Goal: Task Accomplishment & Management: Use online tool/utility

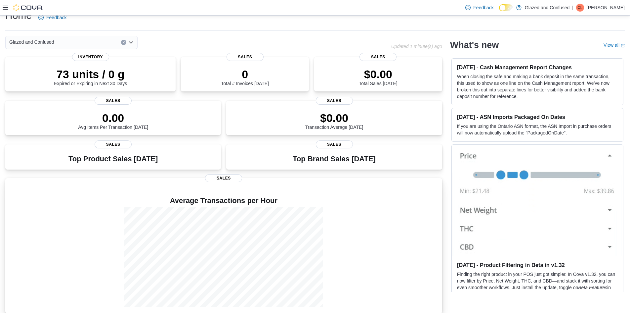
scroll to position [18, 0]
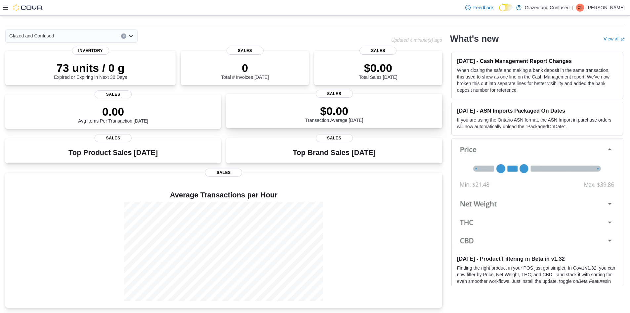
drag, startPoint x: 416, startPoint y: 119, endPoint x: 409, endPoint y: 115, distance: 8.1
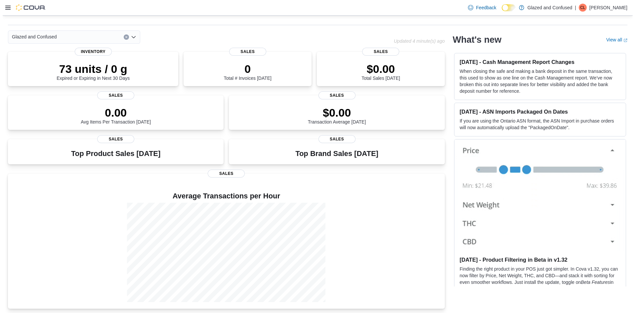
scroll to position [0, 0]
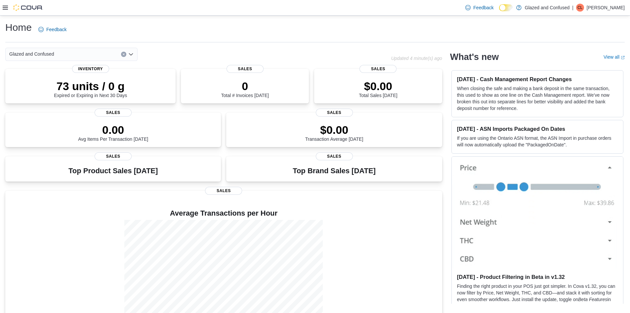
click at [5, 8] on icon at bounding box center [5, 8] width 5 height 4
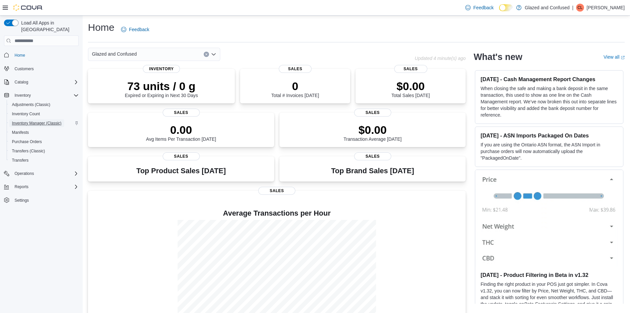
click at [30, 120] on span "Inventory Manager (Classic)" at bounding box center [37, 122] width 50 height 5
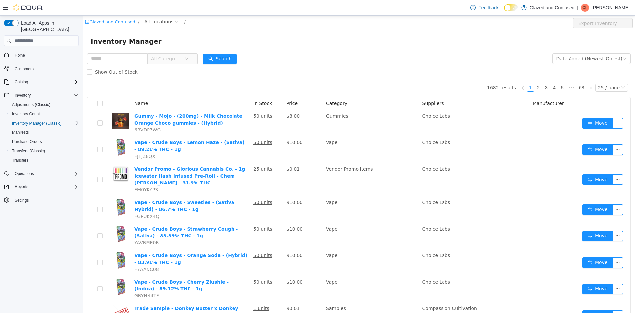
click at [3, 7] on icon at bounding box center [5, 7] width 5 height 5
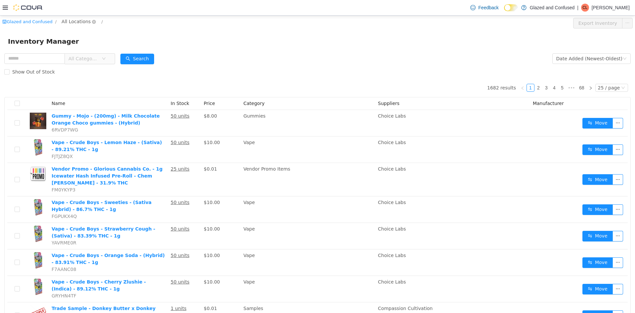
click at [78, 21] on span "All Locations" at bounding box center [76, 21] width 29 height 7
click at [88, 58] on span "2465 US Highway 2 S, Crystal Falls" at bounding box center [95, 57] width 46 height 5
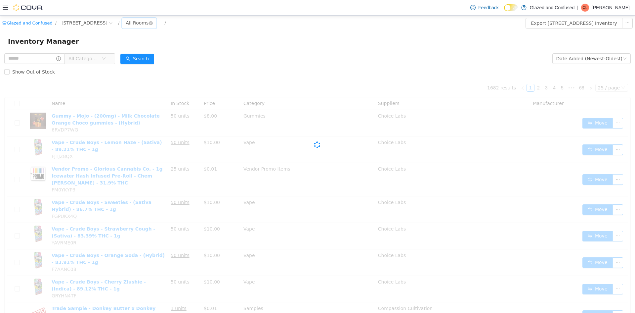
click at [149, 22] on div "All Rooms" at bounding box center [137, 23] width 23 height 10
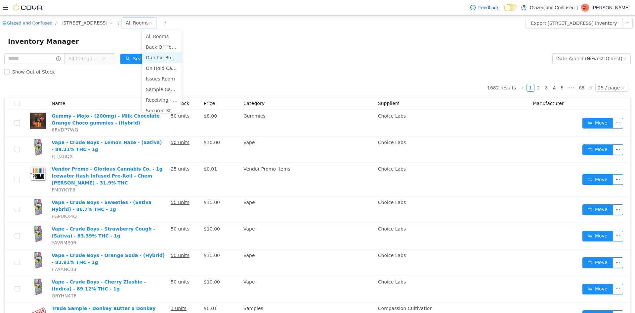
click at [167, 56] on li "Dutchie Room" at bounding box center [162, 57] width 40 height 11
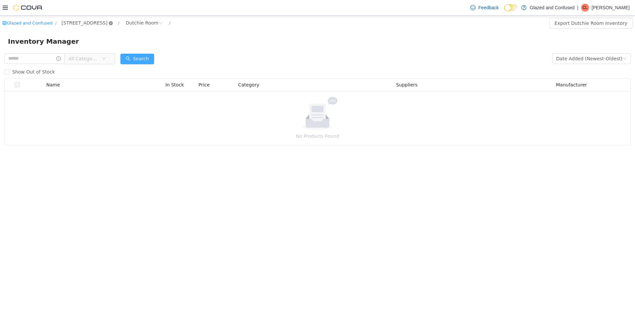
drag, startPoint x: 148, startPoint y: 60, endPoint x: 129, endPoint y: 21, distance: 43.5
click at [147, 60] on button "Search" at bounding box center [137, 59] width 34 height 11
click at [146, 57] on button "Search" at bounding box center [137, 59] width 34 height 11
click at [133, 56] on button "Search" at bounding box center [137, 59] width 34 height 11
click at [134, 61] on button "Search" at bounding box center [137, 59] width 34 height 11
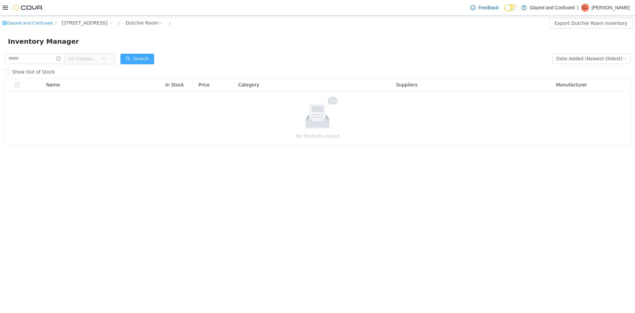
click at [134, 61] on button "Search" at bounding box center [137, 59] width 34 height 11
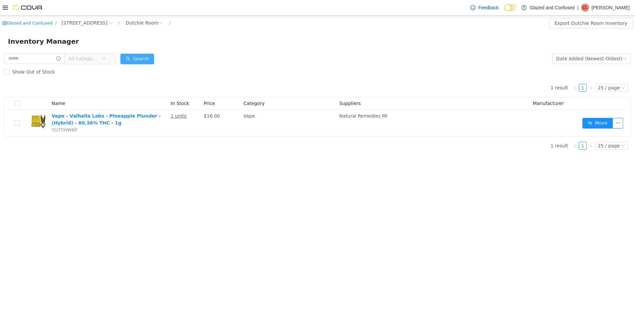
drag, startPoint x: 146, startPoint y: 65, endPoint x: 145, endPoint y: 62, distance: 3.8
click at [146, 64] on form "All Categories Date Added (Newest-Oldest) Search Show Out of Stock" at bounding box center [317, 65] width 626 height 26
click at [145, 62] on button "Search" at bounding box center [137, 59] width 34 height 11
click at [206, 54] on form "All Categories Date Added (Newest-Oldest) Search Show Out of Stock" at bounding box center [317, 65] width 626 height 26
click at [144, 55] on button "Search" at bounding box center [137, 59] width 34 height 11
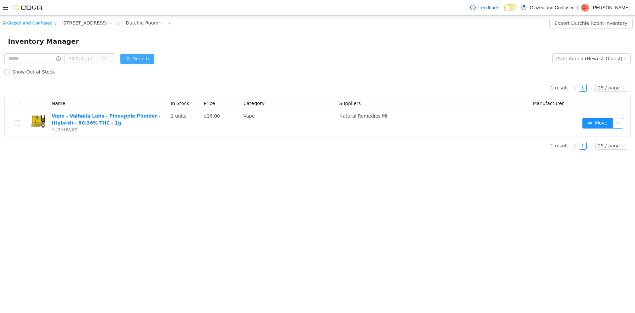
click at [132, 62] on button "Search" at bounding box center [137, 59] width 34 height 11
click at [139, 60] on button "Search" at bounding box center [137, 59] width 34 height 11
click at [140, 59] on button "Search" at bounding box center [137, 59] width 34 height 11
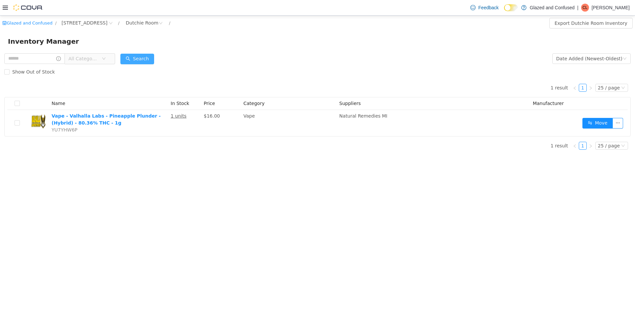
click at [140, 59] on button "Search" at bounding box center [137, 59] width 34 height 11
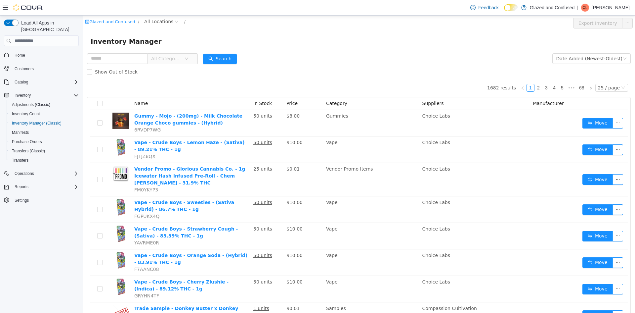
click at [5, 10] on icon at bounding box center [5, 7] width 5 height 5
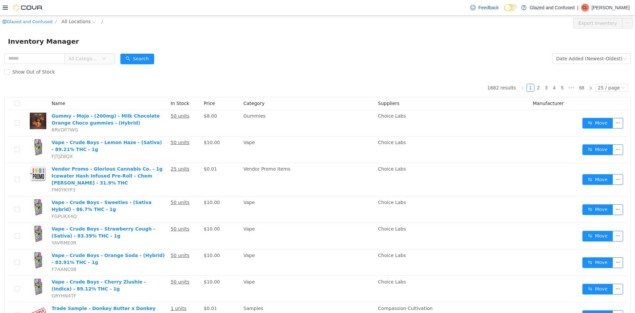
drag, startPoint x: 6, startPoint y: 7, endPoint x: 8, endPoint y: 15, distance: 7.7
click at [6, 7] on icon at bounding box center [5, 7] width 5 height 5
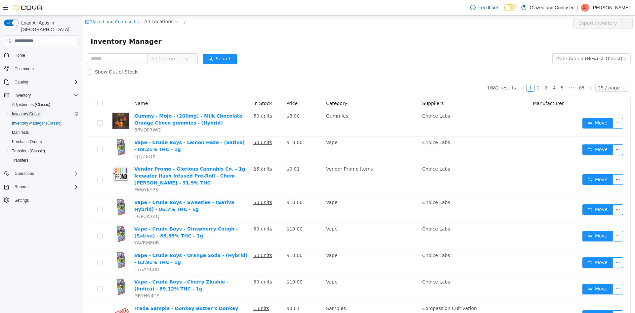
click at [33, 111] on span "Inventory Count" at bounding box center [26, 113] width 28 height 5
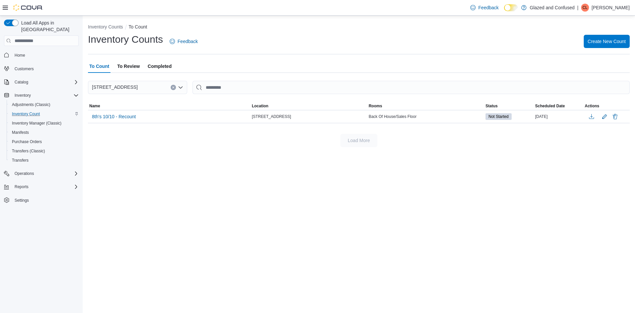
click at [6, 10] on icon at bounding box center [5, 7] width 5 height 5
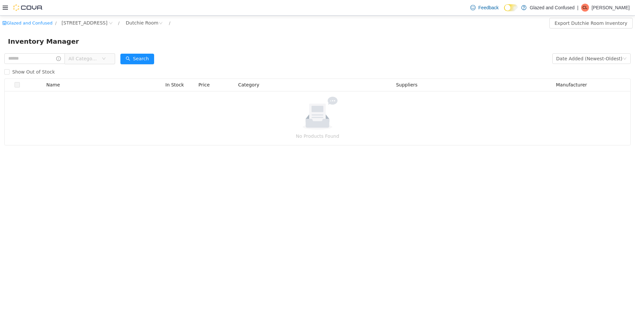
click at [167, 17] on div "Glazed and Confused / [STREET_ADDRESS] / Dutchie Room / Export Dutchie Room Inv…" at bounding box center [317, 23] width 635 height 15
click at [158, 26] on div "Dutchie Room" at bounding box center [142, 23] width 33 height 10
drag, startPoint x: 171, startPoint y: 36, endPoint x: 156, endPoint y: 37, distance: 15.6
click at [169, 36] on li "All Rooms" at bounding box center [162, 36] width 41 height 11
drag, startPoint x: 144, startPoint y: 17, endPoint x: 142, endPoint y: 60, distance: 43.7
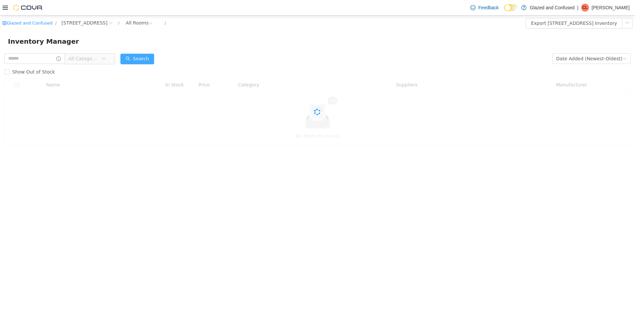
click at [142, 60] on button "Search" at bounding box center [137, 59] width 34 height 11
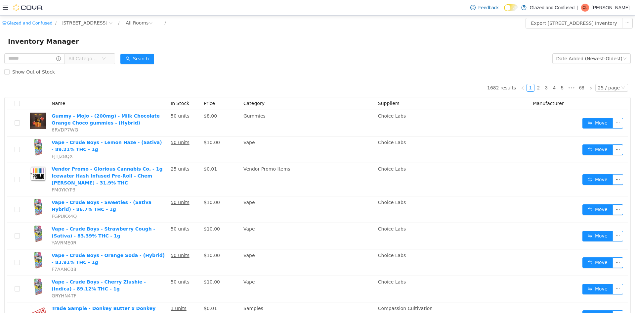
click at [85, 55] on span "All Categories" at bounding box center [84, 59] width 33 height 10
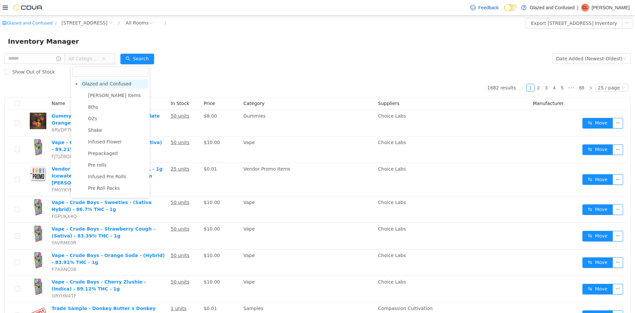
click at [89, 79] on span "Glazed and Confused" at bounding box center [114, 83] width 68 height 9
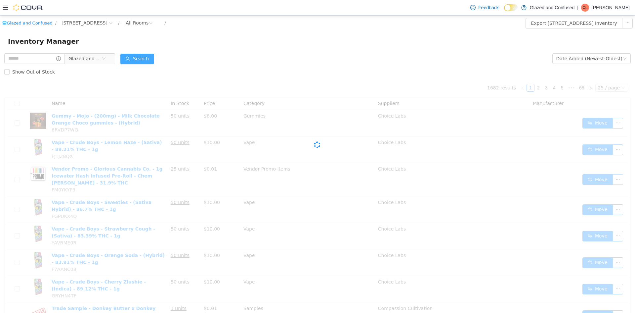
click at [142, 57] on button "Search" at bounding box center [137, 59] width 34 height 11
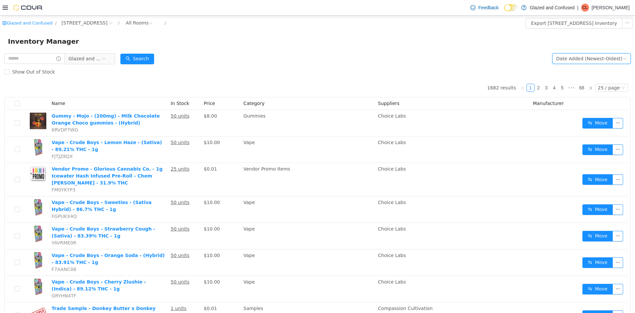
click at [585, 58] on div "Date Added (Newest-Oldest)" at bounding box center [589, 59] width 66 height 10
click at [405, 38] on div "Inventory Manager" at bounding box center [317, 41] width 619 height 11
click at [606, 90] on div "25 / page" at bounding box center [609, 87] width 22 height 7
click at [600, 126] on li "50 / page" at bounding box center [609, 130] width 32 height 11
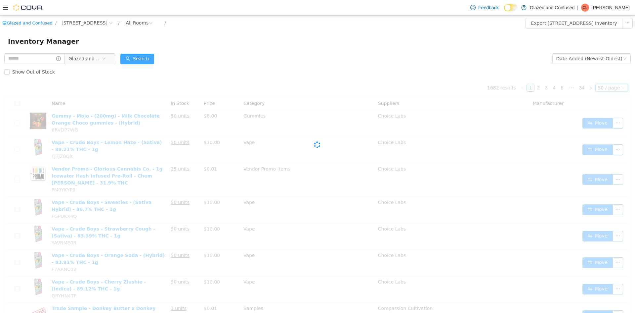
click at [142, 55] on button "Search" at bounding box center [137, 59] width 34 height 11
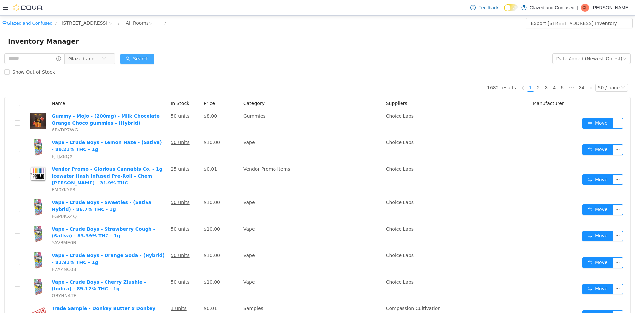
click at [139, 56] on button "Search" at bounding box center [137, 59] width 34 height 11
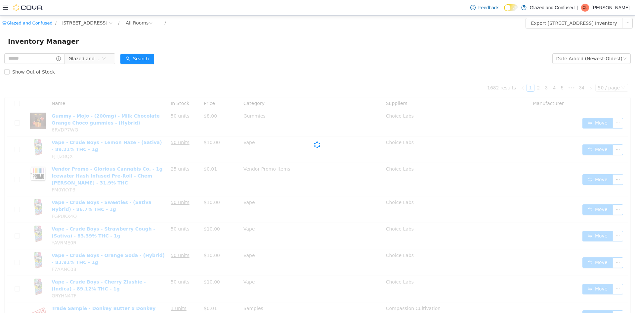
drag, startPoint x: 207, startPoint y: 50, endPoint x: 149, endPoint y: 33, distance: 60.8
click at [207, 50] on div "Inventory Manager" at bounding box center [317, 41] width 635 height 21
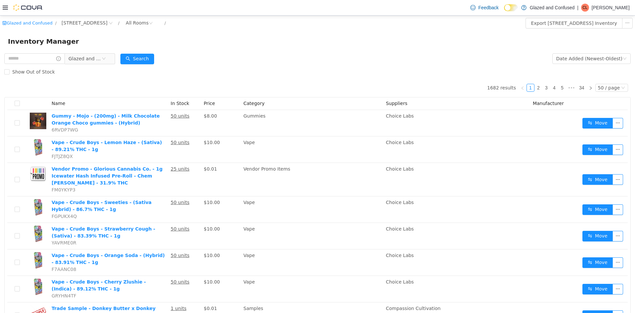
click at [103, 49] on div "Inventory Manager" at bounding box center [317, 41] width 635 height 21
click at [99, 55] on span "Glazed and Confused" at bounding box center [84, 59] width 33 height 10
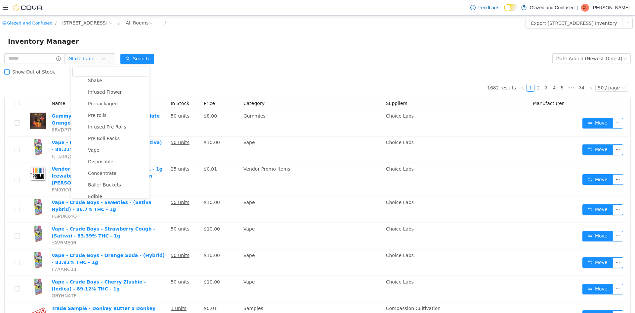
scroll to position [49, 0]
click at [37, 57] on input "text" at bounding box center [34, 58] width 61 height 11
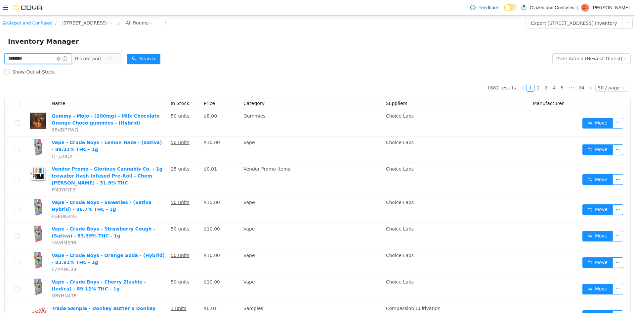
type input "********"
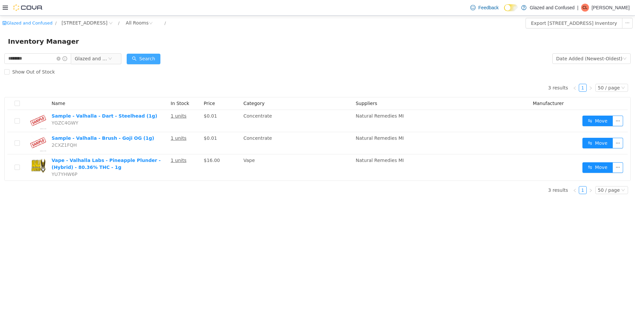
click at [150, 56] on button "Search" at bounding box center [144, 59] width 34 height 11
click at [202, 77] on div "Show Out of Stock" at bounding box center [317, 71] width 626 height 13
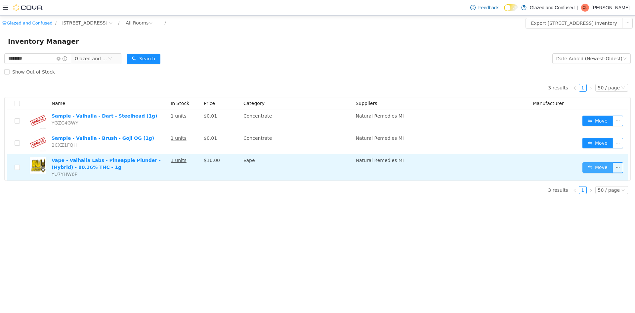
click at [589, 166] on button "Move" at bounding box center [597, 167] width 30 height 11
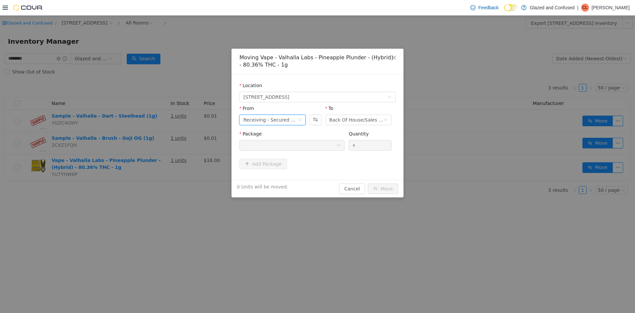
click at [282, 121] on div "Receiving - Secured Storage C" at bounding box center [270, 120] width 54 height 10
click at [273, 151] on li "Dutchie Room" at bounding box center [272, 154] width 66 height 11
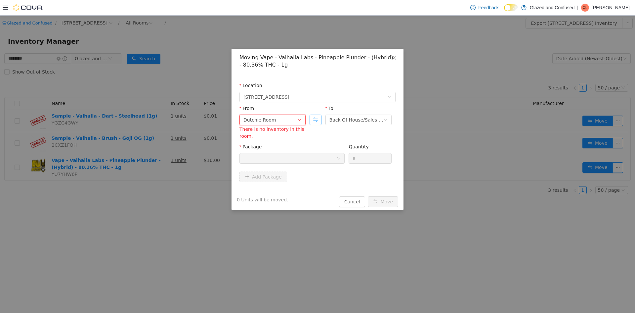
click at [311, 119] on button "Swap" at bounding box center [316, 119] width 12 height 11
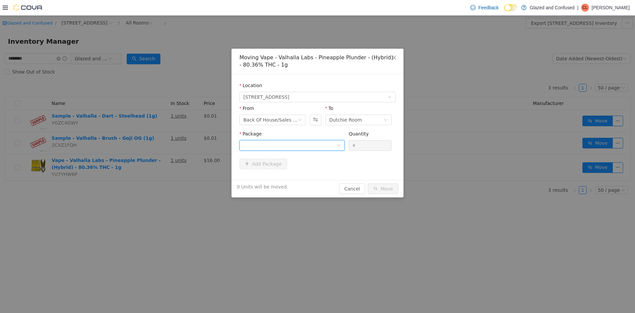
click at [289, 142] on div at bounding box center [289, 145] width 93 height 10
click at [281, 176] on li "1A40503000320CC000007233 Quantity : 1 Unit" at bounding box center [291, 173] width 105 height 18
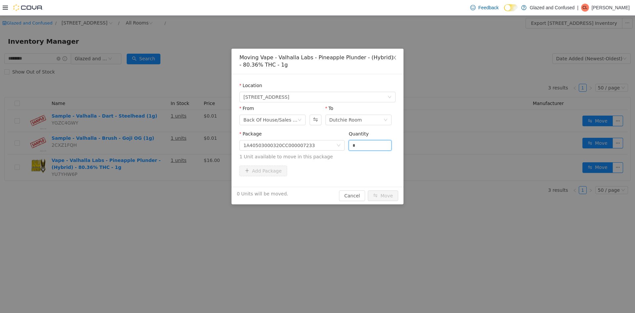
drag, startPoint x: 364, startPoint y: 143, endPoint x: 353, endPoint y: 139, distance: 11.7
click at [355, 140] on input "*" at bounding box center [370, 145] width 42 height 10
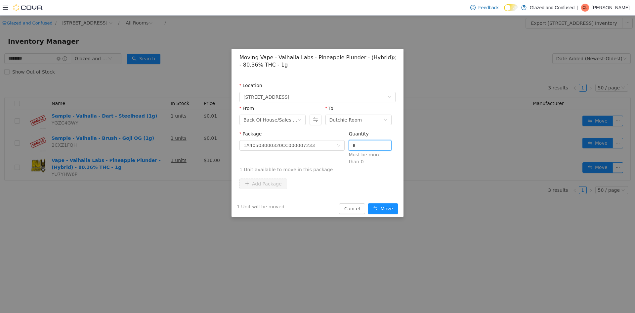
type input "*"
click at [368, 203] on button "Move" at bounding box center [383, 208] width 30 height 11
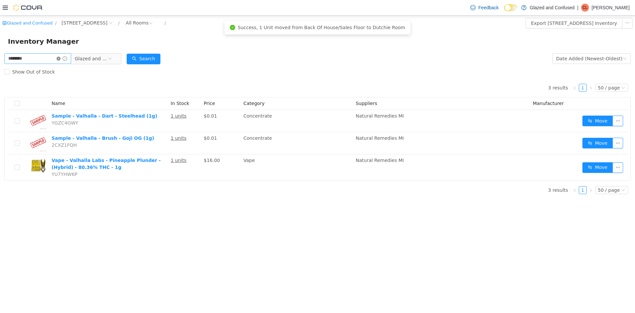
click at [61, 57] on icon "icon: close-circle" at bounding box center [59, 59] width 4 height 4
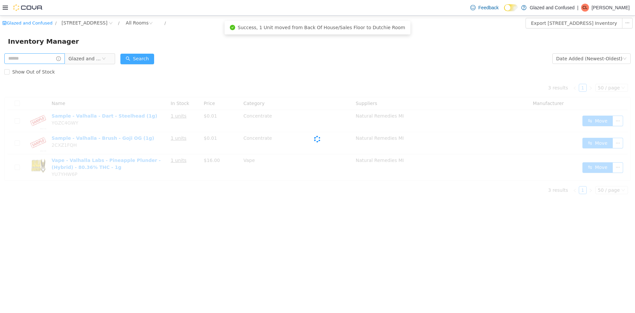
click at [138, 56] on button "Search" at bounding box center [137, 59] width 34 height 11
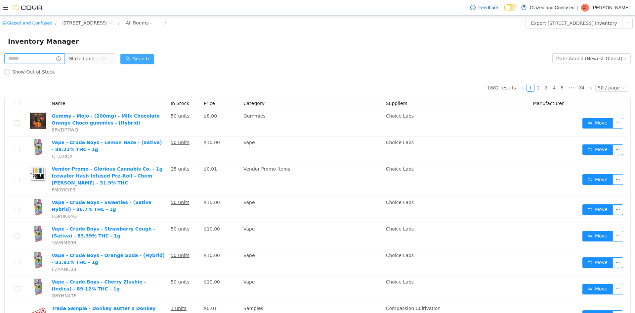
click at [135, 61] on button "Search" at bounding box center [137, 59] width 34 height 11
click at [133, 59] on button "Search" at bounding box center [137, 59] width 34 height 11
click at [143, 57] on button "Search" at bounding box center [137, 59] width 34 height 11
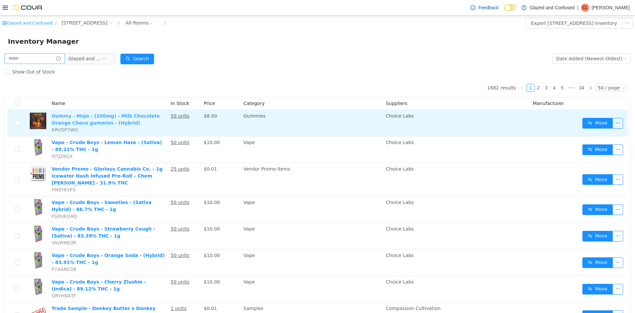
click at [90, 123] on link "Gummy - Mojo - (200mg) - Milk Chocolate Orange Choco gummies - (Hybrid)" at bounding box center [106, 119] width 108 height 12
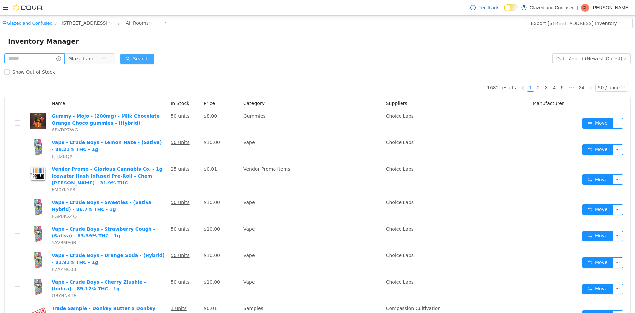
click at [134, 64] on button "Search" at bounding box center [137, 59] width 34 height 11
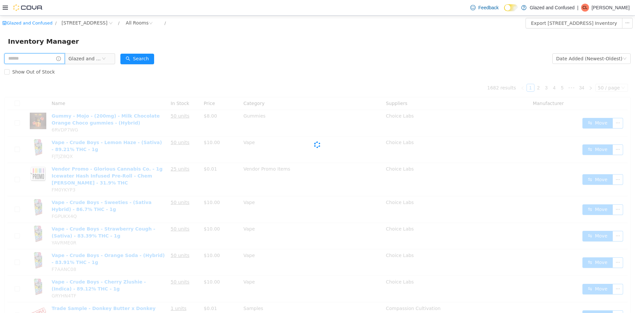
click at [38, 62] on input "text" at bounding box center [34, 58] width 61 height 11
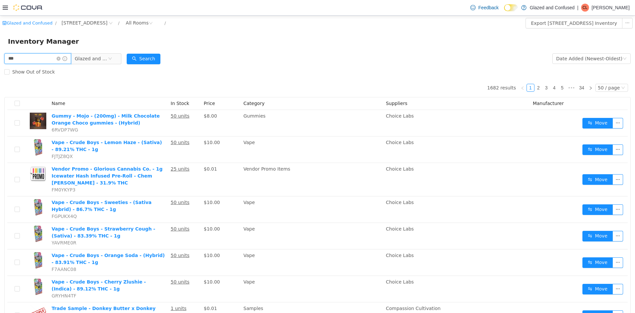
type input "***"
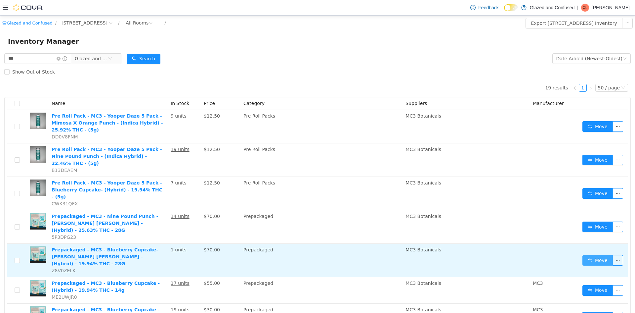
drag, startPoint x: 600, startPoint y: 229, endPoint x: 596, endPoint y: 228, distance: 3.9
click at [597, 255] on button "Move" at bounding box center [597, 260] width 30 height 11
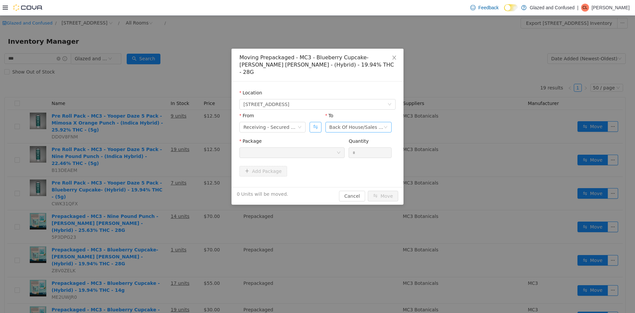
drag, startPoint x: 314, startPoint y: 120, endPoint x: 329, endPoint y: 119, distance: 15.9
click at [315, 122] on button "Swap" at bounding box center [316, 127] width 12 height 11
click at [340, 122] on div "Receiving - Secured Storage C" at bounding box center [356, 127] width 54 height 10
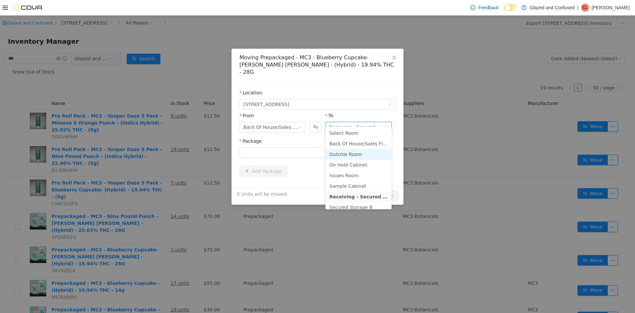
click at [348, 152] on li "Dutchie Room" at bounding box center [358, 154] width 66 height 11
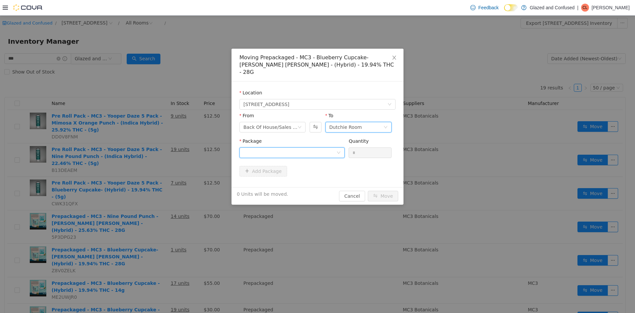
click at [290, 148] on div at bounding box center [289, 153] width 93 height 10
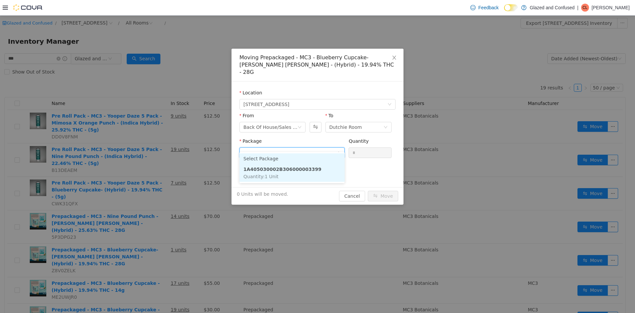
click at [287, 167] on strong "1A405030002B306000003399" at bounding box center [282, 168] width 78 height 5
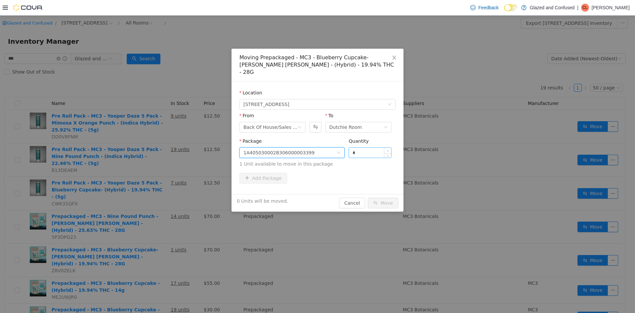
type input "*"
click at [387, 148] on span "Increase Value" at bounding box center [387, 151] width 7 height 6
click at [375, 197] on button "Move" at bounding box center [383, 202] width 30 height 11
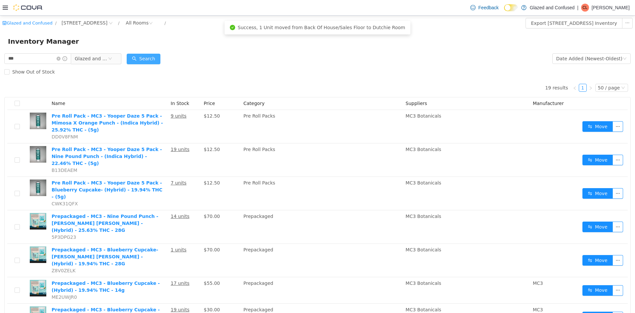
drag, startPoint x: 139, startPoint y: 60, endPoint x: 97, endPoint y: 48, distance: 44.3
click at [139, 60] on button "Search" at bounding box center [144, 59] width 34 height 11
click at [61, 60] on icon "icon: close-circle" at bounding box center [59, 59] width 4 height 4
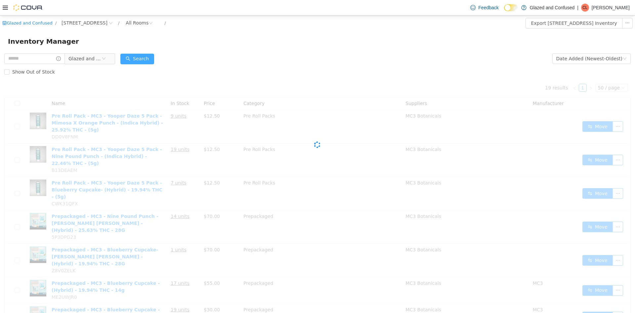
click at [140, 52] on div "Search" at bounding box center [137, 58] width 34 height 13
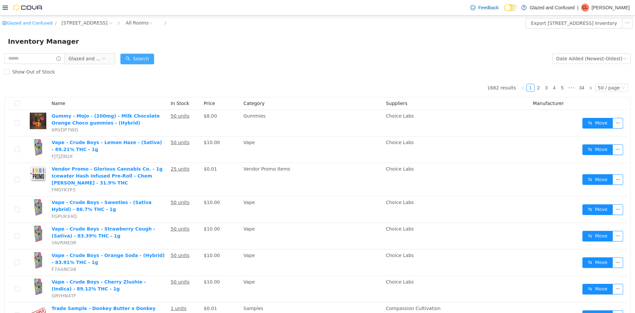
click at [141, 56] on button "Search" at bounding box center [137, 59] width 34 height 11
click at [82, 53] on div "Glazed and Confused" at bounding box center [59, 58] width 111 height 13
click at [146, 50] on div "Inventory Manager" at bounding box center [317, 41] width 635 height 21
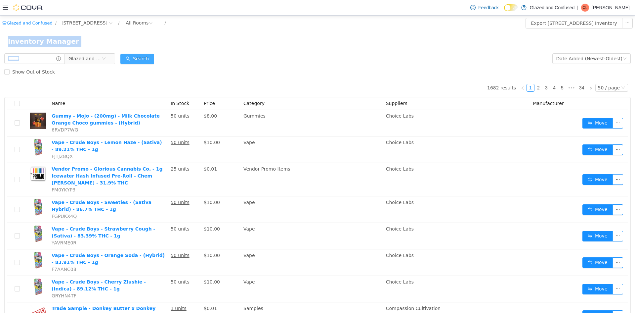
click at [140, 61] on button "Search" at bounding box center [137, 59] width 34 height 11
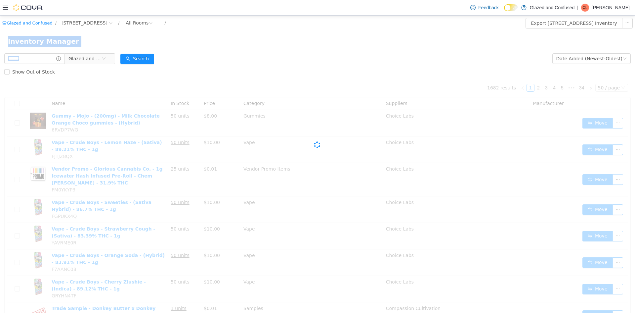
click at [152, 72] on div "Show Out of Stock" at bounding box center [317, 71] width 626 height 13
click at [150, 81] on div "Cova-Icon" at bounding box center [317, 144] width 626 height 132
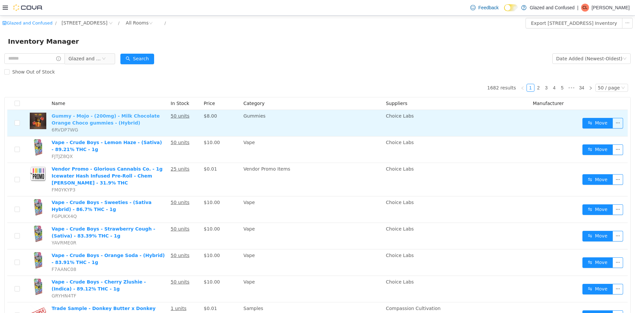
click at [135, 113] on link "Gummy - Mojo - (200mg) - Milk Chocolate Orange Choco gummies - (Hybrid)" at bounding box center [106, 119] width 108 height 12
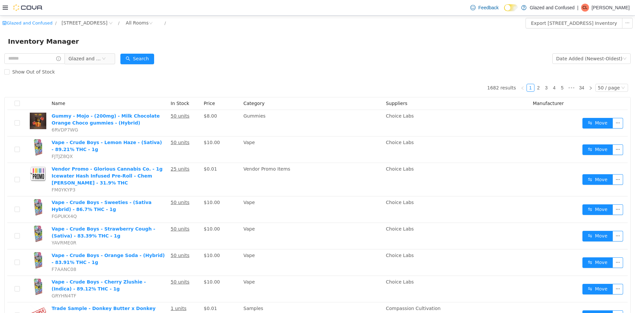
click at [307, 66] on div "Show Out of Stock" at bounding box center [317, 71] width 626 height 13
click at [143, 59] on button "Search" at bounding box center [137, 59] width 34 height 11
click at [40, 56] on input "text" at bounding box center [34, 58] width 61 height 11
type input "******"
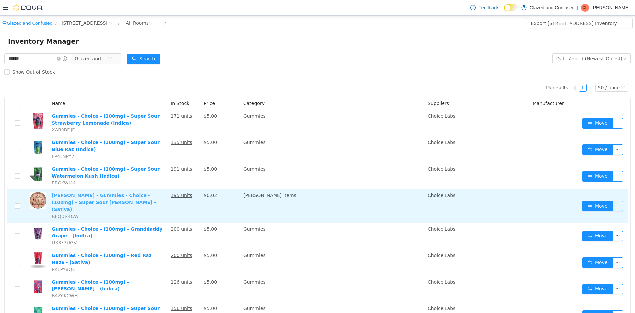
click at [85, 201] on link "Penny - Gummies - Choice - (100mg) - Super Sour Cherry Berry - (Sativa)" at bounding box center [104, 202] width 105 height 19
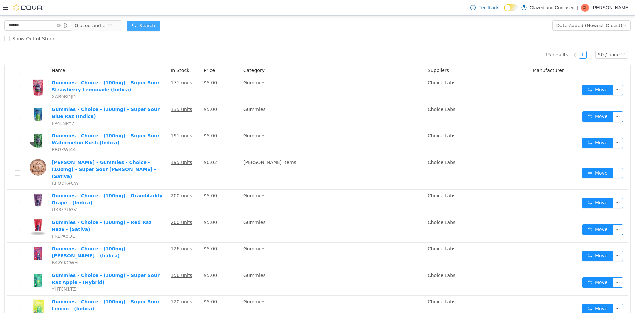
click at [139, 28] on button "Search" at bounding box center [144, 26] width 34 height 11
click at [151, 23] on button "Search" at bounding box center [144, 26] width 34 height 11
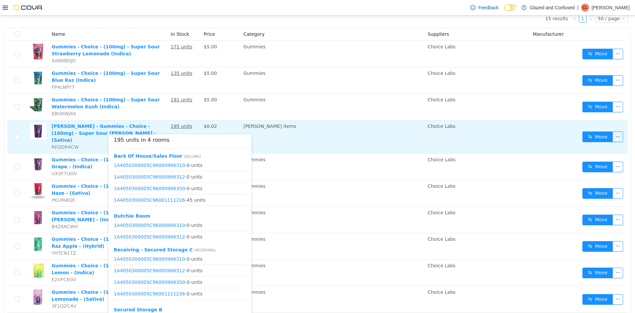
scroll to position [99, 0]
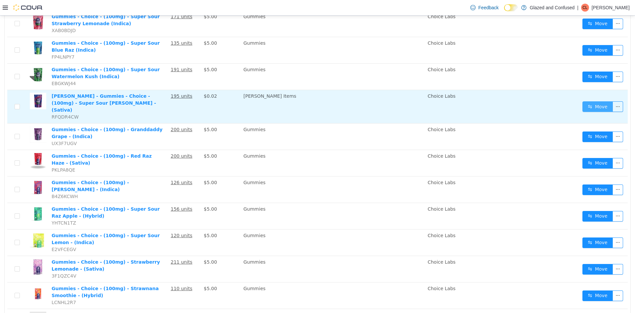
click at [582, 103] on button "Move" at bounding box center [597, 106] width 30 height 11
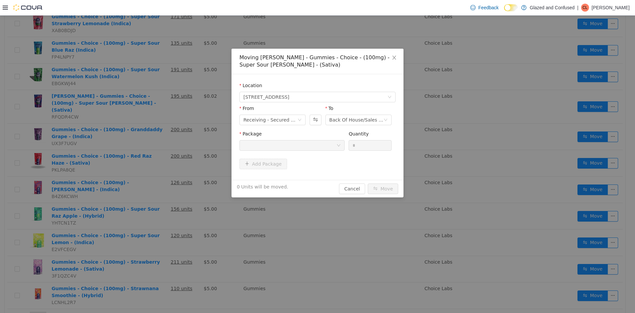
click at [256, 112] on div "From" at bounding box center [272, 110] width 66 height 10
click at [257, 117] on div "Receiving - Secured Storage C" at bounding box center [270, 120] width 54 height 10
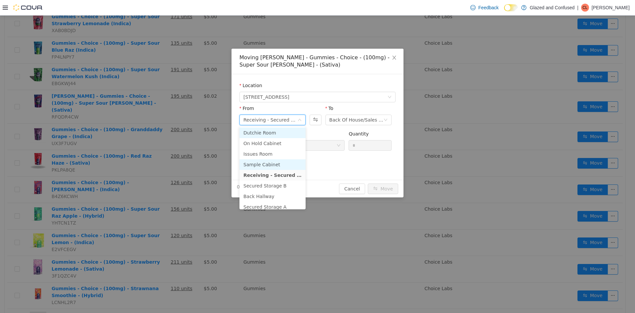
scroll to position [33, 0]
click at [280, 169] on li "Secured Storage B" at bounding box center [272, 174] width 66 height 11
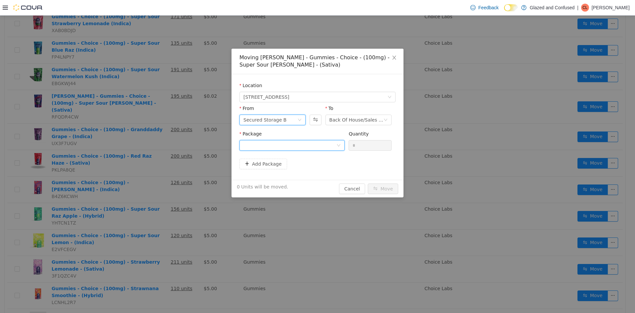
click at [299, 149] on div at bounding box center [289, 145] width 93 height 10
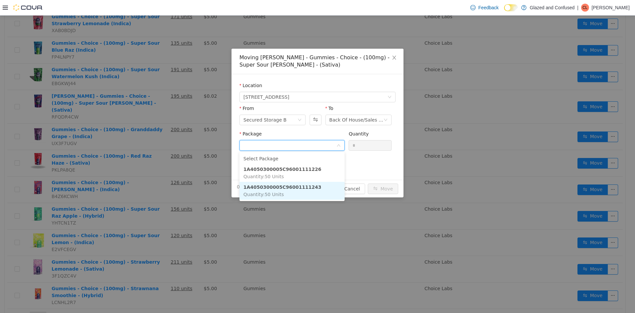
click at [311, 192] on li "1A4050300005C96001111243 Quantity : 50 Units" at bounding box center [291, 191] width 105 height 18
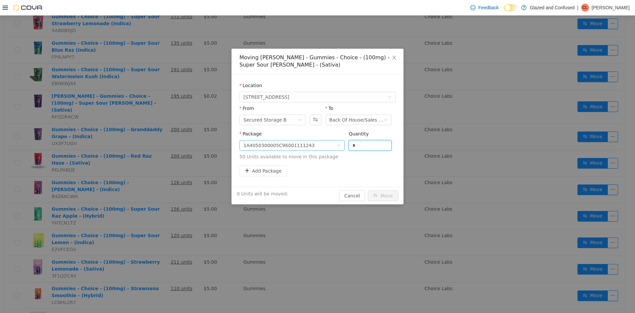
drag, startPoint x: 367, startPoint y: 143, endPoint x: 343, endPoint y: 143, distance: 24.1
click at [346, 140] on div "Package 1A4050300005C96001111243 Quantity * 50 Units available to move in this …" at bounding box center [317, 145] width 156 height 30
type input "**"
click at [368, 190] on button "Move" at bounding box center [383, 195] width 30 height 11
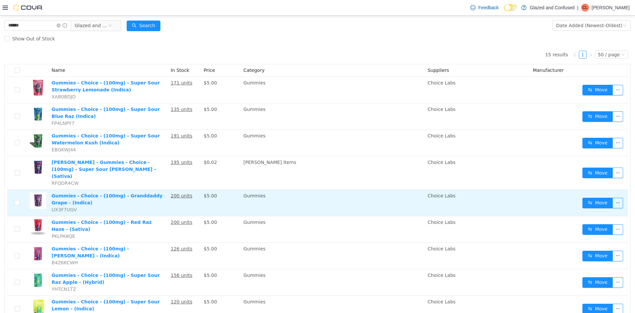
scroll to position [0, 0]
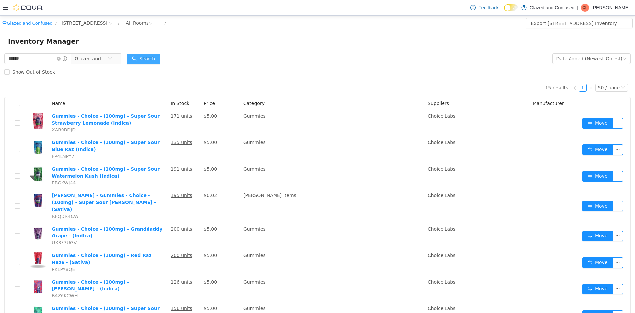
click at [160, 55] on button "Search" at bounding box center [144, 59] width 34 height 11
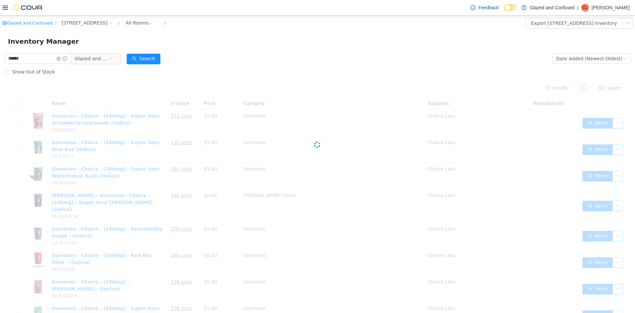
click at [195, 44] on div "Inventory Manager" at bounding box center [317, 41] width 619 height 11
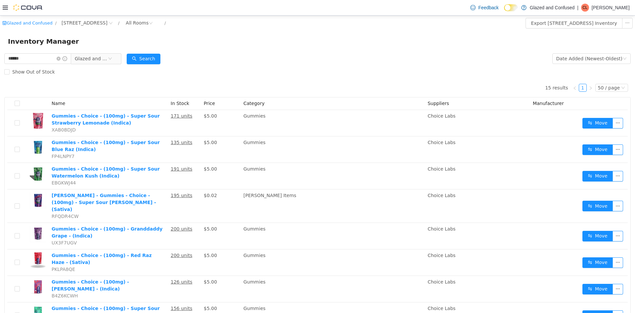
click at [208, 52] on form "****** Glazed and Confused Date Added (Newest-Oldest) Search Show Out of Stock" at bounding box center [317, 65] width 626 height 26
click at [217, 50] on div "Inventory Manager" at bounding box center [317, 41] width 635 height 21
click at [589, 58] on div "Date Added (Newest-Oldest)" at bounding box center [589, 59] width 66 height 10
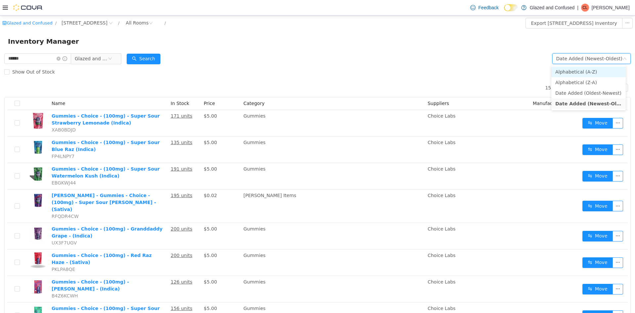
click at [586, 70] on li "Alphabetical (A-Z)" at bounding box center [588, 71] width 74 height 11
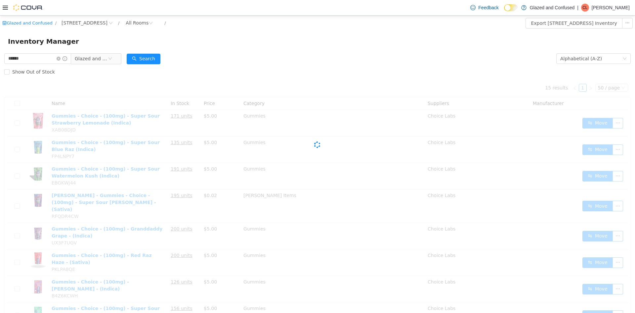
drag, startPoint x: 302, startPoint y: 71, endPoint x: 168, endPoint y: 64, distance: 134.1
click at [273, 74] on div "Show Out of Stock" at bounding box center [317, 71] width 626 height 13
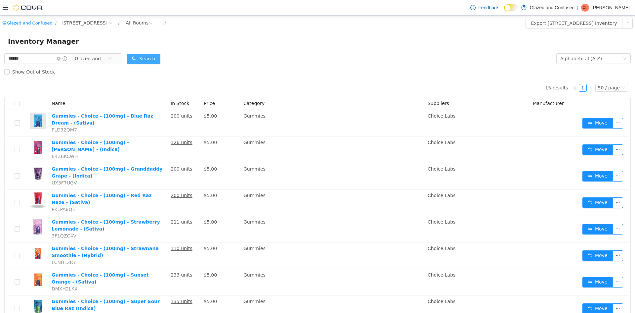
click at [148, 59] on button "Search" at bounding box center [144, 59] width 34 height 11
click at [209, 72] on div "Show Out of Stock" at bounding box center [317, 71] width 626 height 13
click at [158, 58] on button "Search" at bounding box center [144, 59] width 34 height 11
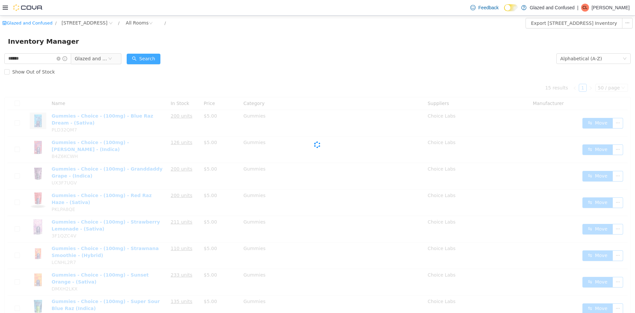
click at [158, 58] on button "Search" at bounding box center [144, 59] width 34 height 11
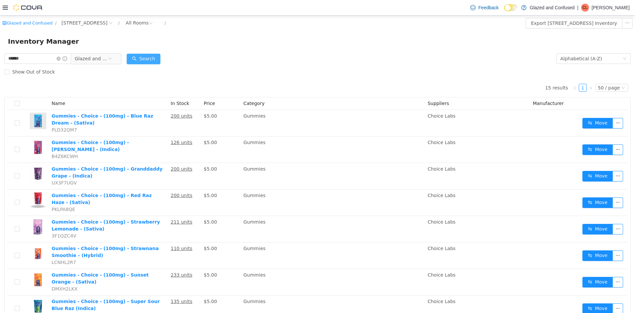
click at [158, 58] on button "Search" at bounding box center [144, 59] width 34 height 11
drag, startPoint x: 158, startPoint y: 58, endPoint x: 153, endPoint y: 57, distance: 5.7
click at [153, 57] on button "Search" at bounding box center [144, 59] width 34 height 11
click at [156, 58] on button "Search" at bounding box center [144, 59] width 34 height 11
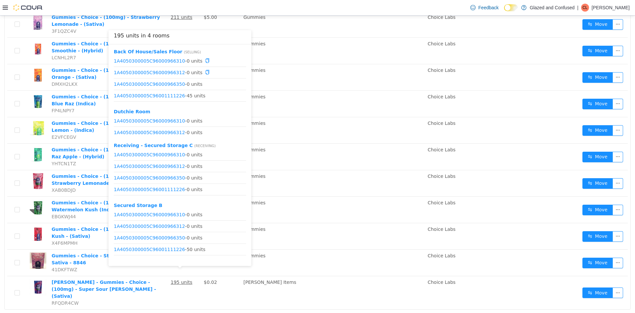
scroll to position [31, 0]
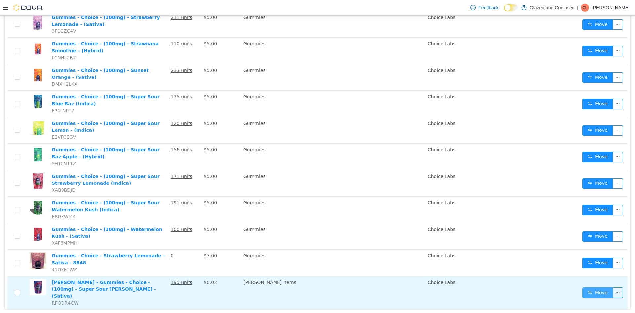
click at [589, 287] on button "Move" at bounding box center [597, 292] width 30 height 11
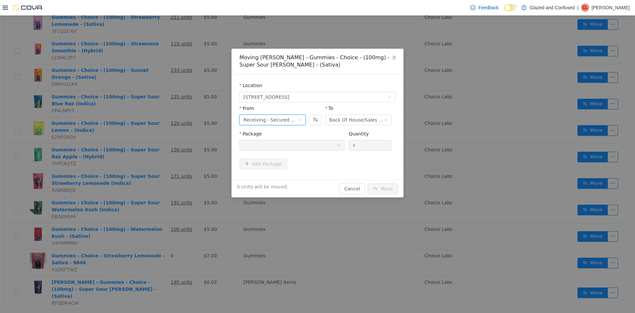
click at [258, 121] on div "Receiving - Secured Storage C" at bounding box center [270, 120] width 54 height 10
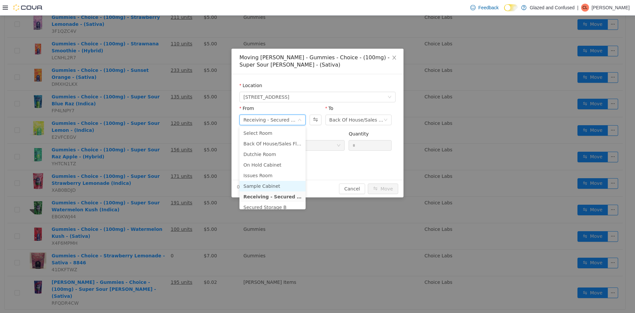
scroll to position [58, 0]
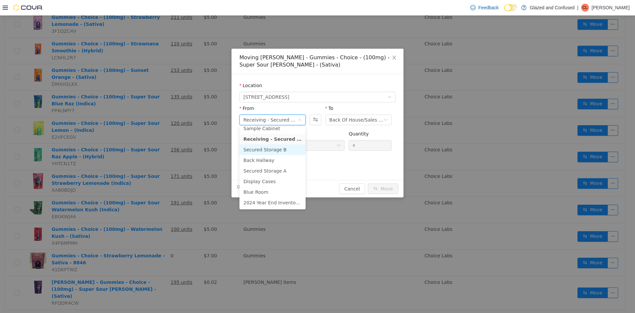
click at [281, 151] on li "Secured Storage B" at bounding box center [272, 149] width 66 height 11
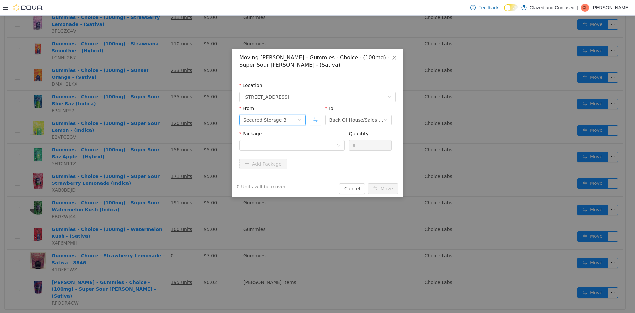
click at [318, 117] on button "Swap" at bounding box center [316, 119] width 12 height 11
click at [321, 140] on div at bounding box center [291, 145] width 105 height 11
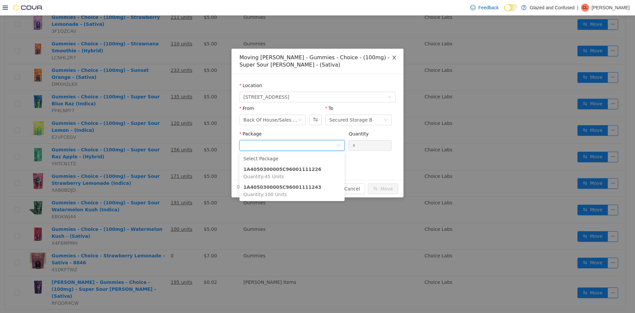
click at [397, 54] on span "Close" at bounding box center [394, 58] width 19 height 19
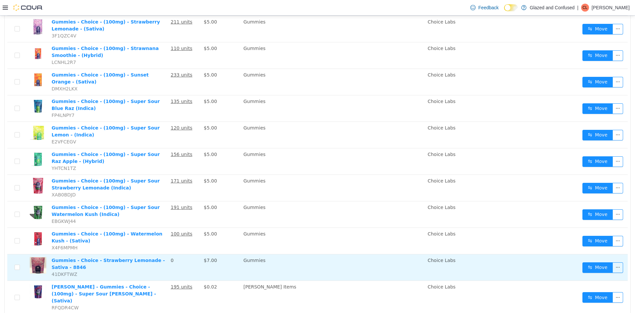
scroll to position [204, 0]
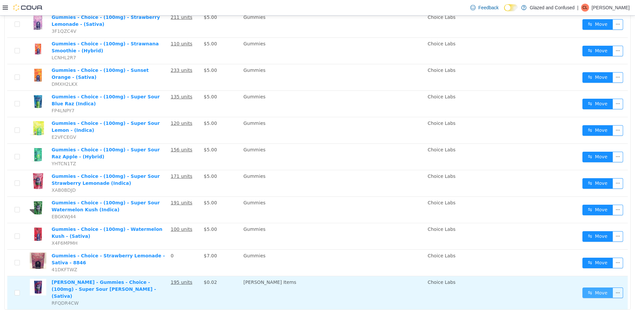
click at [585, 287] on button "Move" at bounding box center [597, 292] width 30 height 11
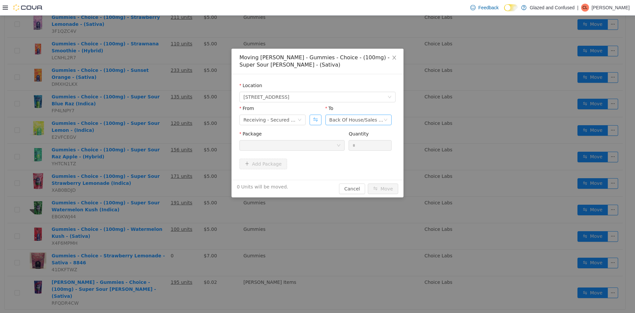
drag, startPoint x: 317, startPoint y: 117, endPoint x: 327, endPoint y: 117, distance: 9.9
click at [317, 117] on button "Swap" at bounding box center [316, 119] width 12 height 11
click at [347, 123] on div "Receiving - Secured Storage C" at bounding box center [356, 120] width 54 height 10
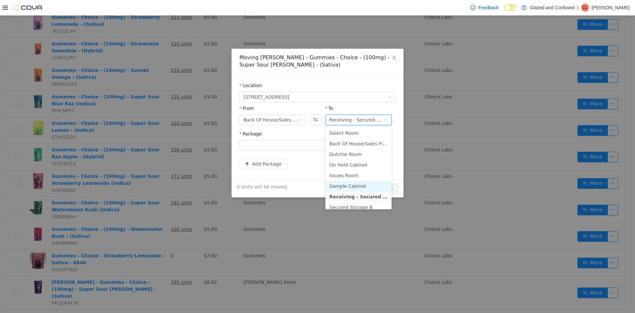
scroll to position [58, 0]
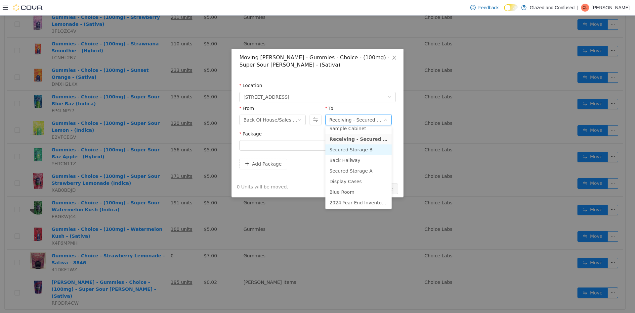
click at [360, 144] on li "Secured Storage B" at bounding box center [358, 149] width 66 height 11
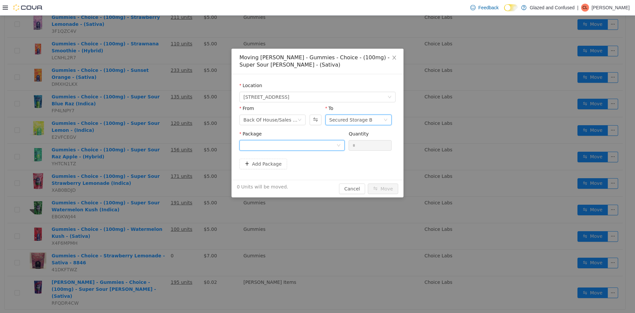
click at [323, 150] on div at bounding box center [291, 145] width 105 height 11
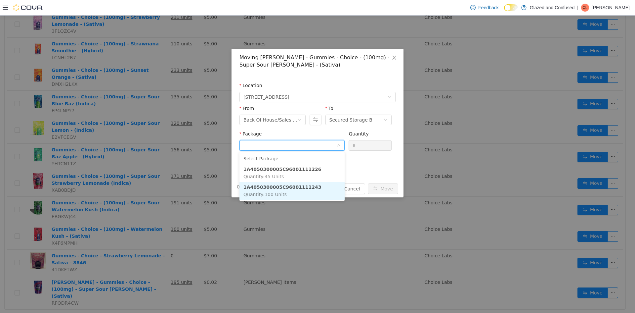
click at [323, 186] on li "1A4050300005C96001111243 Quantity : 100 Units" at bounding box center [291, 191] width 105 height 18
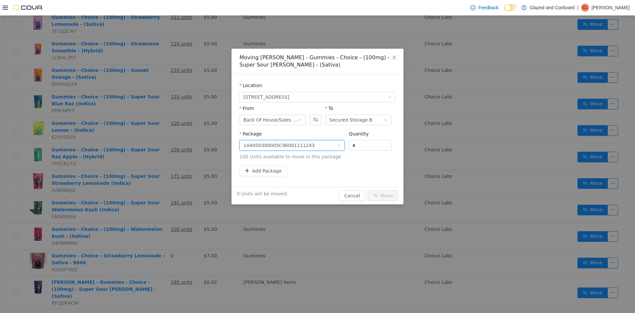
drag, startPoint x: 368, startPoint y: 145, endPoint x: 327, endPoint y: 147, distance: 40.8
click at [327, 147] on span "Package 1A4050300005C96001111243 Quantity * 100 Units available to move in this…" at bounding box center [317, 145] width 156 height 29
type input "***"
click at [368, 190] on button "Move" at bounding box center [383, 195] width 30 height 11
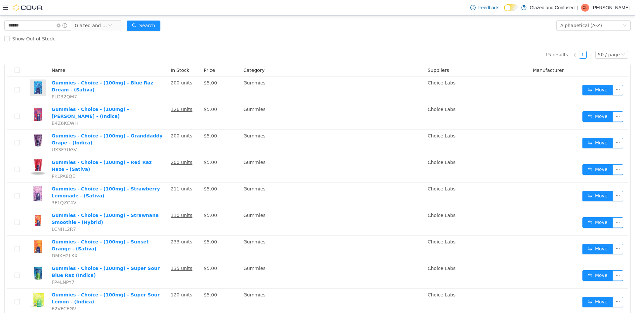
drag, startPoint x: 157, startPoint y: 37, endPoint x: 153, endPoint y: 33, distance: 5.6
click at [157, 37] on div "Show Out of Stock" at bounding box center [317, 38] width 626 height 13
click at [153, 33] on div "Show Out of Stock" at bounding box center [317, 38] width 626 height 13
click at [155, 26] on button "Search" at bounding box center [144, 26] width 34 height 11
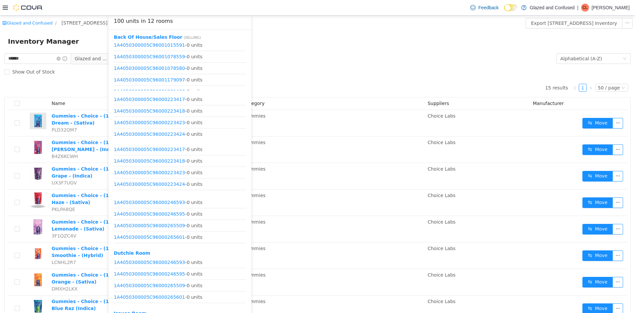
scroll to position [994, 0]
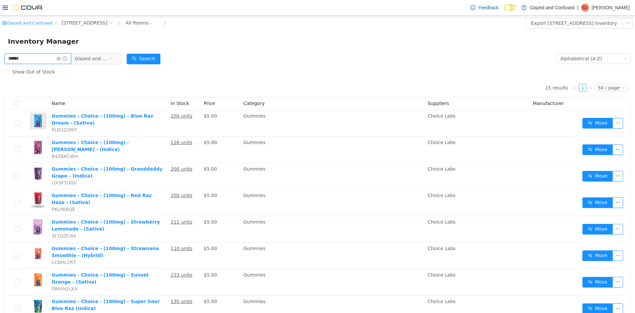
drag, startPoint x: 67, startPoint y: 64, endPoint x: 63, endPoint y: 58, distance: 7.0
click at [67, 64] on input "******" at bounding box center [37, 58] width 67 height 11
click at [60, 56] on input "******" at bounding box center [37, 58] width 67 height 11
click at [61, 58] on icon "icon: close-circle" at bounding box center [59, 59] width 4 height 4
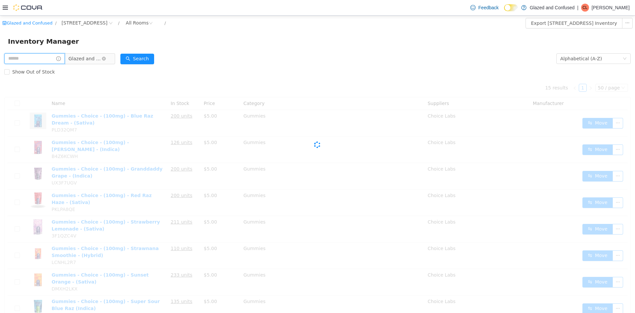
drag, startPoint x: 65, startPoint y: 58, endPoint x: 75, endPoint y: 55, distance: 10.5
click at [65, 58] on input "text" at bounding box center [34, 58] width 61 height 11
click at [82, 55] on span "Glazed and Confused" at bounding box center [84, 59] width 33 height 10
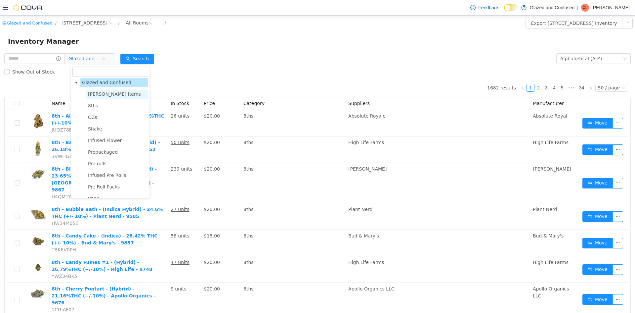
click at [106, 94] on span "Penny Items" at bounding box center [114, 93] width 53 height 5
click at [140, 58] on button "Search" at bounding box center [137, 59] width 34 height 11
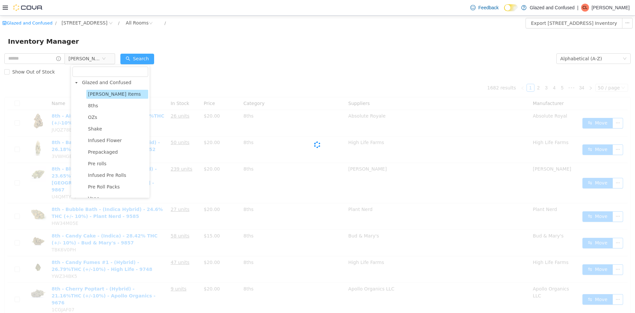
click at [141, 57] on button "Search" at bounding box center [137, 59] width 34 height 11
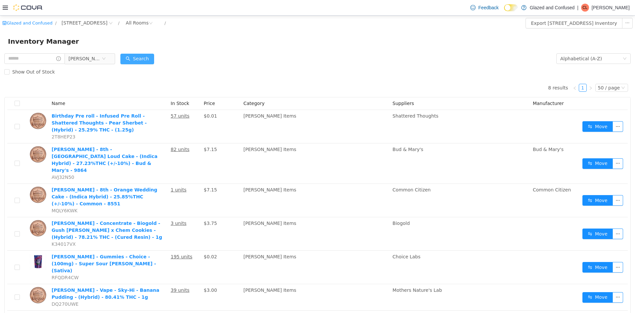
drag, startPoint x: 140, startPoint y: 57, endPoint x: 170, endPoint y: 59, distance: 29.9
click at [140, 57] on button "Search" at bounding box center [137, 59] width 34 height 11
click at [221, 62] on form "Penny Items Alphabetical (A-Z) Search Show Out of Stock" at bounding box center [317, 65] width 626 height 26
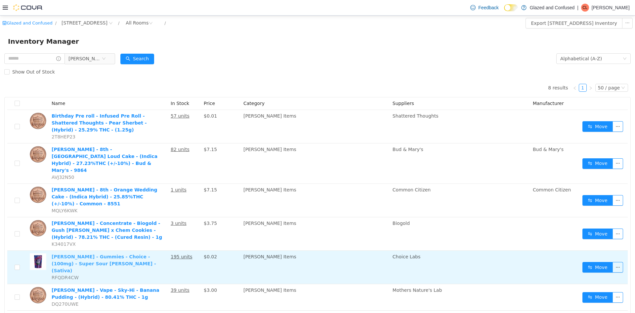
click at [88, 254] on link "Penny - Gummies - Choice - (100mg) - Super Sour Cherry Berry - (Sativa)" at bounding box center [104, 263] width 105 height 19
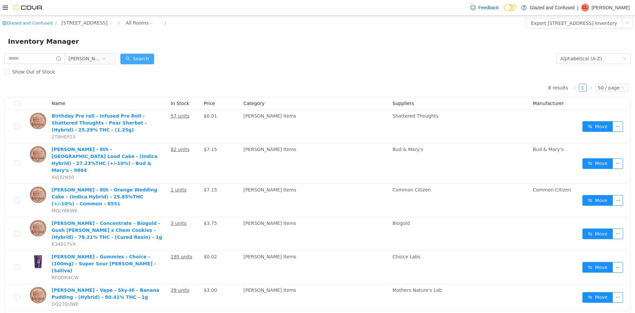
click at [153, 63] on button "Search" at bounding box center [137, 59] width 34 height 11
click at [152, 63] on button "Search" at bounding box center [137, 59] width 34 height 11
click at [91, 62] on span "Penny Items" at bounding box center [84, 59] width 33 height 10
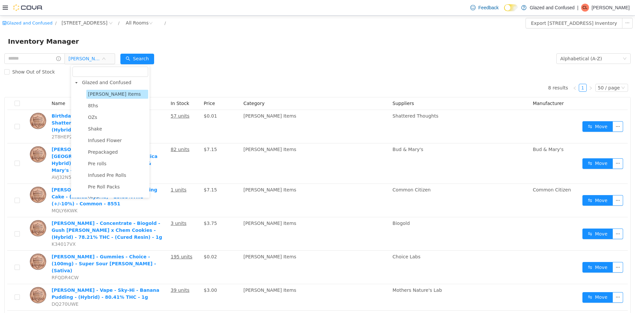
scroll to position [0, 0]
click at [109, 82] on span "Glazed and Confused" at bounding box center [106, 83] width 49 height 5
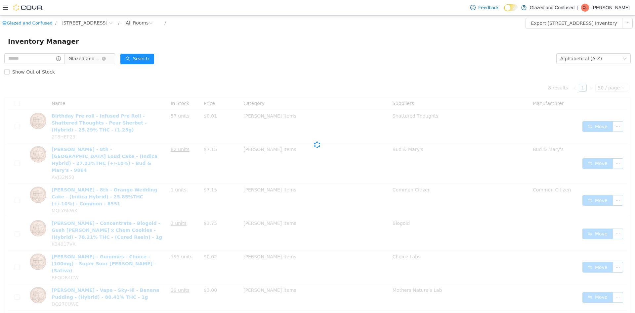
click at [86, 54] on span "Glazed and Confused" at bounding box center [84, 59] width 33 height 10
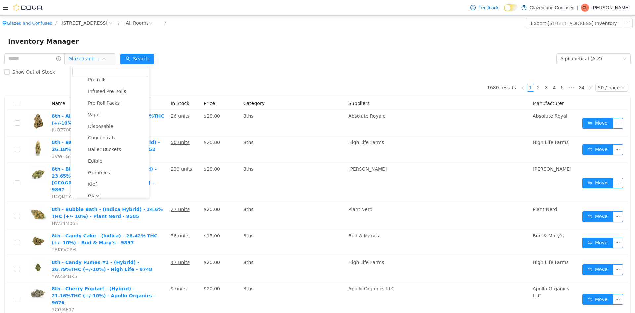
scroll to position [52, 0]
click at [107, 99] on span "Prepackaged" at bounding box center [103, 101] width 30 height 5
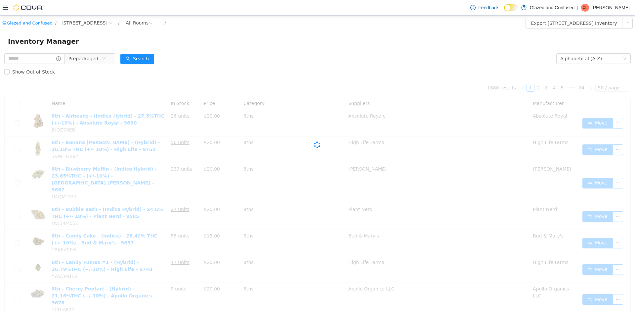
click at [142, 52] on div "Search" at bounding box center [137, 58] width 34 height 13
drag, startPoint x: 141, startPoint y: 53, endPoint x: 9, endPoint y: 57, distance: 132.0
click at [141, 53] on div "Search" at bounding box center [137, 58] width 34 height 13
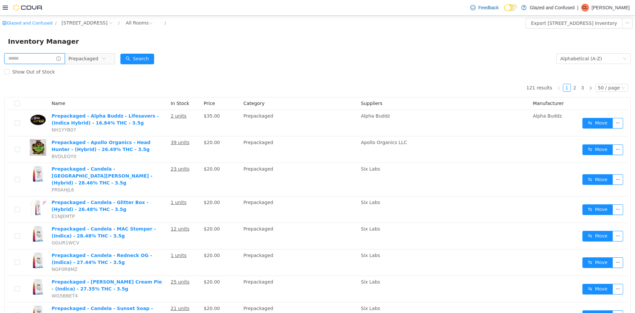
click at [13, 56] on input "text" at bounding box center [34, 58] width 61 height 11
type input "********"
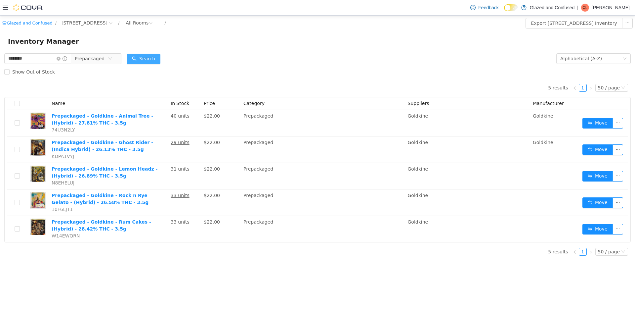
drag, startPoint x: 152, startPoint y: 50, endPoint x: 152, endPoint y: 55, distance: 4.6
click at [152, 55] on div "Glazed and Confused / 2465 US Highway 2 S, Crystal Falls / All Rooms / Export 2…" at bounding box center [317, 138] width 635 height 245
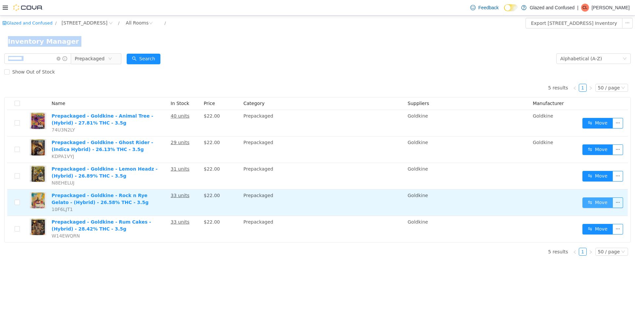
click at [591, 203] on button "Move" at bounding box center [597, 202] width 30 height 11
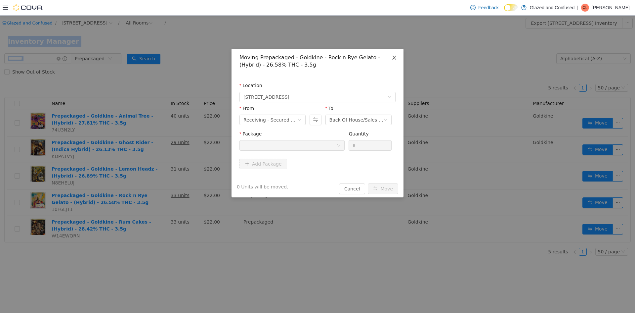
click at [392, 56] on icon "icon: close" at bounding box center [394, 57] width 5 height 5
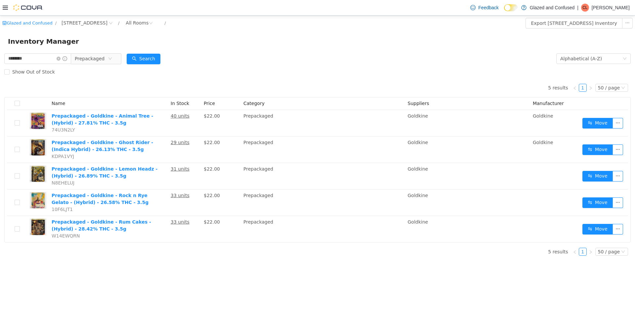
click at [78, 87] on div "5 results 1 50 / page 15 / page 25 / page 30 / page 50 / page Name In Stock Pri…" at bounding box center [317, 160] width 626 height 164
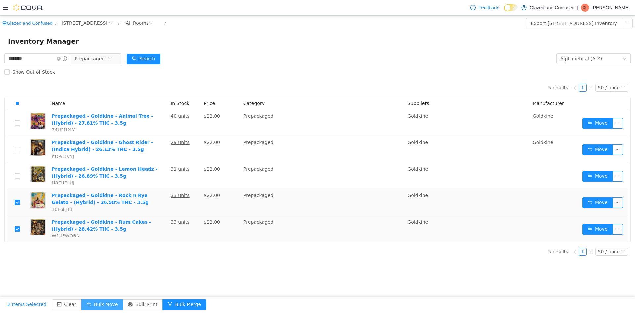
click at [100, 300] on button "Bulk Move" at bounding box center [102, 304] width 42 height 11
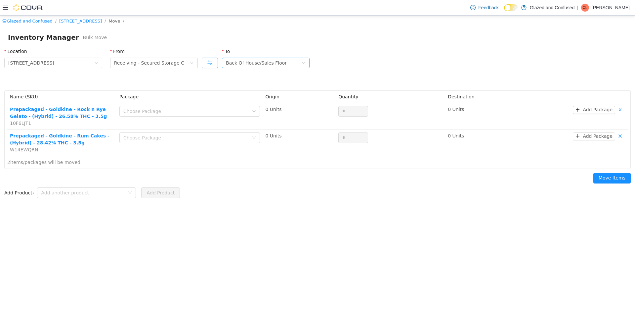
drag, startPoint x: 207, startPoint y: 63, endPoint x: 234, endPoint y: 62, distance: 26.5
click at [208, 63] on button "Swap" at bounding box center [210, 63] width 17 height 11
click at [238, 62] on div "Receiving - Secured Storage C" at bounding box center [261, 63] width 70 height 10
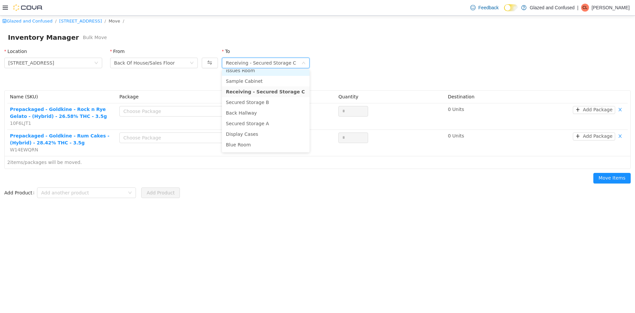
scroll to position [58, 0]
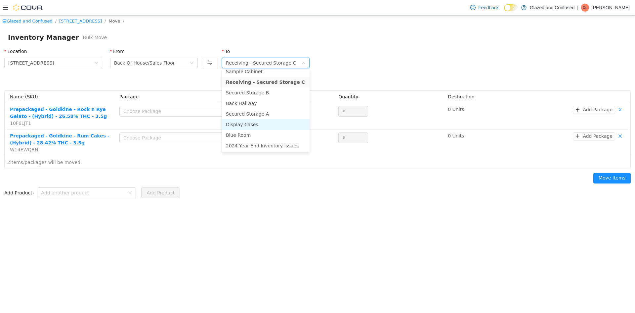
click at [250, 121] on li "Display Cases" at bounding box center [266, 124] width 88 height 11
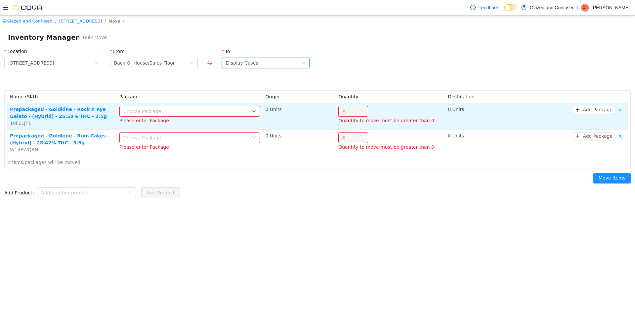
click at [208, 111] on div "Choose Package" at bounding box center [185, 111] width 125 height 7
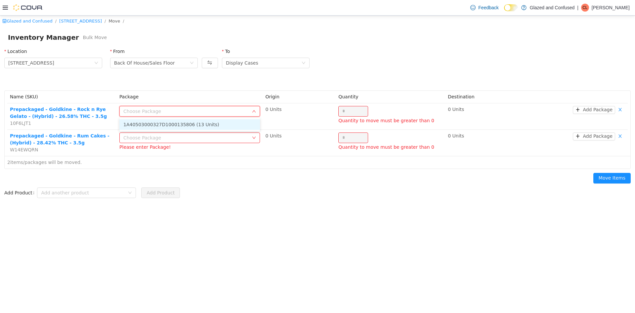
click at [202, 127] on li "1A40503000327D1000135806 (13 Units)" at bounding box center [189, 124] width 141 height 11
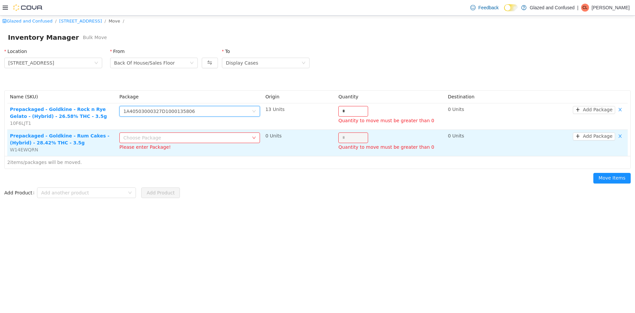
click at [202, 138] on div "Choose Package" at bounding box center [185, 137] width 125 height 7
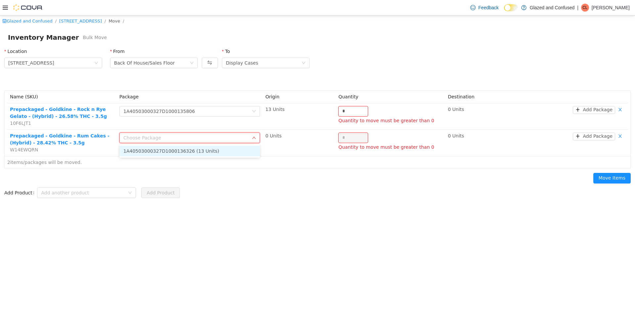
drag, startPoint x: 203, startPoint y: 151, endPoint x: 211, endPoint y: 146, distance: 9.5
click at [204, 151] on li "1A40503000327D1000136326 (13 Units)" at bounding box center [189, 151] width 141 height 11
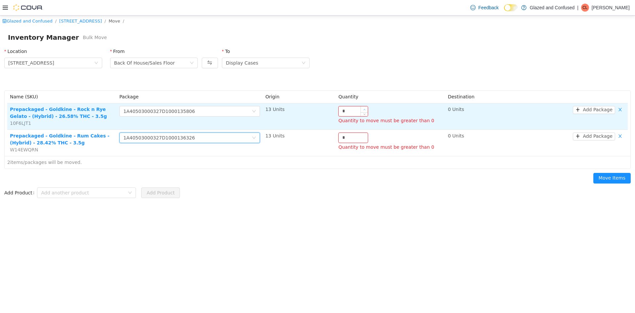
click at [364, 107] on span "Increase Value" at bounding box center [364, 109] width 7 height 6
type input "*"
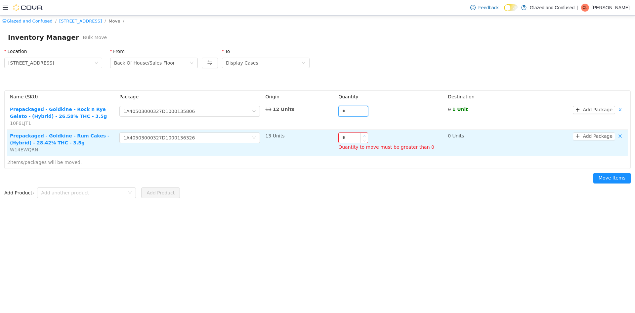
type input "*"
click at [362, 134] on span "Increase Value" at bounding box center [364, 136] width 7 height 6
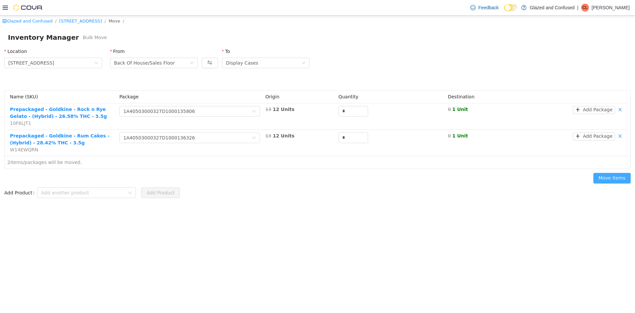
click at [613, 178] on button "Move Items" at bounding box center [611, 178] width 37 height 11
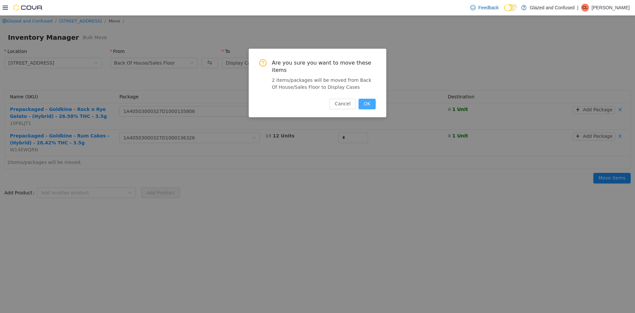
click at [368, 99] on button "OK" at bounding box center [367, 104] width 17 height 11
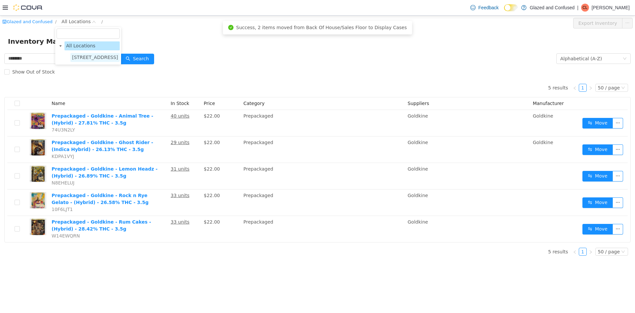
click at [81, 59] on span "2465 US Highway 2 S, Crystal Falls" at bounding box center [95, 57] width 46 height 5
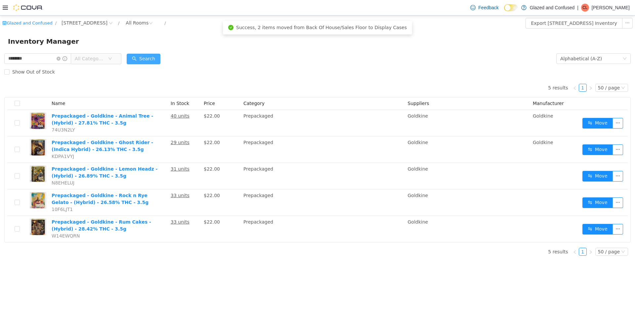
click at [137, 59] on button "Search" at bounding box center [144, 59] width 34 height 11
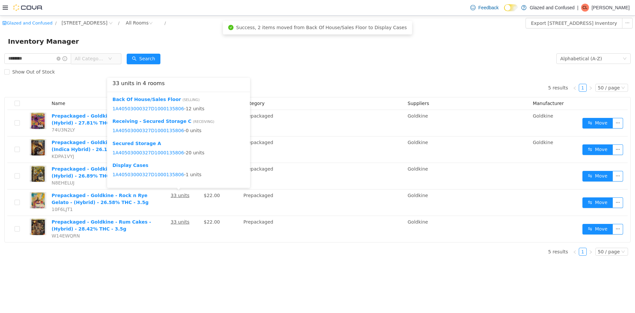
drag, startPoint x: 320, startPoint y: 71, endPoint x: 315, endPoint y: 68, distance: 5.6
click at [317, 69] on div "Show Out of Stock" at bounding box center [317, 71] width 626 height 13
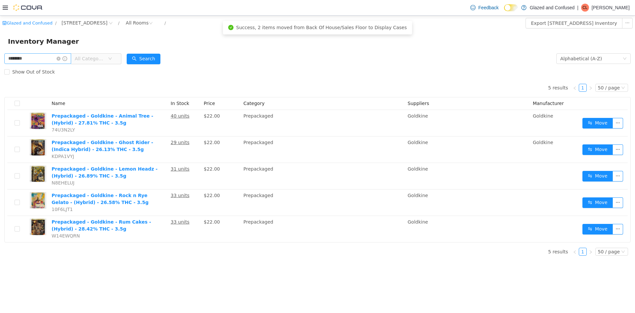
click at [64, 56] on span at bounding box center [62, 58] width 11 height 5
click at [61, 58] on icon "icon: close-circle" at bounding box center [59, 59] width 4 height 4
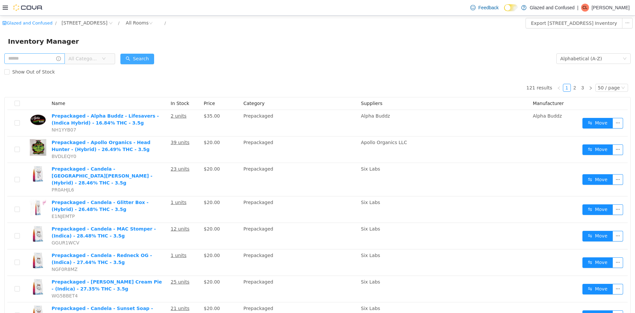
click at [136, 59] on button "Search" at bounding box center [137, 59] width 34 height 11
click at [257, 50] on div "Inventory Manager" at bounding box center [317, 41] width 635 height 21
click at [48, 63] on input "text" at bounding box center [34, 58] width 61 height 11
type input "********"
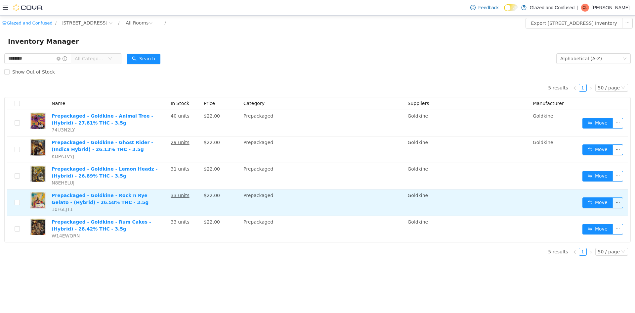
click at [616, 201] on button "button" at bounding box center [618, 202] width 11 height 11
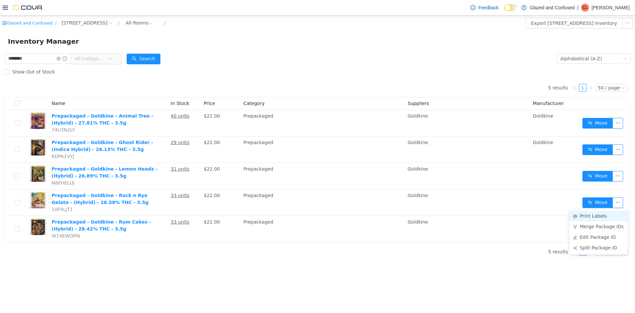
click at [577, 215] on icon "icon: printer" at bounding box center [575, 216] width 4 height 4
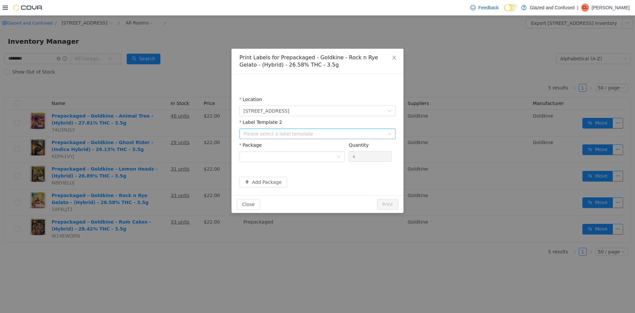
click at [312, 137] on div "Please select a label template" at bounding box center [313, 133] width 141 height 7
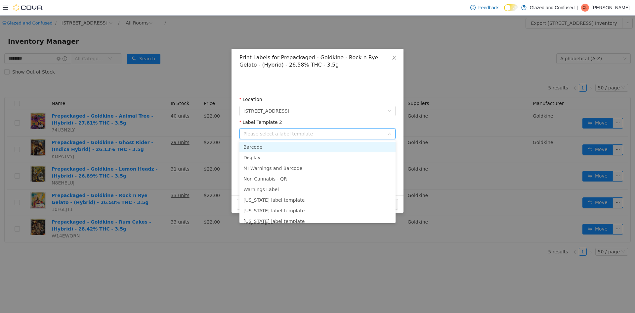
click at [281, 147] on li "Barcode" at bounding box center [317, 147] width 156 height 11
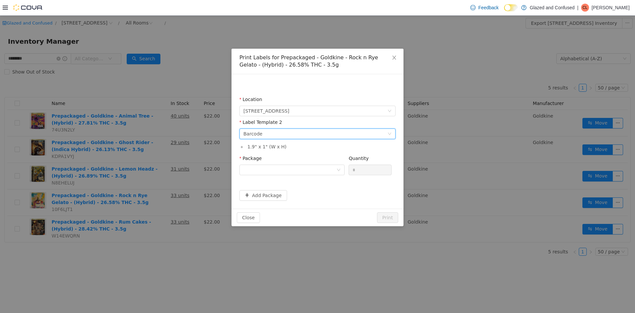
click at [279, 155] on div "Package" at bounding box center [291, 160] width 105 height 10
drag, startPoint x: 272, startPoint y: 174, endPoint x: 275, endPoint y: 171, distance: 3.7
click at [273, 173] on div at bounding box center [289, 170] width 93 height 10
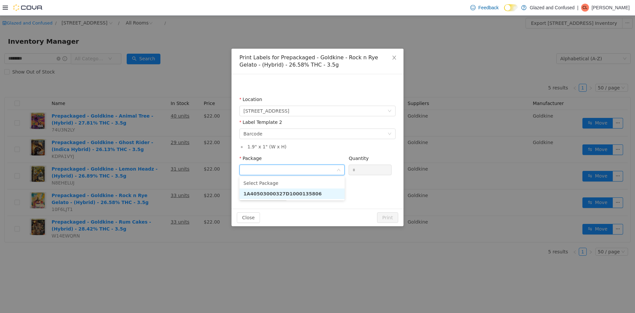
click at [275, 191] on strong "1A40503000327D1000135806" at bounding box center [282, 193] width 78 height 5
click at [386, 214] on button "Print" at bounding box center [387, 217] width 21 height 11
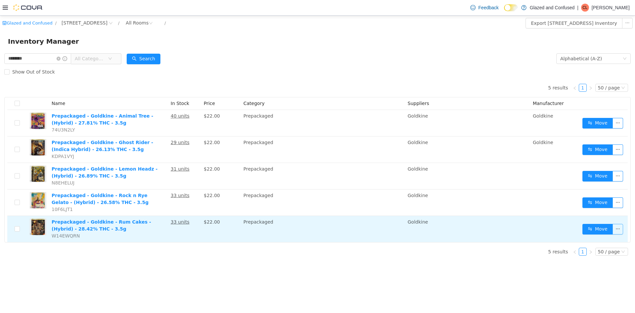
click at [622, 227] on button "button" at bounding box center [618, 229] width 11 height 11
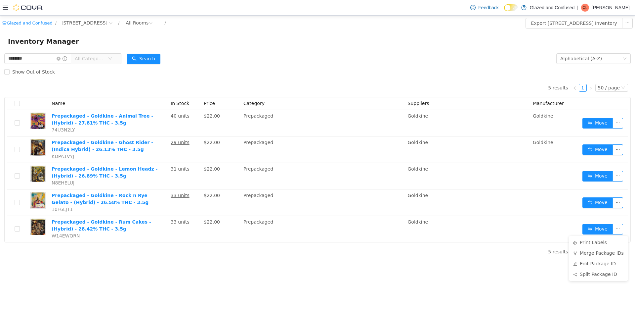
click at [602, 236] on ul "Print Labels Merge Package IDs Edit Package ID Split Package ID" at bounding box center [598, 258] width 59 height 45
click at [587, 239] on li "Print Labels" at bounding box center [598, 242] width 59 height 11
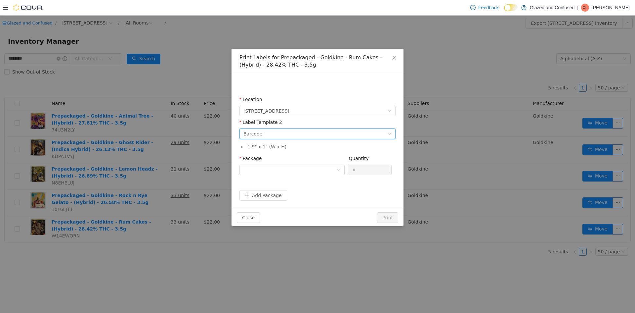
click at [309, 132] on div "Please select a label template Barcode" at bounding box center [315, 134] width 144 height 10
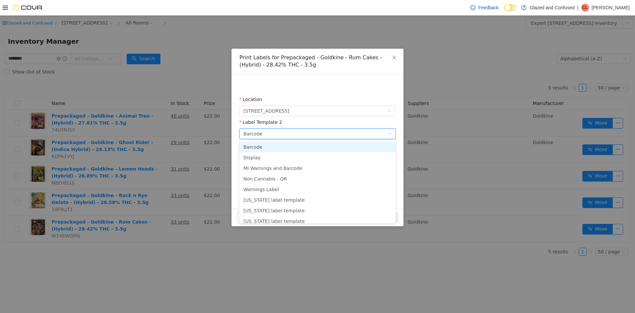
click at [271, 149] on li "Barcode" at bounding box center [317, 147] width 156 height 11
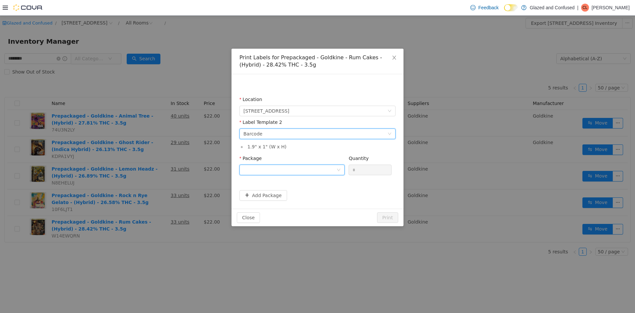
click at [270, 171] on div at bounding box center [289, 170] width 93 height 10
click at [283, 193] on strong "1A40503000327D1000136326" at bounding box center [282, 193] width 78 height 5
click at [385, 217] on button "Print" at bounding box center [387, 217] width 21 height 11
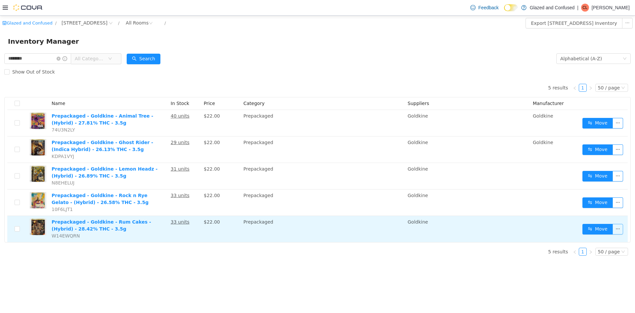
click at [621, 228] on button "button" at bounding box center [618, 229] width 11 height 11
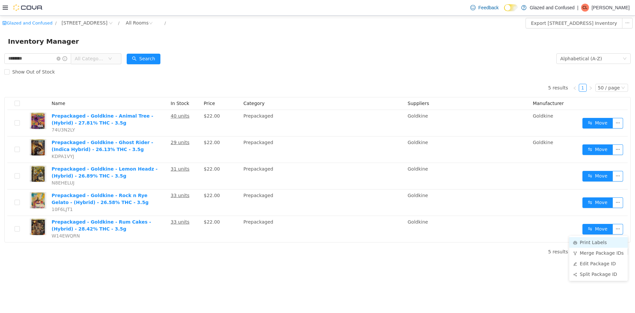
click at [590, 240] on li "Print Labels" at bounding box center [598, 242] width 59 height 11
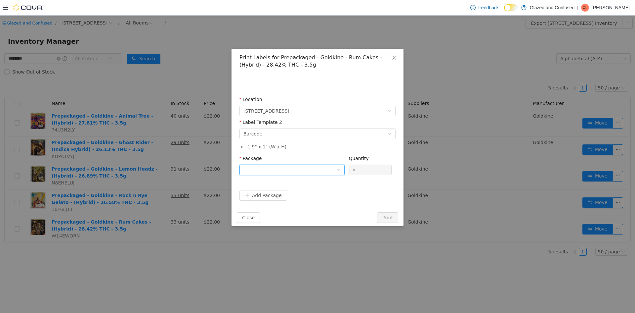
click at [307, 164] on div at bounding box center [291, 169] width 105 height 11
click at [301, 187] on li "Select Package" at bounding box center [291, 183] width 105 height 11
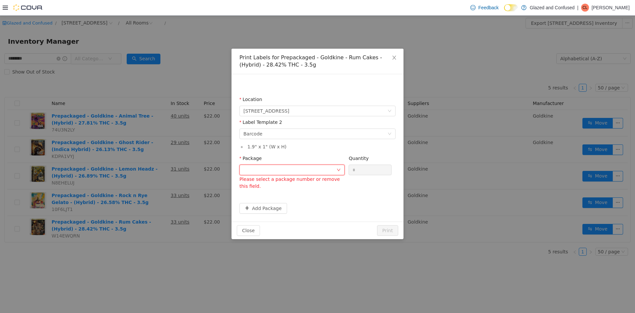
click at [331, 169] on div at bounding box center [289, 170] width 93 height 10
click at [313, 194] on li "1A40503000327D1000136326" at bounding box center [291, 193] width 105 height 11
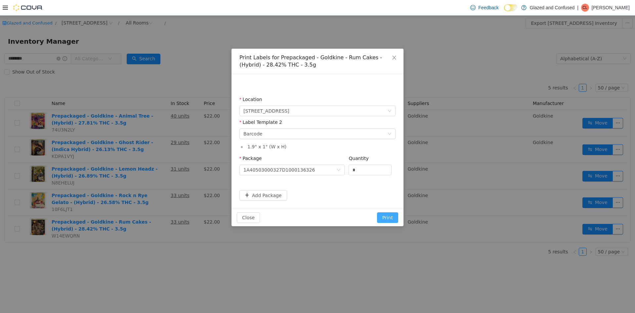
click at [384, 217] on button "Print" at bounding box center [387, 217] width 21 height 11
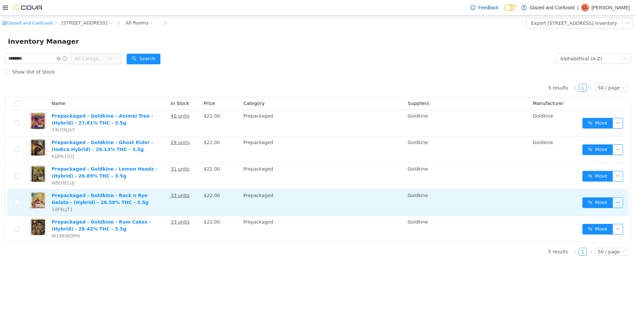
click at [616, 200] on button "button" at bounding box center [618, 202] width 11 height 11
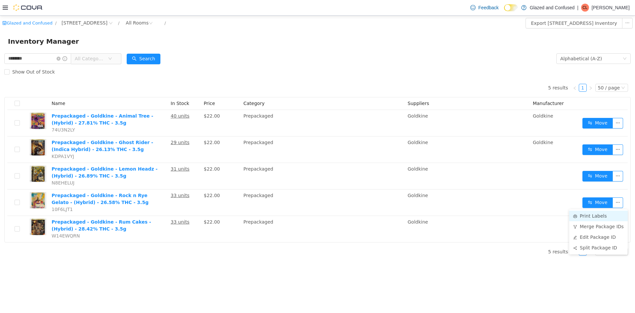
drag, startPoint x: 605, startPoint y: 212, endPoint x: 600, endPoint y: 212, distance: 5.0
click at [605, 212] on li "Print Labels" at bounding box center [598, 215] width 59 height 11
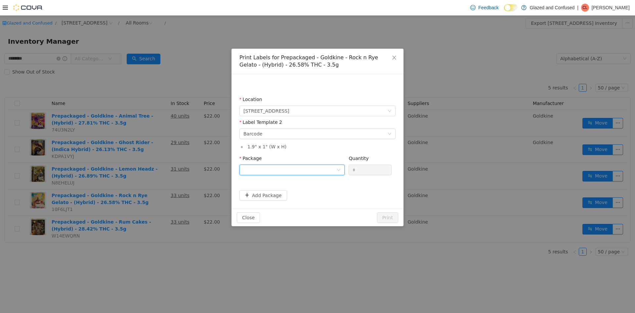
click at [312, 170] on div at bounding box center [289, 170] width 93 height 10
click at [305, 189] on li "1A40503000327D1000135806" at bounding box center [291, 193] width 105 height 11
click at [390, 216] on button "Print" at bounding box center [387, 217] width 21 height 11
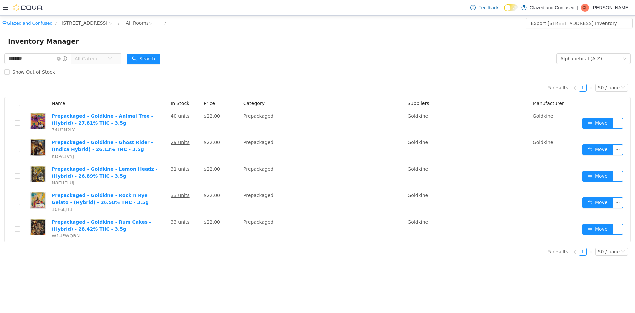
drag, startPoint x: 158, startPoint y: 67, endPoint x: 155, endPoint y: 67, distance: 3.7
click at [157, 67] on div "Show Out of Stock" at bounding box center [317, 71] width 626 height 13
click at [227, 60] on form "******** All Categories Alphabetical (A-Z) Search Show Out of Stock" at bounding box center [317, 65] width 626 height 26
click at [61, 57] on icon "icon: close-circle" at bounding box center [59, 59] width 4 height 4
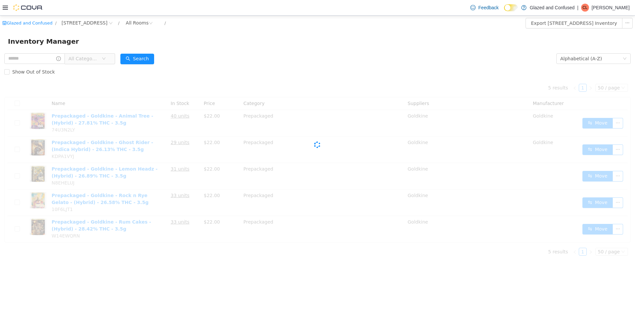
click at [90, 57] on span "All Categories" at bounding box center [83, 58] width 30 height 7
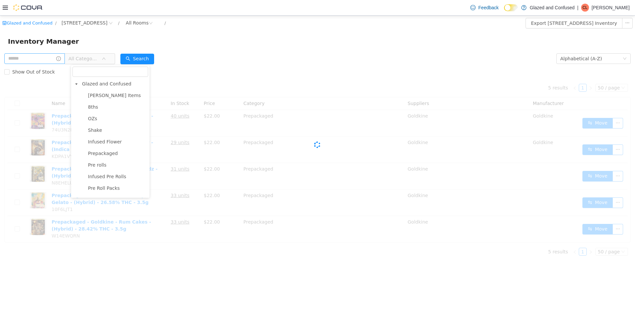
click at [101, 84] on span "Glazed and Confused" at bounding box center [106, 83] width 49 height 5
click at [51, 58] on input "text" at bounding box center [34, 58] width 61 height 11
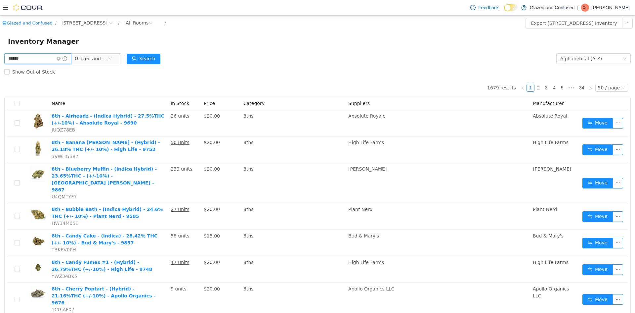
type input "******"
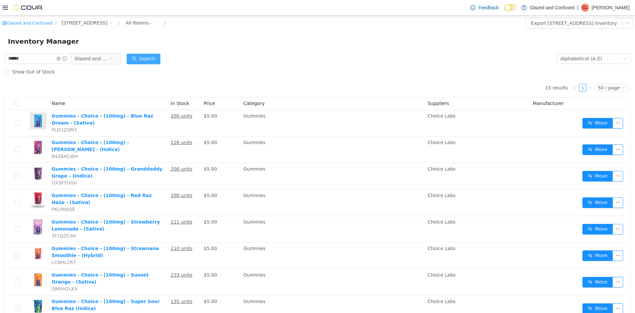
click at [150, 63] on button "Search" at bounding box center [144, 59] width 34 height 11
click at [155, 56] on button "Search" at bounding box center [144, 59] width 34 height 11
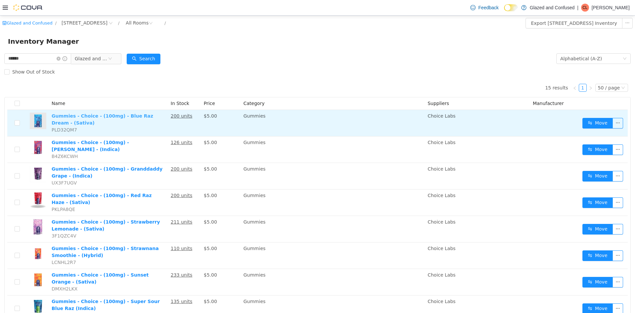
click at [105, 114] on link "Gummies - Choice - (100mg) - Blue Raz Dream - (Sativa)" at bounding box center [103, 119] width 102 height 12
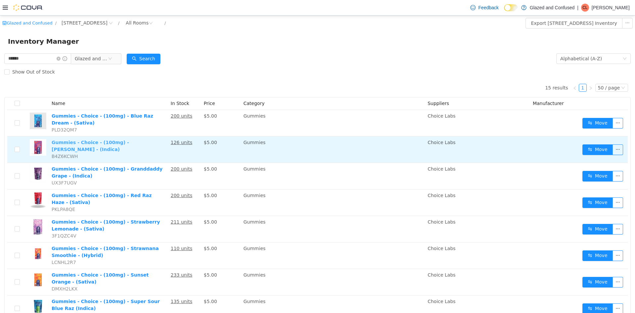
click at [129, 144] on link "Gummies - Choice - (100mg) - Cherry Berry - (Indica)" at bounding box center [90, 146] width 77 height 12
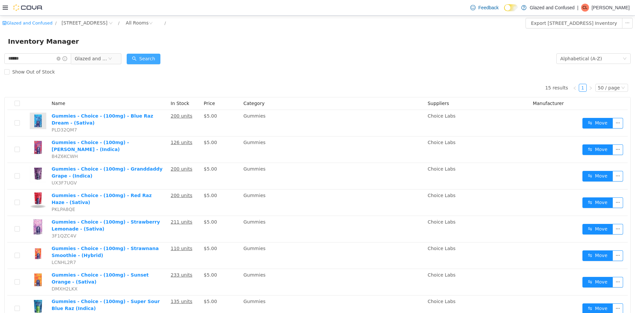
click at [145, 59] on button "Search" at bounding box center [144, 59] width 34 height 11
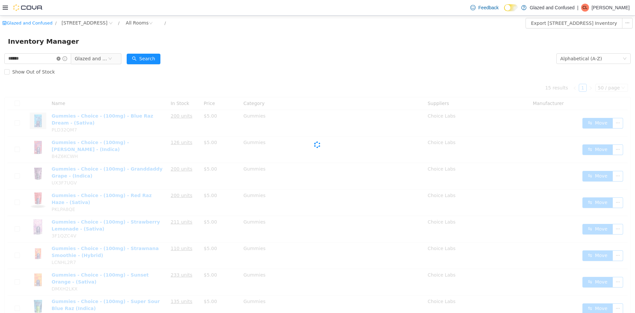
click at [61, 57] on icon "icon: close-circle" at bounding box center [59, 59] width 4 height 4
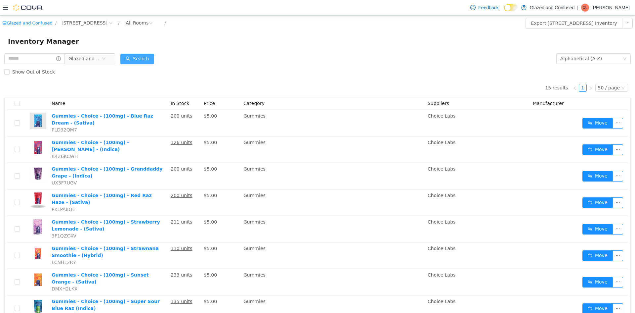
click at [135, 60] on button "Search" at bounding box center [137, 59] width 34 height 11
click at [256, 66] on div "Show Out of Stock" at bounding box center [317, 71] width 626 height 13
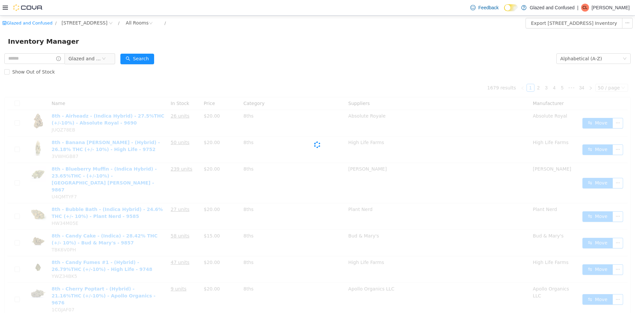
click at [256, 66] on div "Show Out of Stock" at bounding box center [317, 71] width 626 height 13
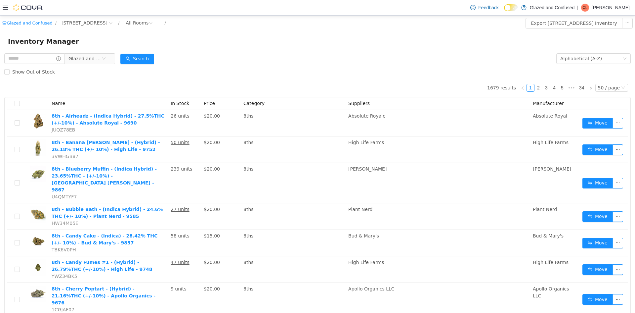
click at [263, 69] on div "Show Out of Stock" at bounding box center [317, 71] width 626 height 13
click at [244, 70] on div "Show Out of Stock" at bounding box center [317, 71] width 626 height 13
click at [176, 62] on form "Glazed and Confused Alphabetical (A-Z) Search Show Out of Stock" at bounding box center [317, 65] width 626 height 26
click at [154, 55] on button "Search" at bounding box center [137, 59] width 34 height 11
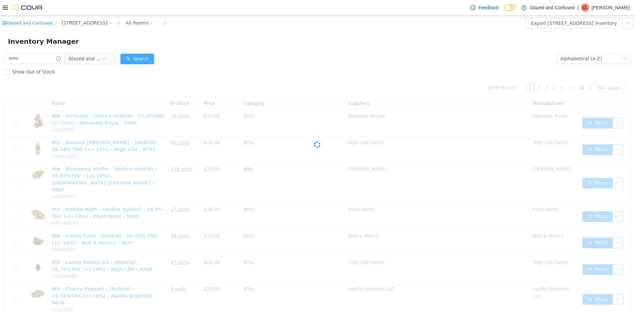
click at [154, 55] on button "Search" at bounding box center [137, 59] width 34 height 11
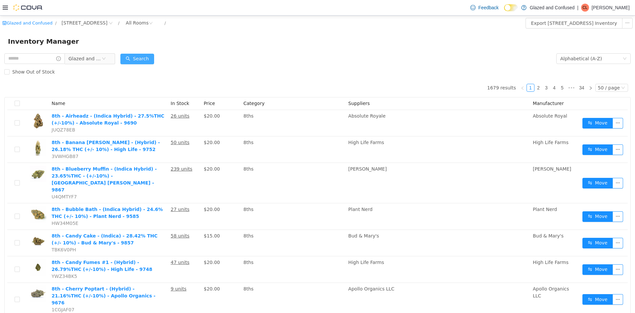
drag, startPoint x: 139, startPoint y: 59, endPoint x: 146, endPoint y: 22, distance: 36.7
click at [139, 59] on button "Search" at bounding box center [137, 59] width 34 height 11
click at [142, 56] on button "Search" at bounding box center [137, 59] width 34 height 11
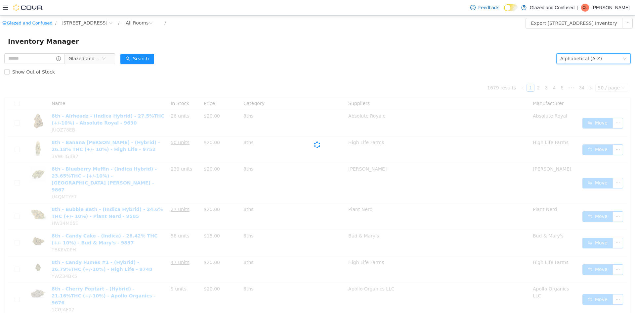
click at [611, 59] on div "Alphabetical (A-Z)" at bounding box center [591, 59] width 62 height 10
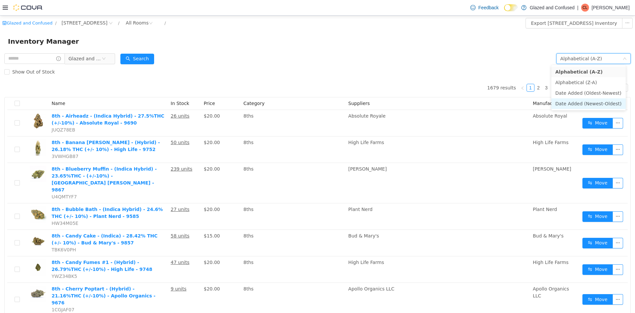
click at [593, 101] on li "Date Added (Newest-Oldest)" at bounding box center [588, 103] width 74 height 11
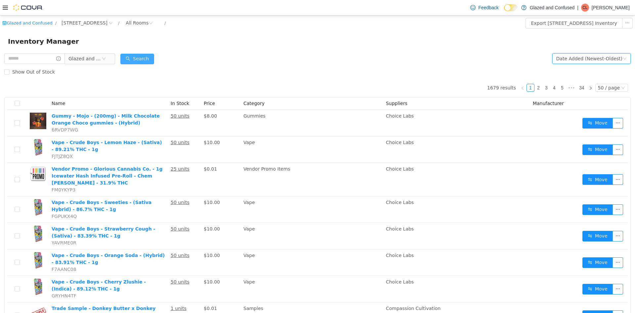
click at [140, 57] on button "Search" at bounding box center [137, 59] width 34 height 11
drag, startPoint x: 34, startPoint y: 50, endPoint x: 38, endPoint y: 52, distance: 4.9
click at [38, 52] on div "Glazed and Confused" at bounding box center [59, 58] width 111 height 13
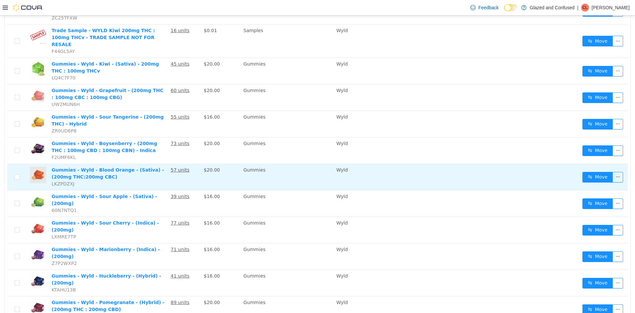
scroll to position [135, 0]
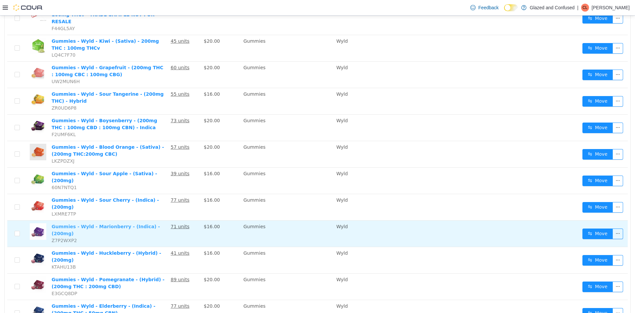
click at [124, 224] on link "Gummies - Wyld - Marionberry - (Indica) - (200mg)" at bounding box center [106, 230] width 108 height 12
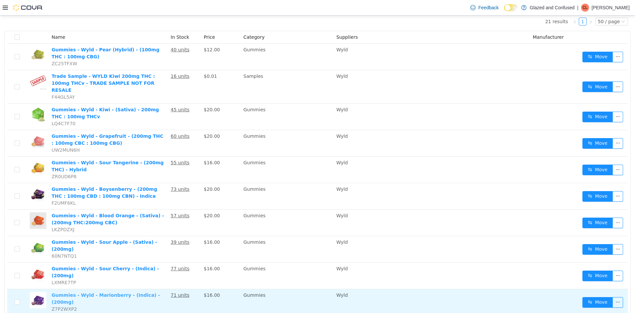
scroll to position [198, 0]
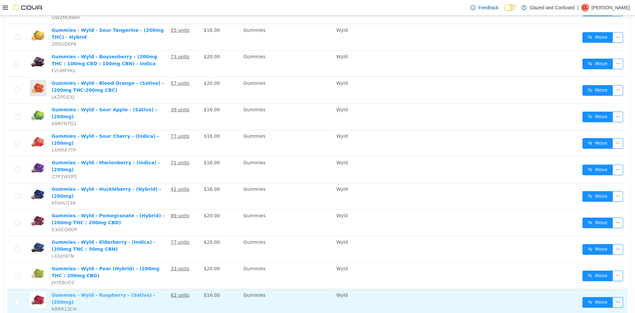
click at [122, 292] on link "Gummies - Wyld - Raspberry - (Sativa) - (200mg)" at bounding box center [104, 298] width 104 height 12
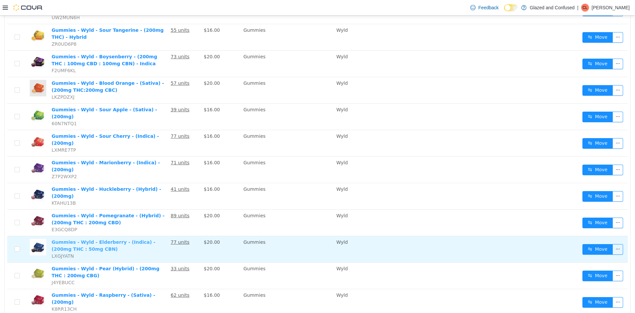
click at [109, 239] on link "Gummies - Wyld - Elderberry - (Indica) - (200mg THC : 50mg CBN)" at bounding box center [104, 245] width 104 height 12
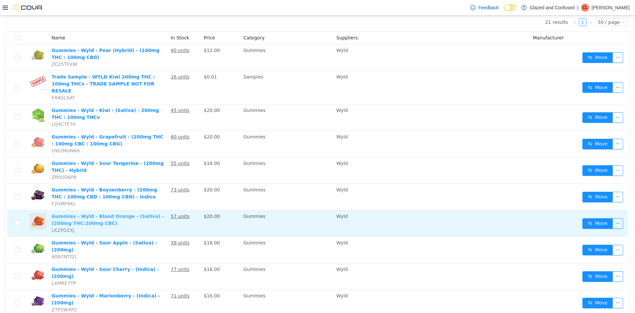
scroll to position [0, 0]
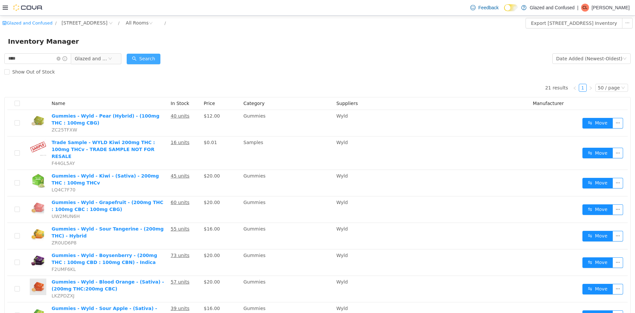
drag, startPoint x: 136, startPoint y: 63, endPoint x: 138, endPoint y: 59, distance: 5.2
click at [136, 63] on button "Search" at bounding box center [144, 59] width 34 height 11
drag, startPoint x: 32, startPoint y: 62, endPoint x: 4, endPoint y: 54, distance: 29.4
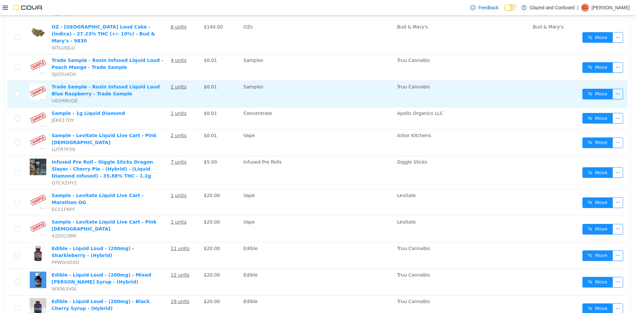
scroll to position [331, 0]
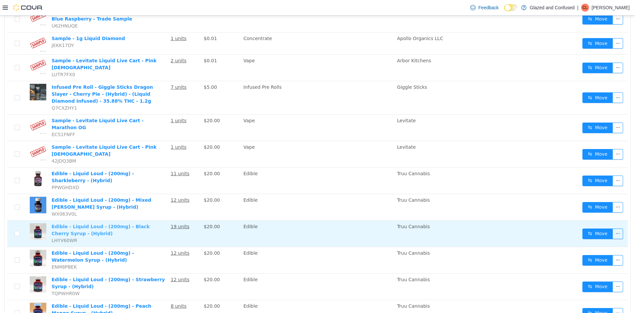
click at [113, 224] on link "Edible - Liquid Loud - (200mg) - Black Cherry Syrup - (Hybrid)" at bounding box center [101, 230] width 98 height 12
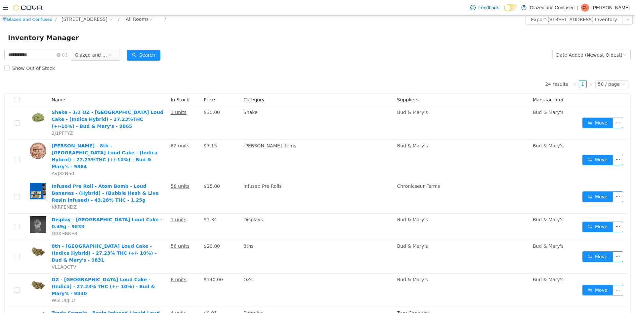
scroll to position [0, 0]
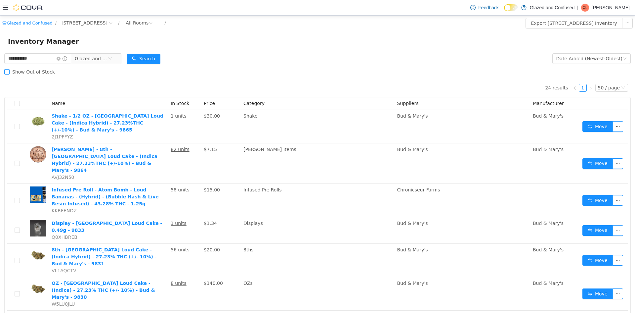
click at [33, 70] on span "Show Out of Stock" at bounding box center [34, 71] width 48 height 5
click at [90, 56] on span "Glazed and Confused" at bounding box center [91, 59] width 33 height 10
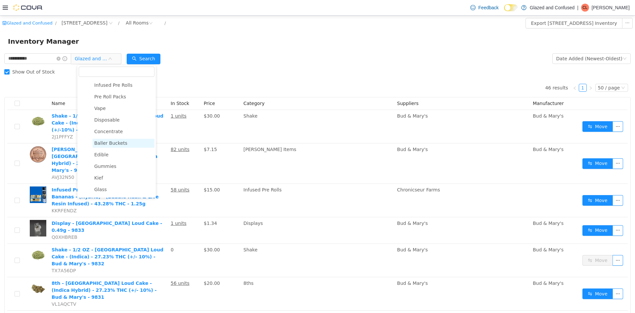
scroll to position [85, 0]
click at [110, 164] on span "Edible" at bounding box center [124, 160] width 62 height 9
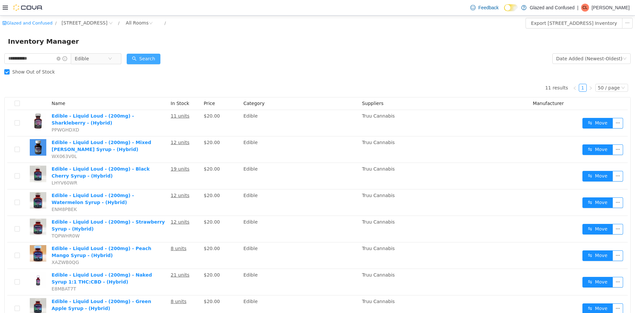
click at [159, 54] on button "Search" at bounding box center [144, 59] width 34 height 11
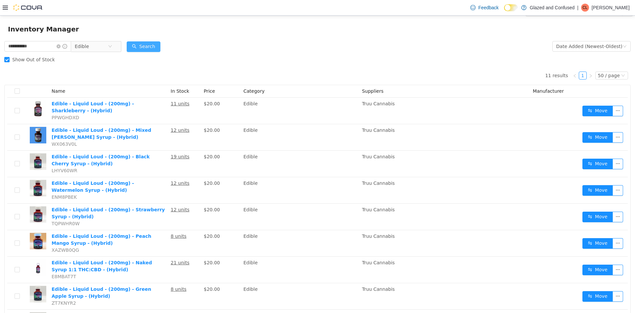
scroll to position [0, 0]
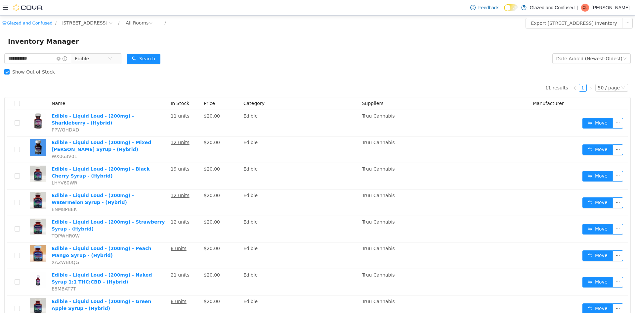
click at [32, 72] on span "Show Out of Stock" at bounding box center [34, 71] width 48 height 5
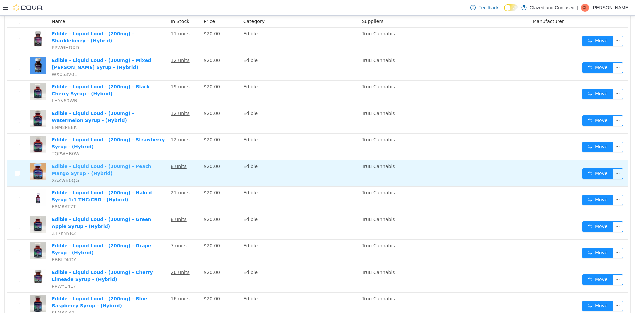
scroll to position [41, 0]
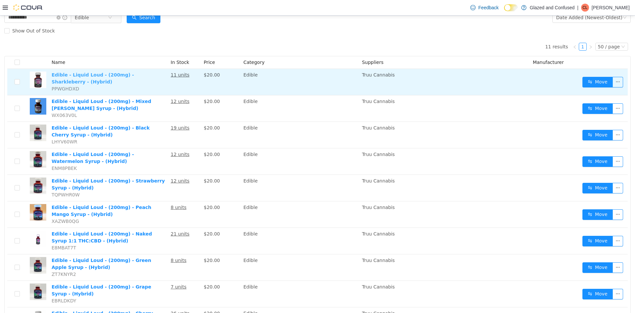
click at [134, 75] on link "Edible - Liquid Loud - (200mg) - Sharkleberry - (Hybrid)" at bounding box center [93, 78] width 82 height 12
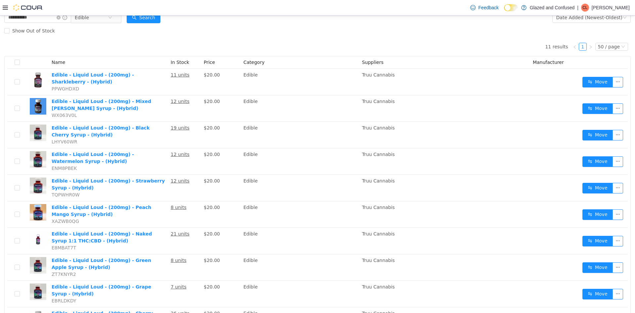
drag, startPoint x: 136, startPoint y: 15, endPoint x: 139, endPoint y: 1, distance: 13.6
click at [136, 15] on div "Feedback Dark Mode Glazed and Confused | CL Chad Lacy" at bounding box center [317, 8] width 635 height 16
click at [142, 19] on button "Search" at bounding box center [144, 18] width 34 height 11
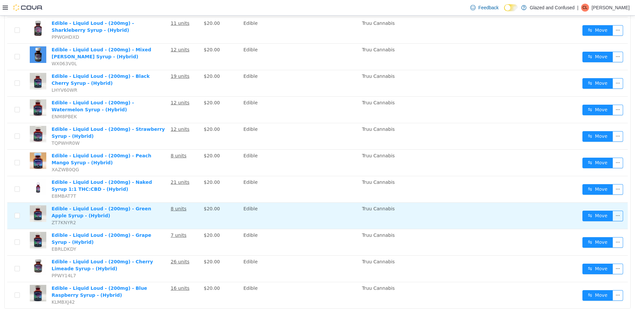
scroll to position [107, 0]
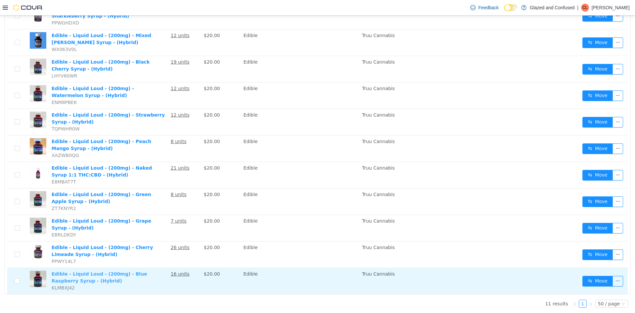
click at [95, 275] on link "Edible - Liquid Loud - (200mg) - Blue Raspberry Syrup - (Hybrid)" at bounding box center [100, 277] width 96 height 12
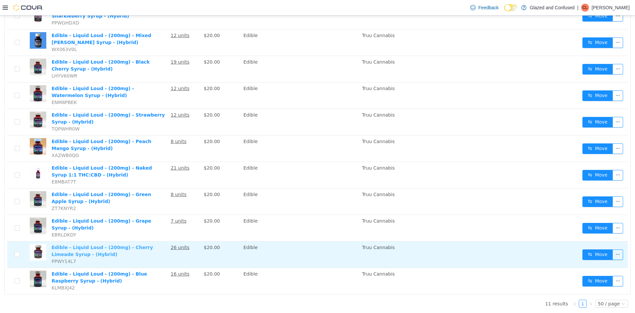
click at [99, 250] on link "Edible - Liquid Loud - (200mg) - Cherry Limeade Syrup - (Hybrid)" at bounding box center [103, 250] width 102 height 12
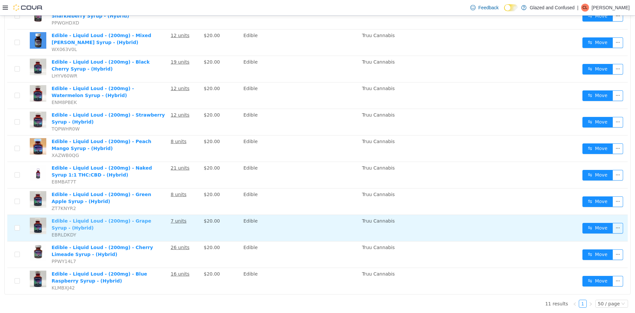
click at [95, 220] on link "Edible - Liquid Loud - (200mg) - Grape Syrup - (Hybrid)" at bounding box center [102, 224] width 100 height 12
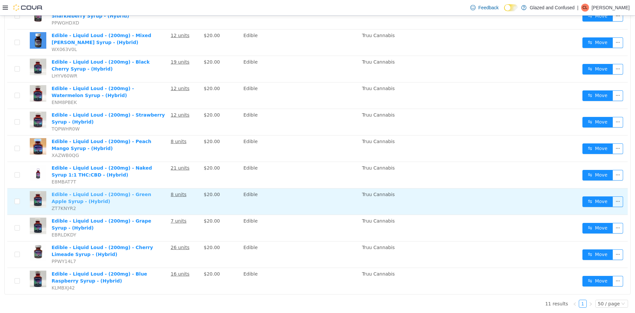
click at [105, 192] on link "Edible - Liquid Loud - (200mg) - Green Apple Syrup - (Hybrid)" at bounding box center [102, 198] width 100 height 12
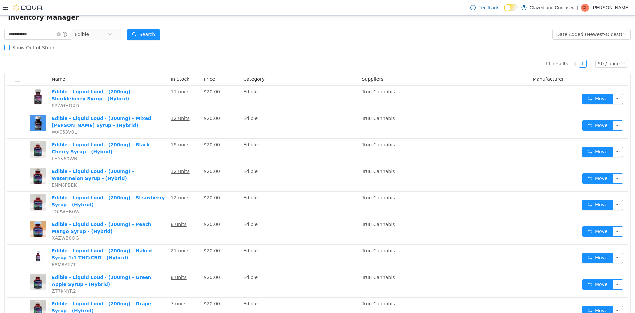
scroll to position [0, 0]
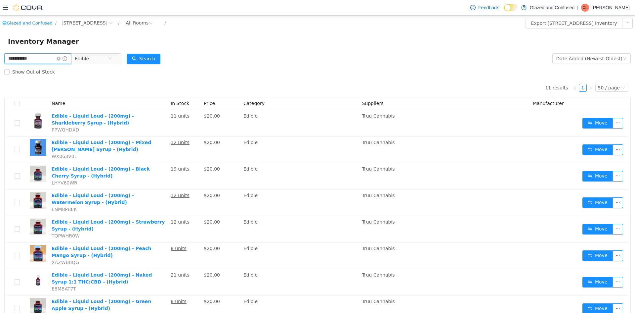
drag, startPoint x: 33, startPoint y: 59, endPoint x: 0, endPoint y: 63, distance: 32.9
click at [0, 63] on div "**********" at bounding box center [317, 235] width 635 height 367
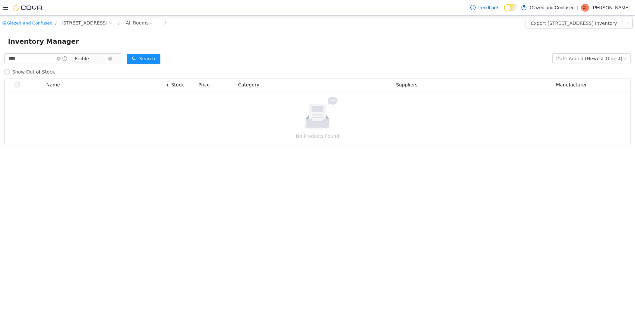
click at [89, 56] on span "Edible" at bounding box center [82, 59] width 14 height 10
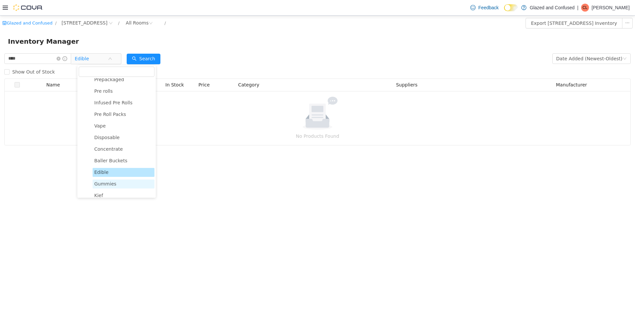
scroll to position [85, 0]
click at [107, 173] on span "Gummies" at bounding box center [105, 172] width 22 height 5
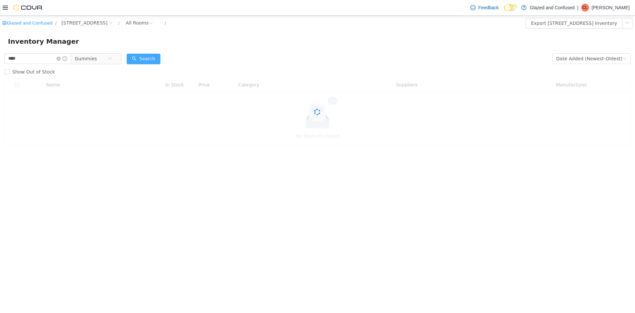
click at [147, 59] on button "Search" at bounding box center [144, 59] width 34 height 11
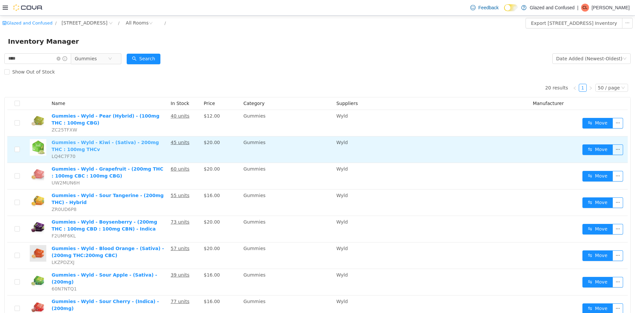
click at [102, 144] on link "Gummies - Wyld - Kiwi - (Sativa) - 200mg THC : 100mg THCv" at bounding box center [106, 146] width 108 height 12
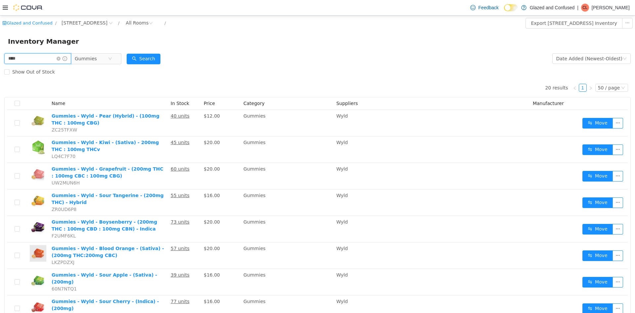
drag, startPoint x: 22, startPoint y: 53, endPoint x: 11, endPoint y: 53, distance: 11.2
click at [11, 53] on input "****" at bounding box center [37, 58] width 67 height 11
type input "*"
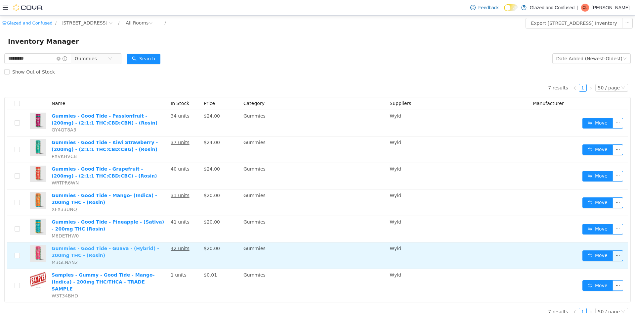
click at [93, 250] on link "Gummies - Good Tide - Guava - (Hybrid) - 200mg THC - (Rosin)" at bounding box center [106, 251] width 108 height 12
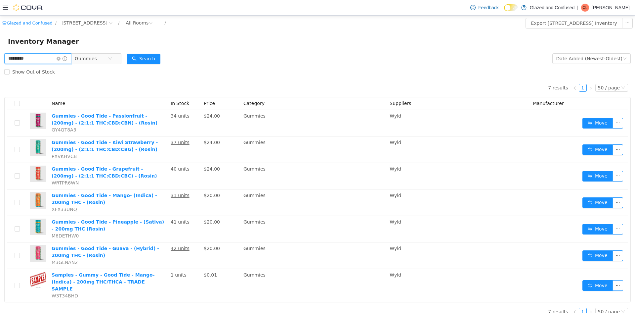
drag, startPoint x: 48, startPoint y: 59, endPoint x: 0, endPoint y: 59, distance: 47.6
click at [0, 59] on div "********* Gummies Date Added (Newest-Oldest) Search Show Out of Stock 7 results…" at bounding box center [317, 186] width 635 height 269
click at [86, 58] on span "Gummies" at bounding box center [86, 59] width 22 height 10
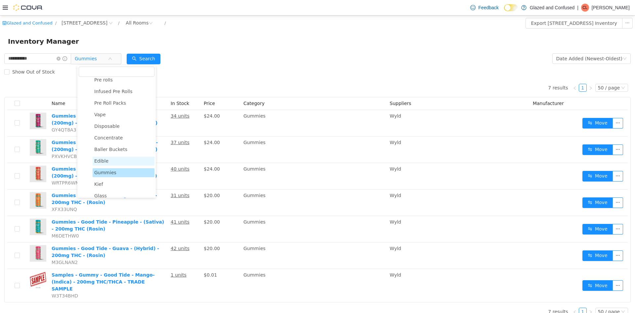
click at [107, 163] on span "Edible" at bounding box center [101, 160] width 14 height 5
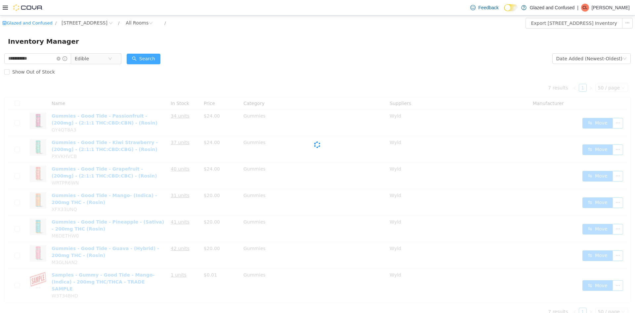
click at [149, 57] on button "Search" at bounding box center [144, 59] width 34 height 11
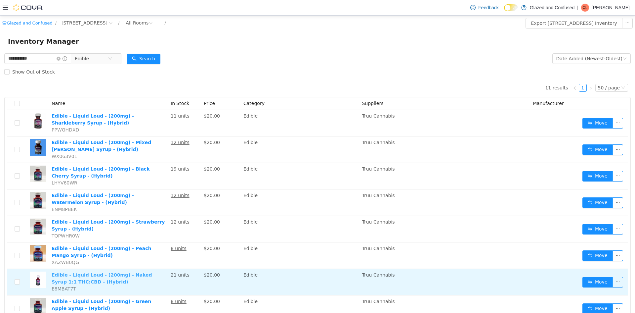
click at [147, 272] on link "Edible - Liquid Loud - (200mg) - Naked Syrup 1:1 THC:CBD - (Hybrid)" at bounding box center [102, 278] width 101 height 12
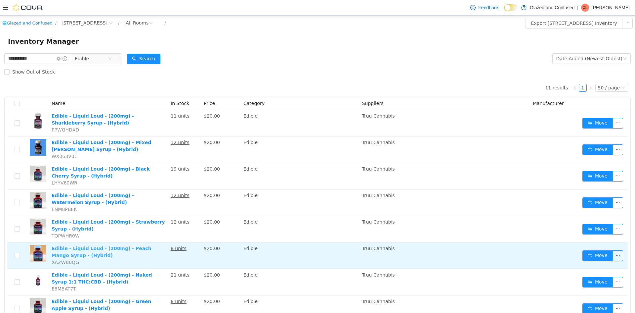
click at [142, 249] on link "Edible - Liquid Loud - (200mg) - Peach Mango Syrup - (Hybrid)" at bounding box center [102, 251] width 100 height 12
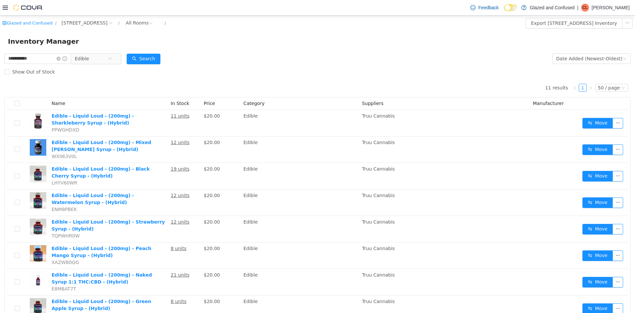
click at [89, 59] on span "Edible" at bounding box center [82, 59] width 14 height 10
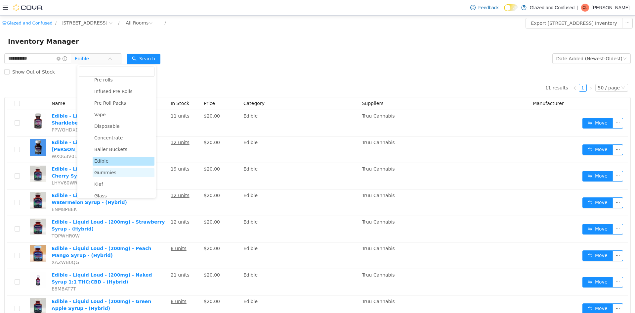
click at [108, 173] on span "Gummies" at bounding box center [105, 172] width 22 height 5
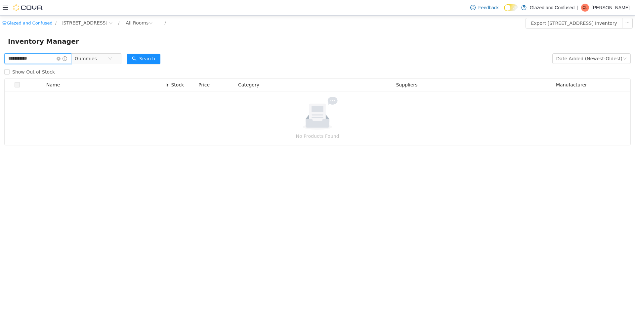
drag, startPoint x: 46, startPoint y: 59, endPoint x: 0, endPoint y: 53, distance: 46.7
click at [0, 53] on div "**********" at bounding box center [317, 98] width 635 height 93
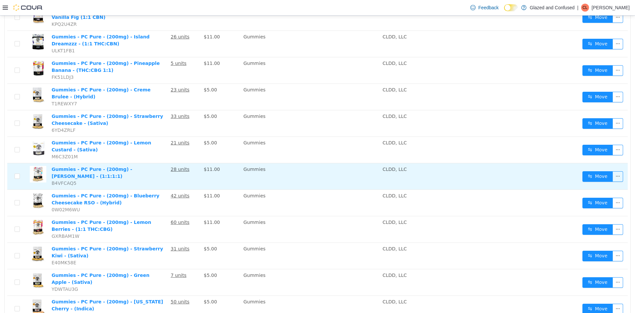
scroll to position [132, 0]
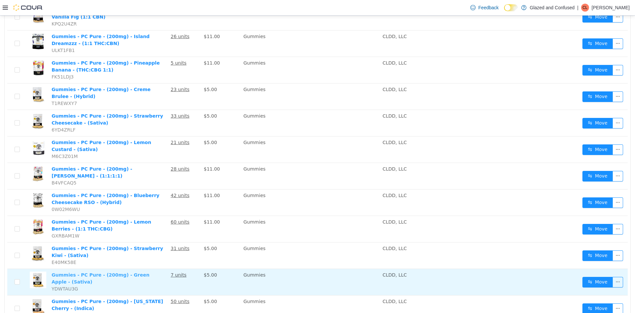
click at [115, 272] on link "Gummies - PC Pure - (200mg) - Green Apple - (Sativa)" at bounding box center [101, 278] width 98 height 12
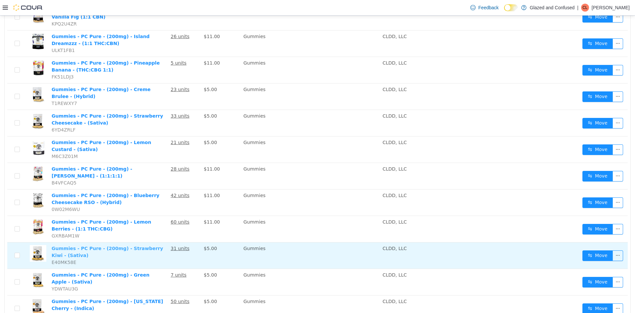
click at [111, 245] on link "Gummies - PC Pure - (200mg) - Strawberry Kiwi - (Sativa)" at bounding box center [107, 251] width 111 height 12
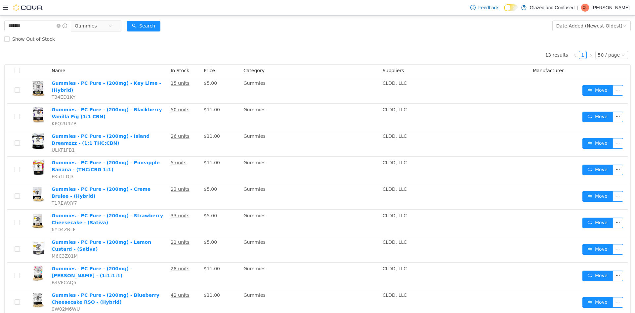
scroll to position [33, 0]
drag, startPoint x: 51, startPoint y: 23, endPoint x: 0, endPoint y: 23, distance: 50.6
click at [0, 23] on div "******* Gummies Date Added (Newest-Oldest) Search Show Out of Stock 13 results …" at bounding box center [317, 229] width 635 height 420
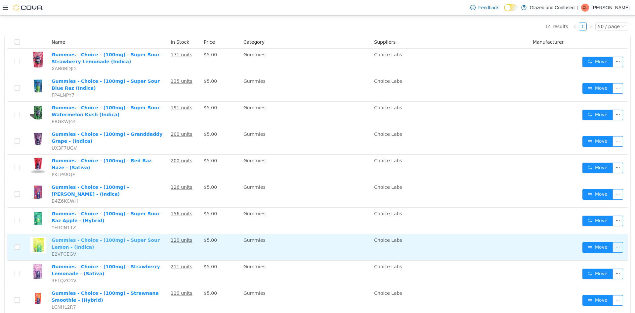
scroll to position [99, 0]
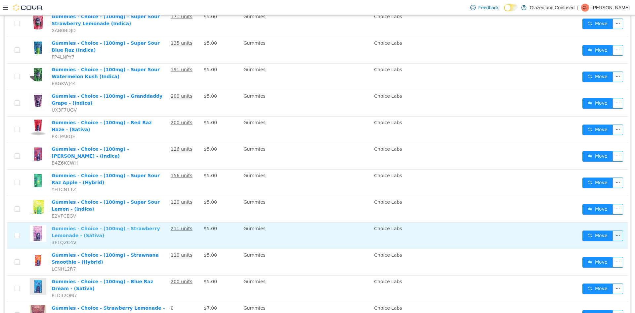
click at [150, 226] on link "Gummies - Choice - (100mg) - Strawberry Lemonade - (Sativa)" at bounding box center [106, 232] width 108 height 12
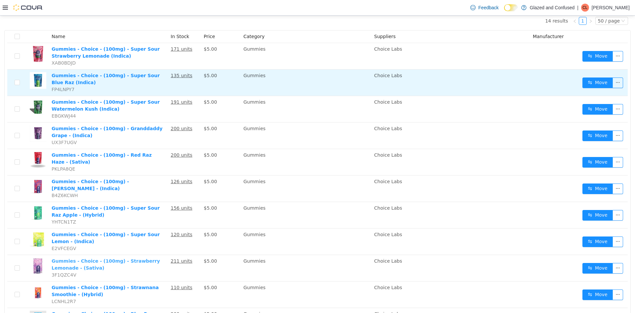
scroll to position [0, 0]
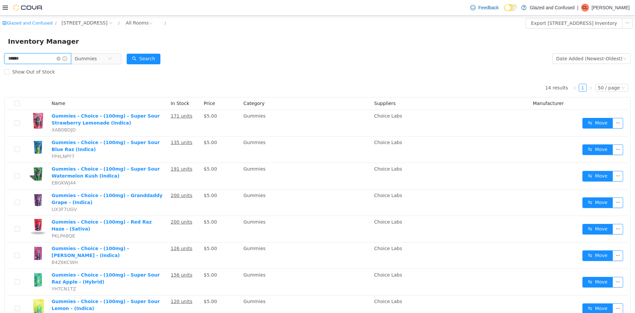
drag, startPoint x: 52, startPoint y: 60, endPoint x: 0, endPoint y: 55, distance: 52.5
click at [0, 56] on div "****** Gummies Date Added (Newest-Oldest) Search Show Out of Stock 14 results 1…" at bounding box center [317, 275] width 635 height 447
type input "****"
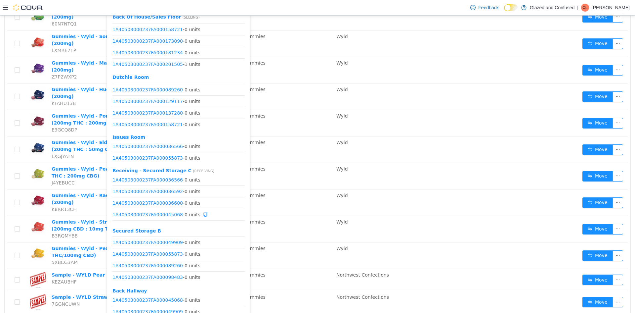
scroll to position [136, 0]
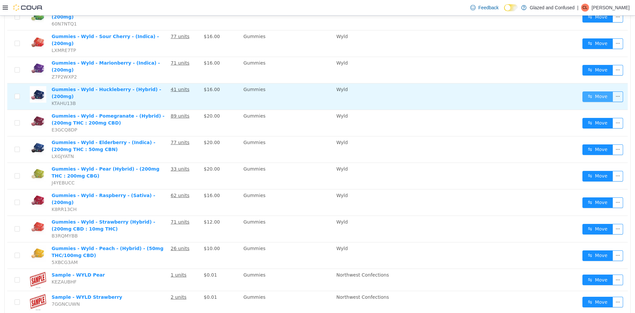
click at [590, 91] on button "Move" at bounding box center [597, 96] width 30 height 11
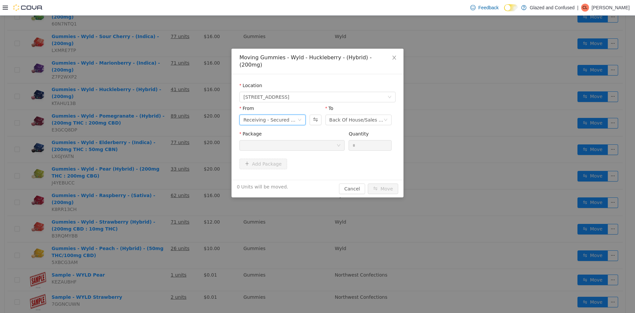
click at [264, 115] on div "Receiving - Secured Storage C" at bounding box center [270, 120] width 54 height 10
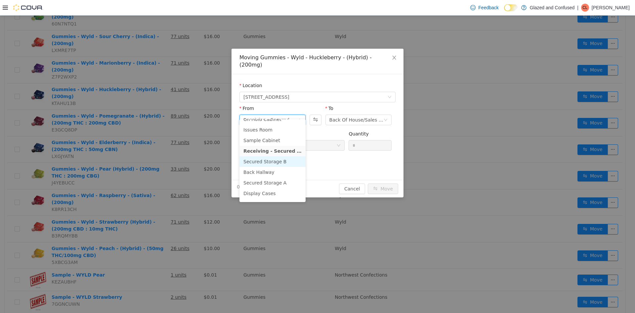
scroll to position [58, 0]
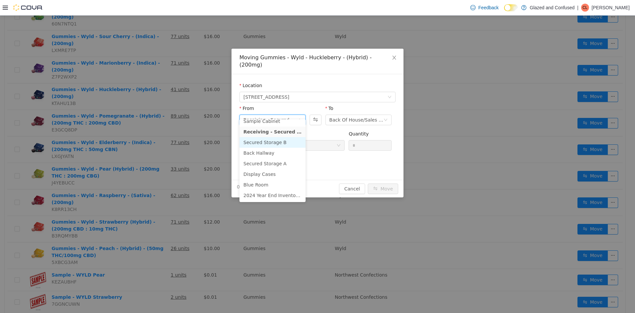
click at [279, 141] on li "Secured Storage B" at bounding box center [272, 142] width 66 height 11
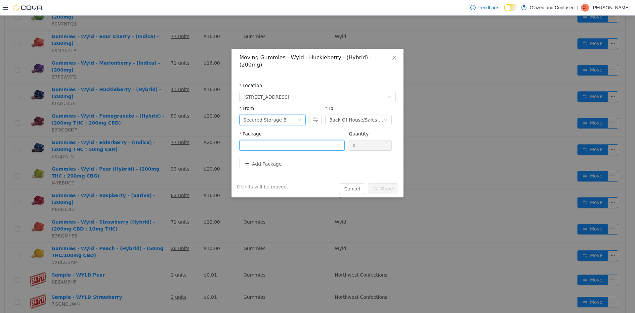
click at [287, 140] on div at bounding box center [289, 145] width 93 height 10
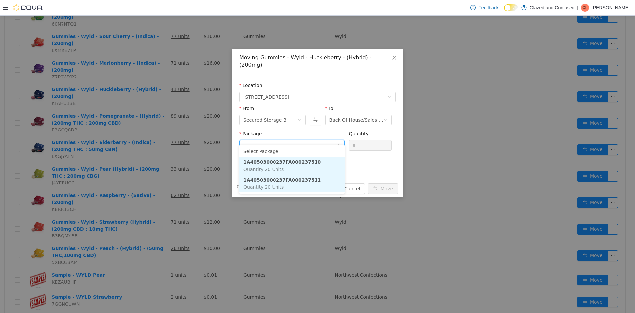
drag, startPoint x: 313, startPoint y: 181, endPoint x: 320, endPoint y: 169, distance: 14.0
click at [314, 179] on li "1A40503000237FA000237511 Quantity : 20 Units" at bounding box center [291, 183] width 105 height 18
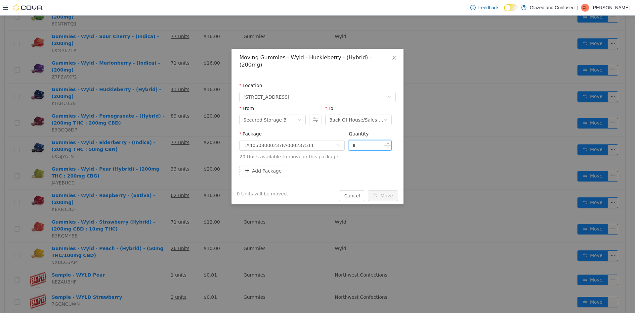
drag, startPoint x: 367, startPoint y: 137, endPoint x: 355, endPoint y: 139, distance: 12.3
click at [364, 140] on input "*" at bounding box center [370, 145] width 42 height 10
type input "***"
click at [368, 190] on button "Move" at bounding box center [383, 195] width 30 height 11
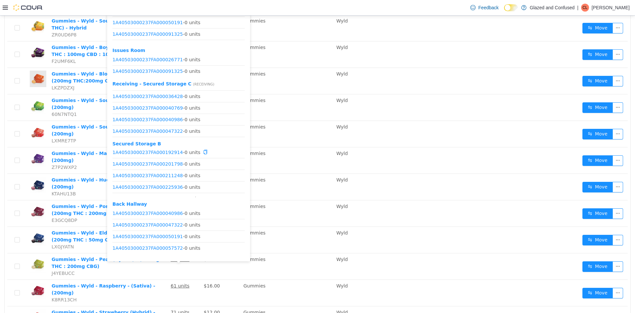
scroll to position [240, 0]
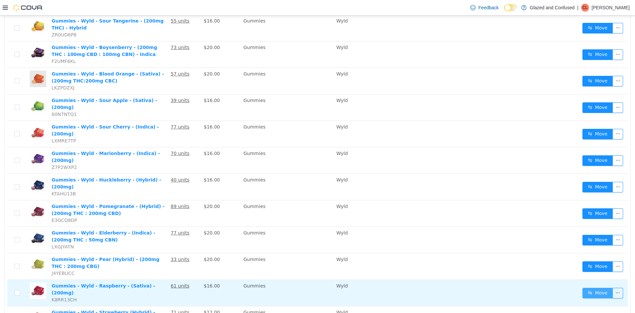
drag, startPoint x: 590, startPoint y: 275, endPoint x: 583, endPoint y: 277, distance: 7.9
click at [590, 287] on button "Move" at bounding box center [597, 292] width 30 height 11
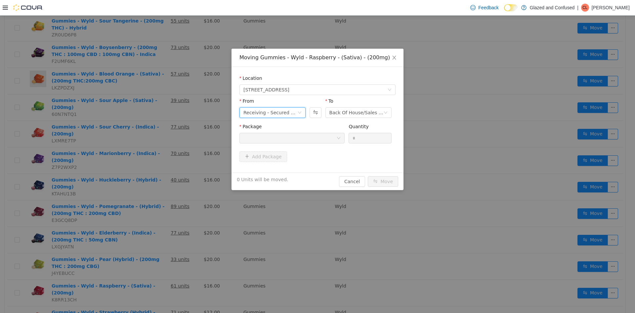
click at [246, 113] on div "Receiving - Secured Storage C" at bounding box center [270, 113] width 54 height 10
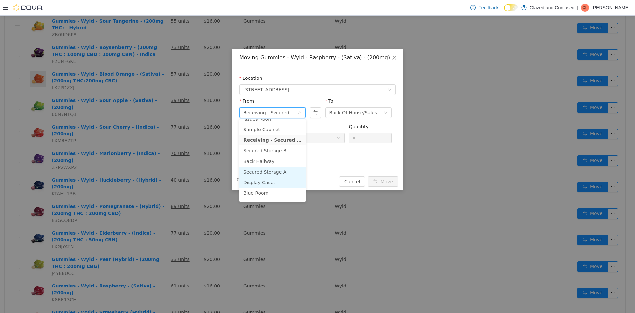
scroll to position [58, 0]
click at [283, 139] on li "Secured Storage B" at bounding box center [272, 142] width 66 height 11
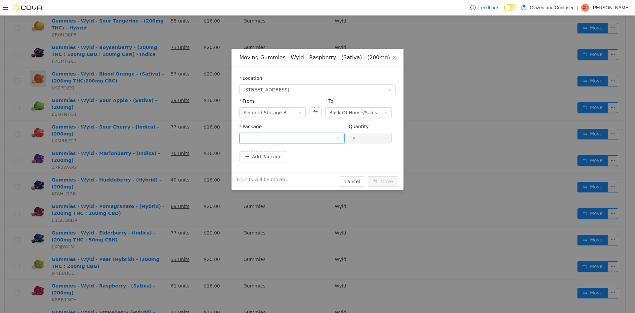
click at [287, 139] on div at bounding box center [289, 138] width 93 height 10
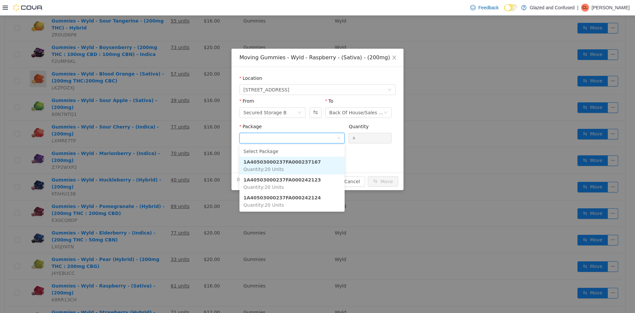
click at [310, 167] on li "1A40503000237FA000237167 Quantity : 20 Units" at bounding box center [291, 165] width 105 height 18
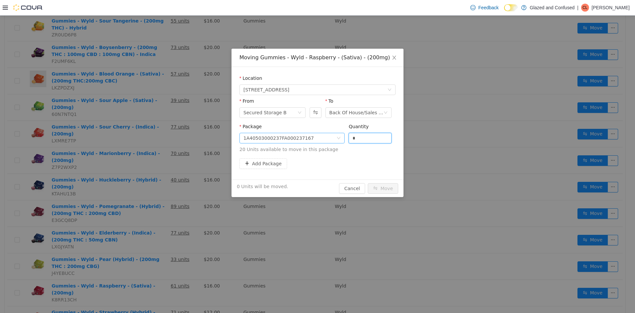
drag, startPoint x: 363, startPoint y: 140, endPoint x: 335, endPoint y: 132, distance: 28.8
click at [335, 132] on span "Package 1A40503000237FA000237167 Quantity * 20 Units available to move in this …" at bounding box center [317, 138] width 156 height 29
type input "**"
click at [368, 183] on button "Move" at bounding box center [383, 188] width 30 height 11
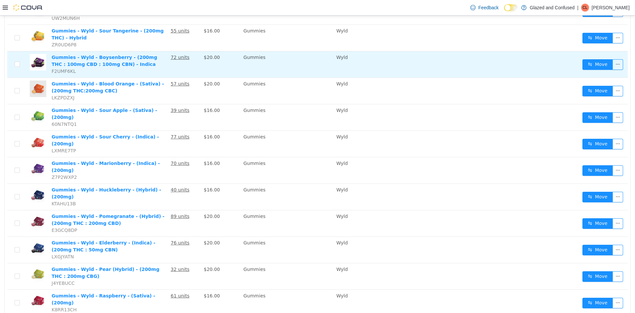
scroll to position [141, 0]
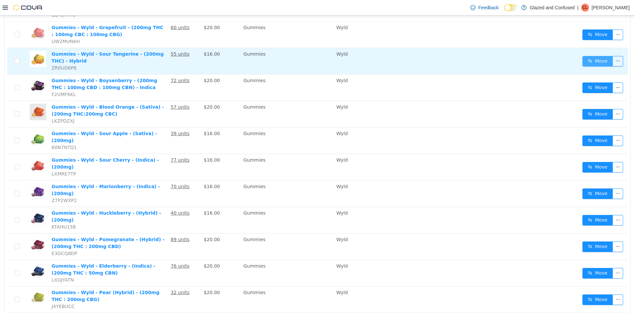
click at [589, 57] on button "Move" at bounding box center [597, 61] width 30 height 11
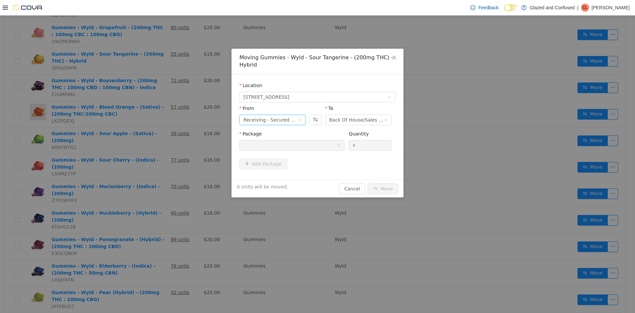
click at [280, 115] on div "From Receiving - Secured Storage C" at bounding box center [272, 116] width 66 height 23
drag, startPoint x: 280, startPoint y: 119, endPoint x: 280, endPoint y: 124, distance: 5.0
click at [280, 120] on div "Receiving - Secured Storage C" at bounding box center [270, 120] width 54 height 10
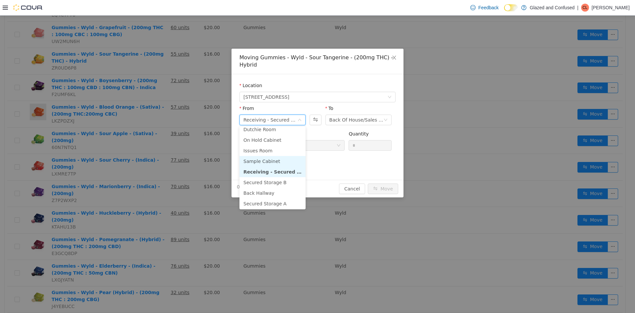
scroll to position [58, 0]
click at [282, 146] on li "Secured Storage B" at bounding box center [272, 149] width 66 height 11
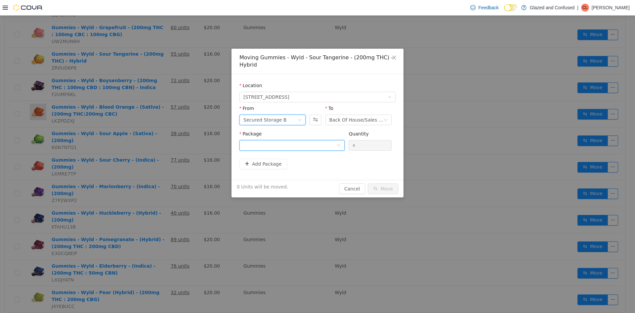
click at [286, 143] on div at bounding box center [289, 145] width 93 height 10
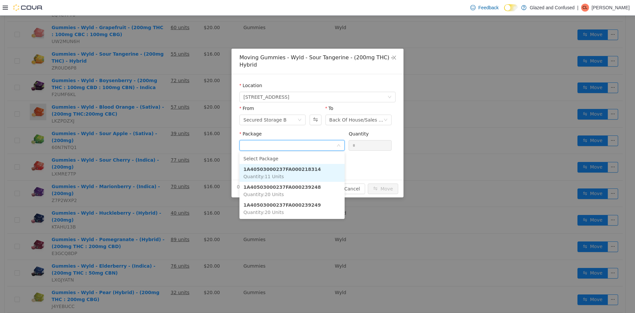
click at [298, 173] on li "1A40503000237FA000218314 Quantity : 11 Units" at bounding box center [291, 173] width 105 height 18
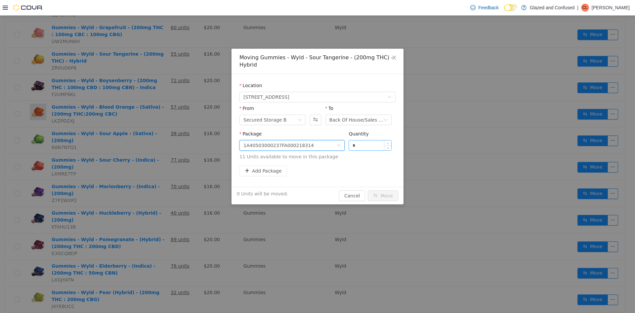
click at [370, 149] on input "*" at bounding box center [370, 145] width 42 height 10
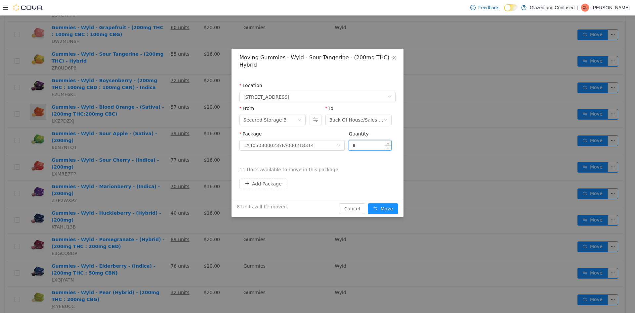
type input "*"
click at [368, 203] on button "Move" at bounding box center [383, 208] width 30 height 11
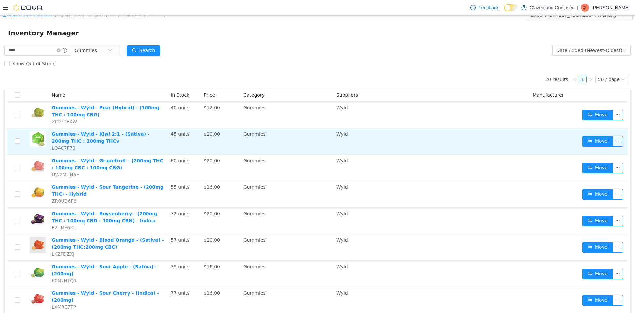
scroll to position [0, 0]
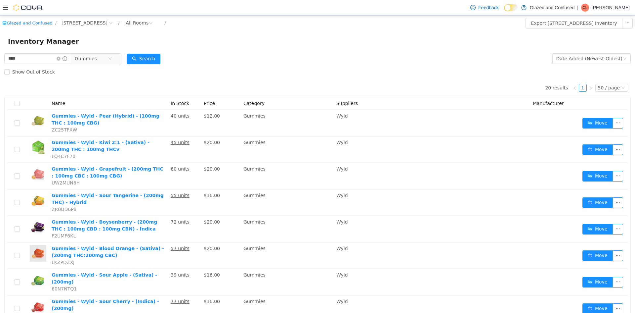
click at [565, 51] on div "Inventory Manager" at bounding box center [317, 41] width 635 height 21
drag, startPoint x: 566, startPoint y: 55, endPoint x: 567, endPoint y: 62, distance: 7.0
click at [566, 57] on div "Date Added (Newest-Oldest)" at bounding box center [589, 59] width 66 height 10
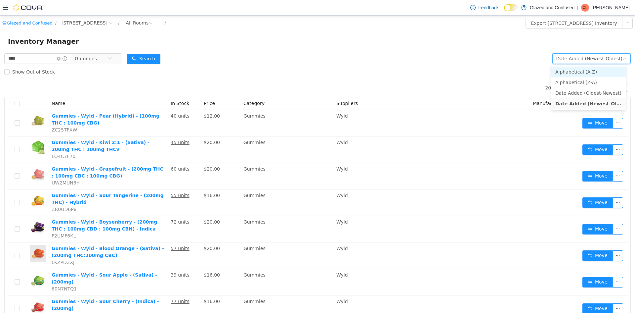
click at [565, 70] on li "Alphabetical (A-Z)" at bounding box center [588, 71] width 74 height 11
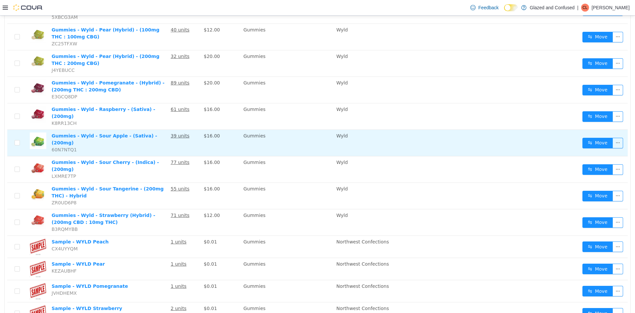
scroll to position [307, 0]
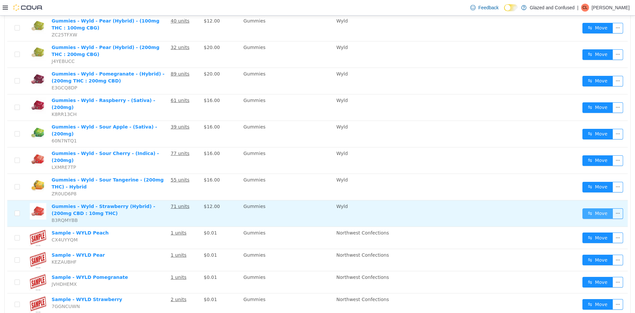
click at [586, 208] on button "Move" at bounding box center [597, 213] width 30 height 11
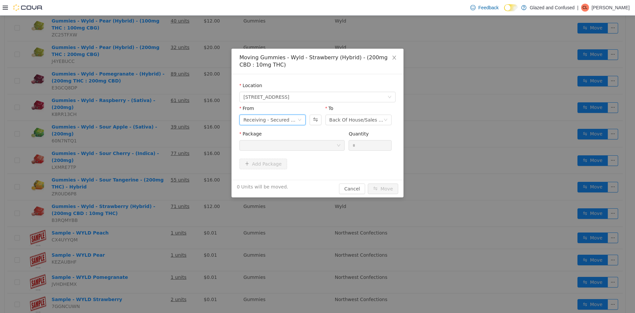
click at [279, 118] on div "Receiving - Secured Storage C" at bounding box center [270, 120] width 54 height 10
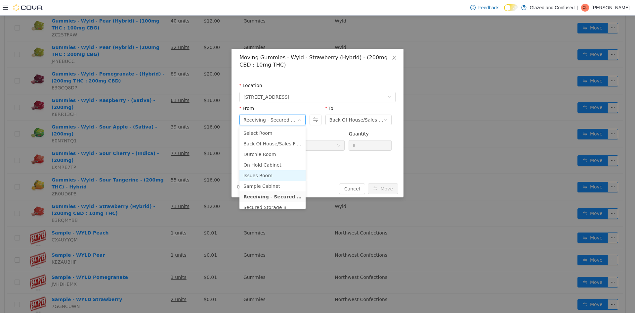
scroll to position [58, 0]
click at [279, 151] on li "Secured Storage B" at bounding box center [272, 149] width 66 height 11
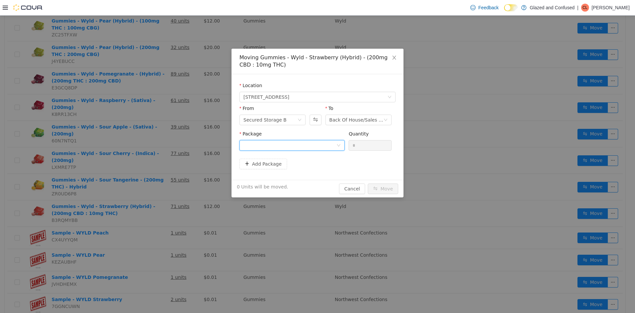
click at [288, 145] on div at bounding box center [289, 145] width 93 height 10
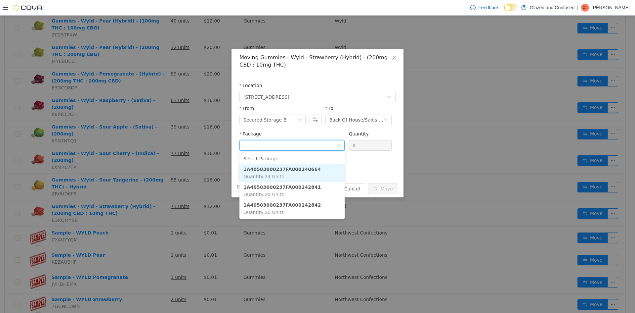
click at [322, 170] on li "1A40503000237FA000240664 Quantity : 24 Units" at bounding box center [291, 173] width 105 height 18
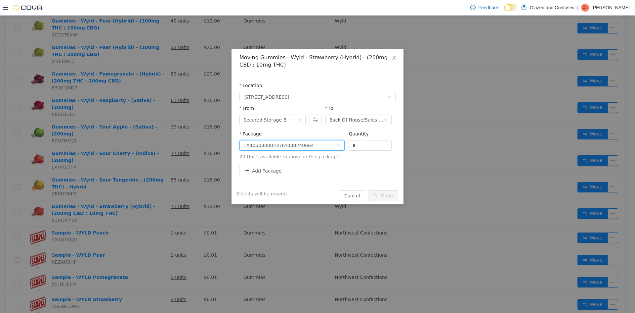
drag, startPoint x: 341, startPoint y: 144, endPoint x: 325, endPoint y: 134, distance: 19.1
click at [329, 140] on span "Package 1A40503000237FA000240664 Quantity * 24 Units available to move in this …" at bounding box center [317, 145] width 156 height 29
type input "*"
click at [368, 190] on button "Move" at bounding box center [383, 195] width 30 height 11
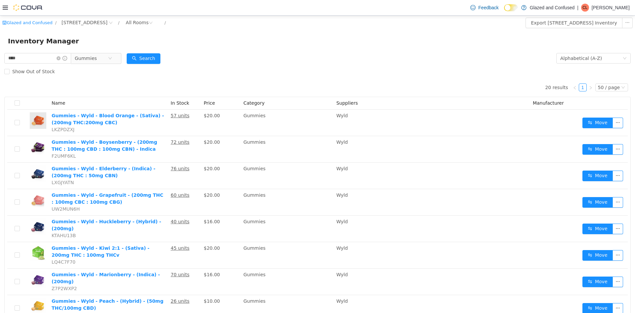
scroll to position [0, 0]
click at [61, 58] on icon "icon: close-circle" at bounding box center [59, 59] width 4 height 4
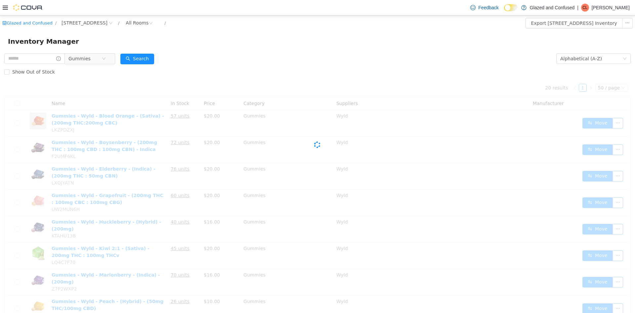
click at [79, 57] on span "Gummies" at bounding box center [79, 59] width 22 height 10
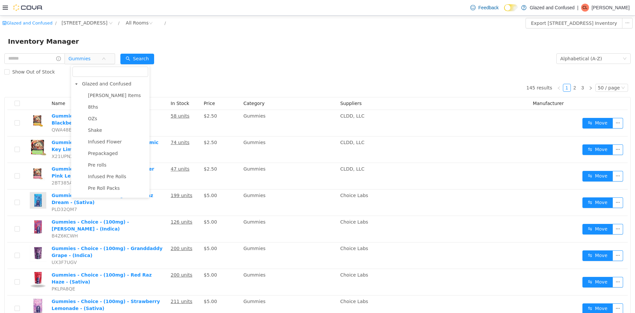
click at [102, 152] on span "Prepackaged" at bounding box center [103, 153] width 30 height 5
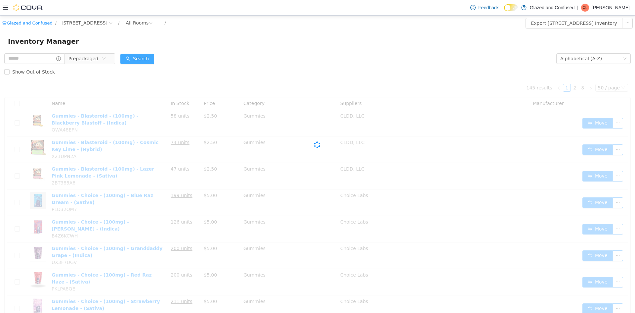
click at [138, 56] on button "Search" at bounding box center [137, 59] width 34 height 11
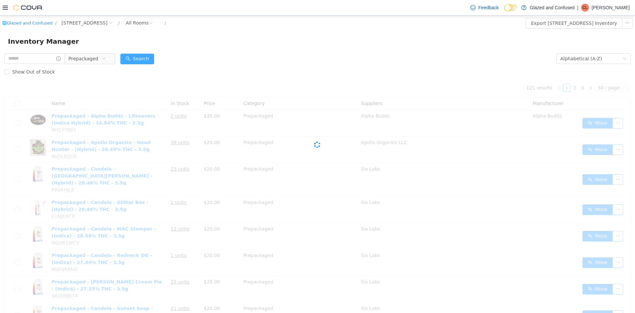
click at [154, 56] on button "Search" at bounding box center [137, 59] width 34 height 11
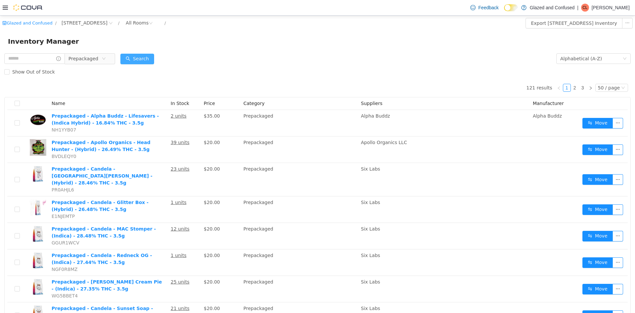
click at [146, 59] on button "Search" at bounding box center [137, 59] width 34 height 11
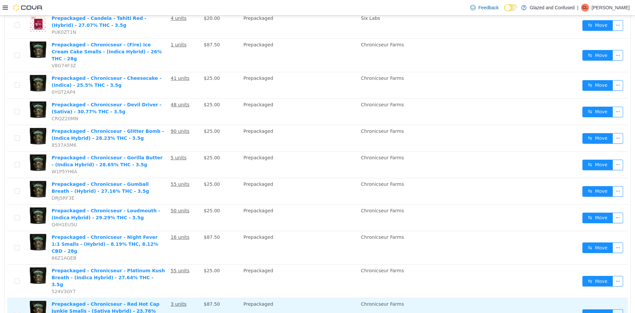
scroll to position [279, 0]
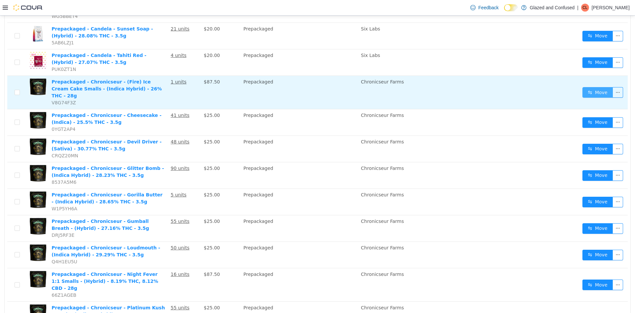
click at [590, 87] on button "Move" at bounding box center [597, 92] width 30 height 11
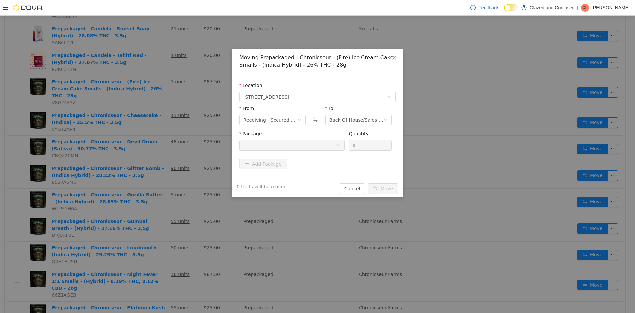
click at [280, 113] on div "From" at bounding box center [272, 110] width 66 height 10
drag, startPoint x: 273, startPoint y: 116, endPoint x: 273, endPoint y: 125, distance: 8.6
click at [273, 116] on div "Receiving - Secured Storage C" at bounding box center [270, 120] width 54 height 10
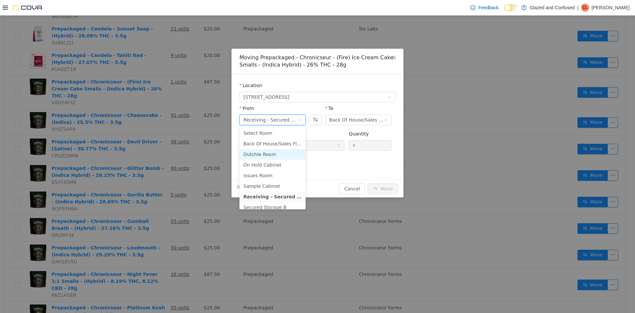
click at [272, 152] on li "Dutchie Room" at bounding box center [272, 154] width 66 height 11
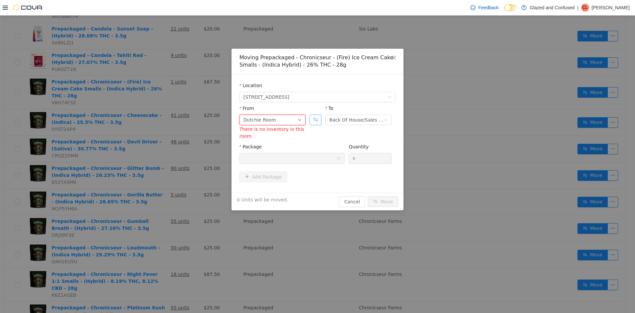
click at [316, 115] on button "Swap" at bounding box center [316, 119] width 12 height 11
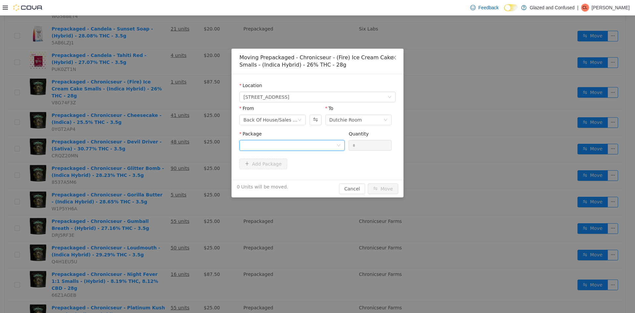
click at [303, 146] on div at bounding box center [289, 145] width 93 height 10
drag, startPoint x: 298, startPoint y: 177, endPoint x: 315, endPoint y: 166, distance: 20.4
click at [298, 176] on li "1A405030001F339000020957 Quantity : 1 Unit" at bounding box center [291, 173] width 105 height 18
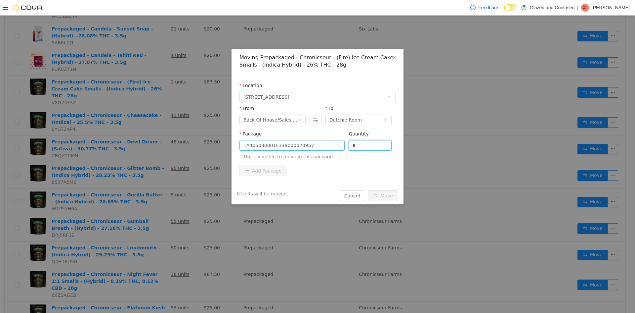
drag, startPoint x: 340, startPoint y: 148, endPoint x: 338, endPoint y: 145, distance: 3.8
click at [339, 147] on span "Package 1A405030001F339000020957 Quantity * 1 Unit available to move in this pa…" at bounding box center [317, 145] width 156 height 29
click at [368, 190] on button "Move" at bounding box center [383, 195] width 30 height 11
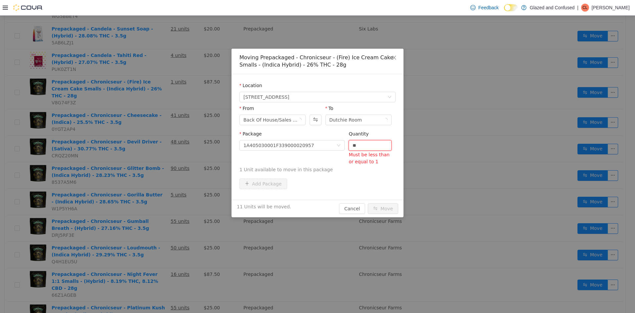
type input "*"
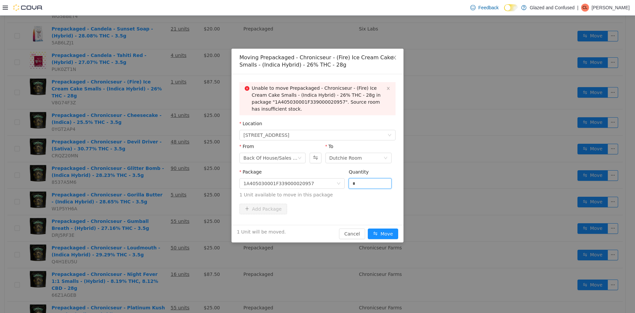
click at [368, 228] on button "Move" at bounding box center [383, 233] width 30 height 11
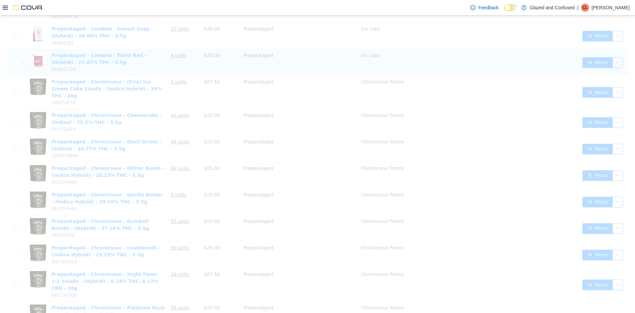
click at [392, 60] on td "Six Labs" at bounding box center [444, 62] width 172 height 26
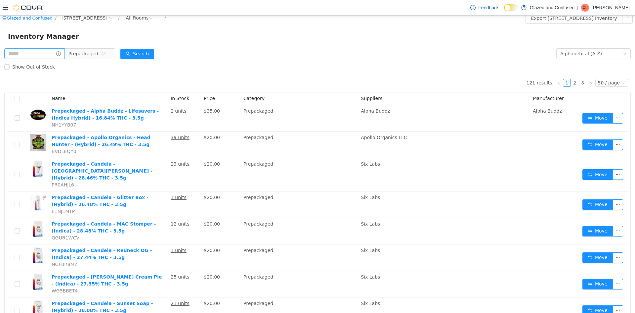
scroll to position [0, 0]
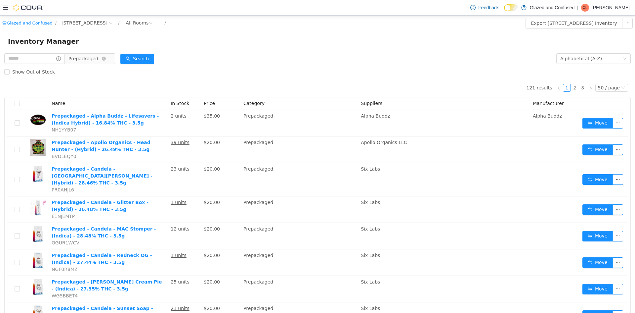
click at [81, 57] on span "Prepackaged" at bounding box center [83, 59] width 30 height 10
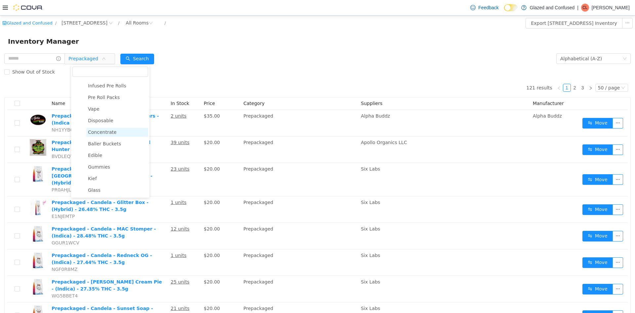
scroll to position [99, 0]
click at [105, 125] on span "Concentrate" at bounding box center [102, 123] width 28 height 5
click at [137, 63] on button "Search" at bounding box center [137, 59] width 34 height 11
click at [140, 59] on button "Search" at bounding box center [137, 59] width 34 height 11
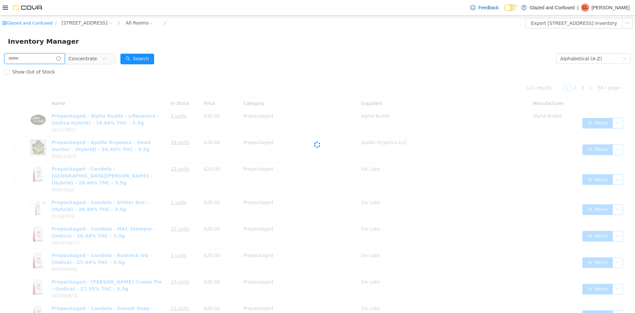
click at [20, 55] on input "text" at bounding box center [34, 58] width 61 height 11
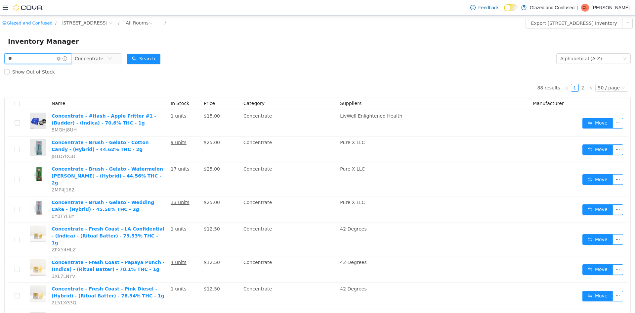
type input "*"
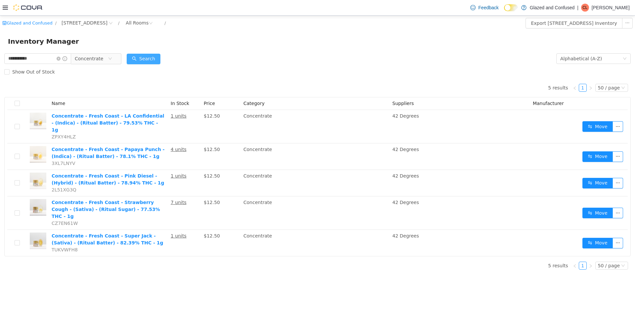
drag, startPoint x: 160, startPoint y: 55, endPoint x: 156, endPoint y: 57, distance: 4.3
click at [157, 56] on button "Search" at bounding box center [144, 59] width 34 height 11
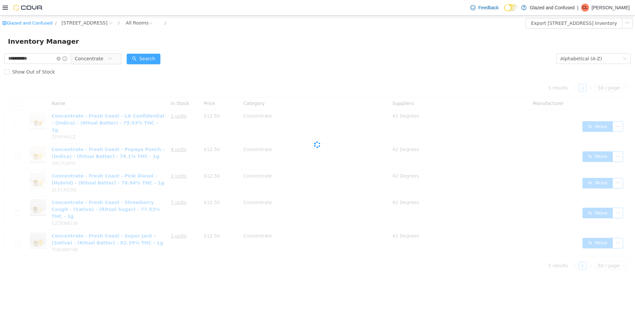
click at [156, 57] on button "Search" at bounding box center [144, 59] width 34 height 11
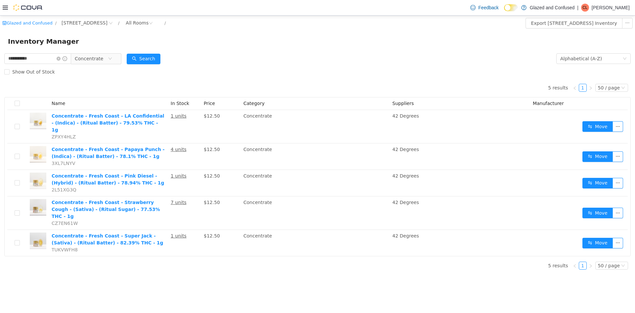
click at [305, 31] on div "Inventory Manager" at bounding box center [317, 41] width 635 height 21
click at [153, 61] on button "Search" at bounding box center [144, 59] width 34 height 11
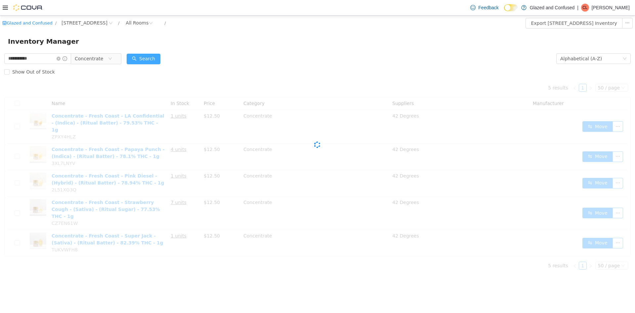
click at [152, 60] on button "Search" at bounding box center [144, 59] width 34 height 11
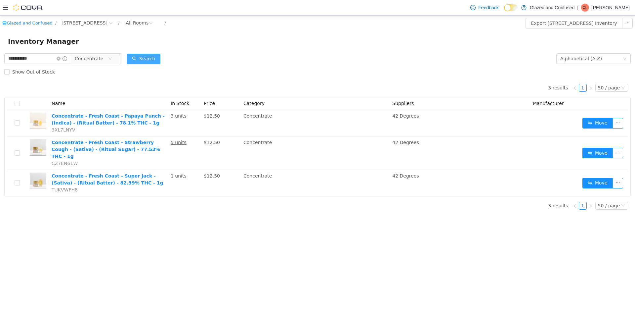
click at [152, 60] on button "Search" at bounding box center [144, 59] width 34 height 11
click at [145, 58] on button "Search" at bounding box center [144, 59] width 34 height 11
click at [183, 60] on form "**********" at bounding box center [317, 65] width 626 height 26
click at [90, 55] on span "Concentrate" at bounding box center [89, 59] width 28 height 10
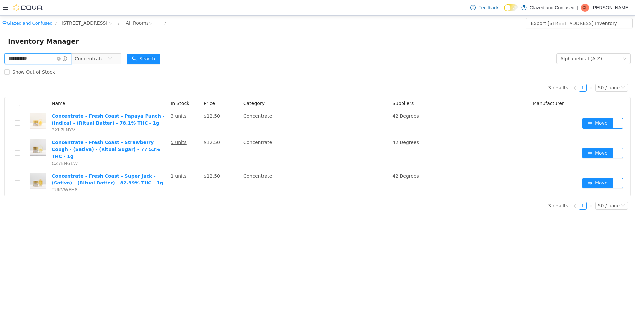
drag, startPoint x: 40, startPoint y: 54, endPoint x: 9, endPoint y: 48, distance: 30.9
click at [10, 48] on div "**********" at bounding box center [317, 115] width 635 height 199
type input "*"
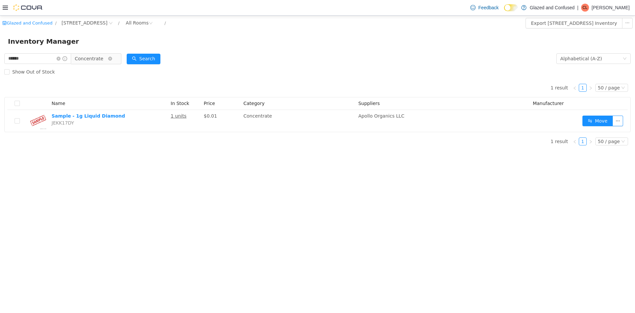
click at [90, 57] on span "Concentrate" at bounding box center [89, 59] width 28 height 10
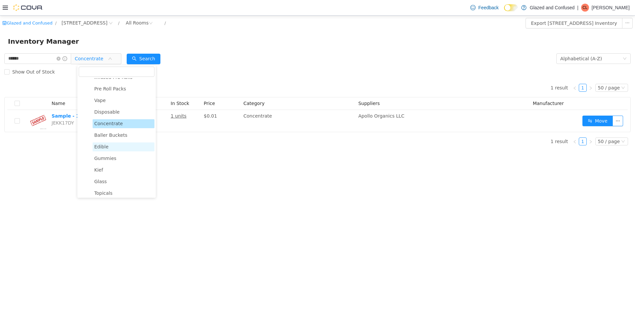
click at [114, 147] on span "Edible" at bounding box center [124, 146] width 62 height 9
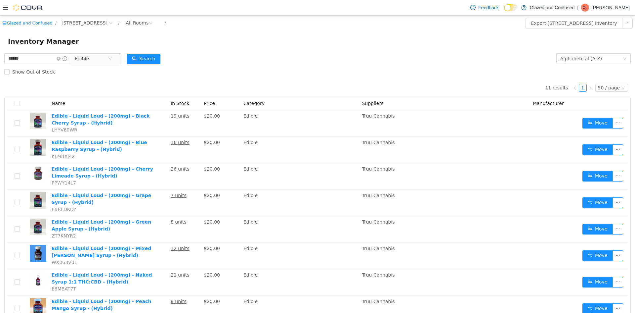
click at [143, 52] on div "Search" at bounding box center [144, 58] width 34 height 13
click at [143, 55] on button "Search" at bounding box center [144, 59] width 34 height 11
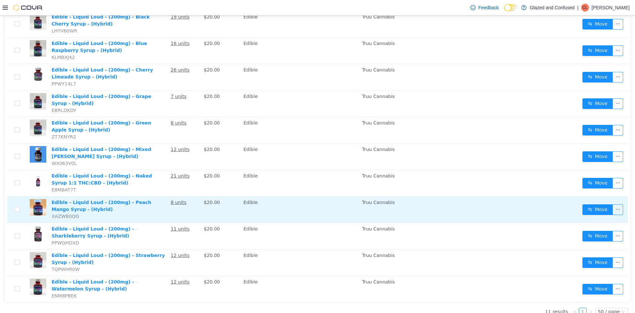
scroll to position [99, 0]
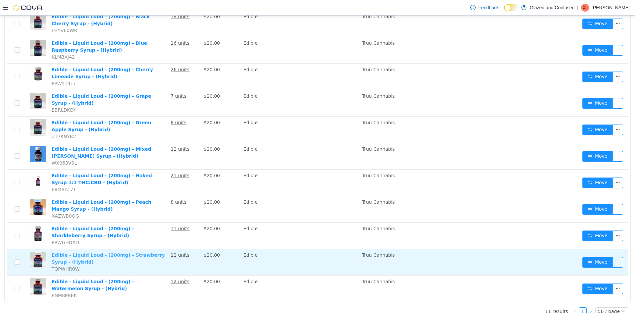
click at [144, 255] on link "Edible - Liquid Loud - (200mg) - Strawberry Syrup - (Hybrid)" at bounding box center [108, 258] width 113 height 12
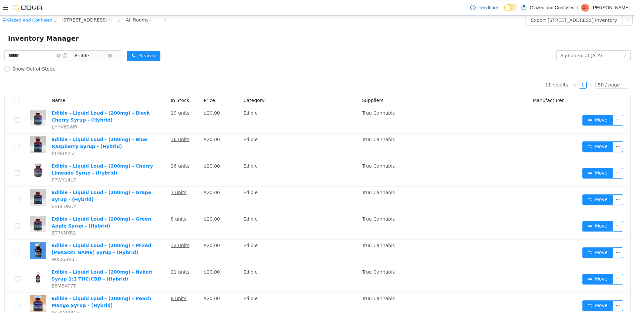
scroll to position [0, 0]
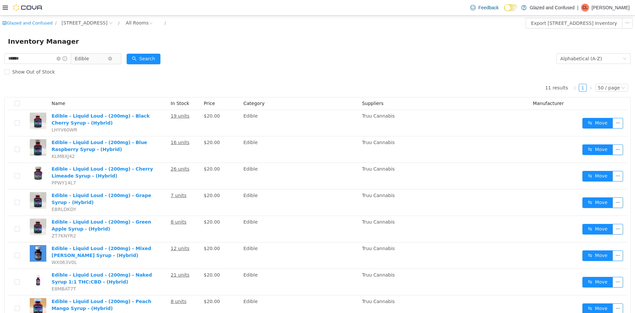
click at [86, 61] on span "Edible" at bounding box center [82, 59] width 14 height 10
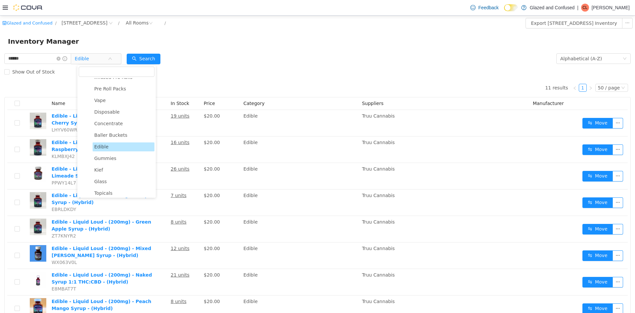
drag, startPoint x: 110, startPoint y: 161, endPoint x: 86, endPoint y: 125, distance: 43.6
click at [110, 161] on span "Gummies" at bounding box center [105, 157] width 22 height 5
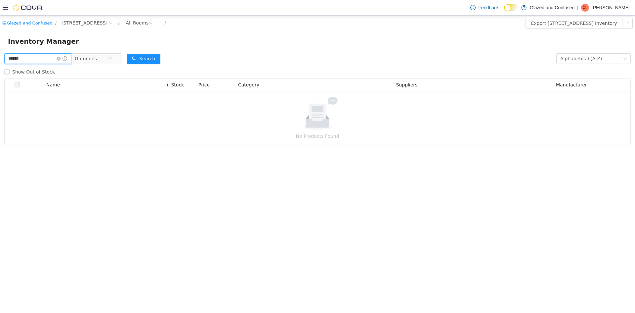
drag, startPoint x: 46, startPoint y: 58, endPoint x: 0, endPoint y: 43, distance: 48.7
click at [0, 43] on div "Glazed and Confused / 2465 US Highway 2 S, Crystal Falls / All Rooms / Export 2…" at bounding box center [317, 81] width 635 height 130
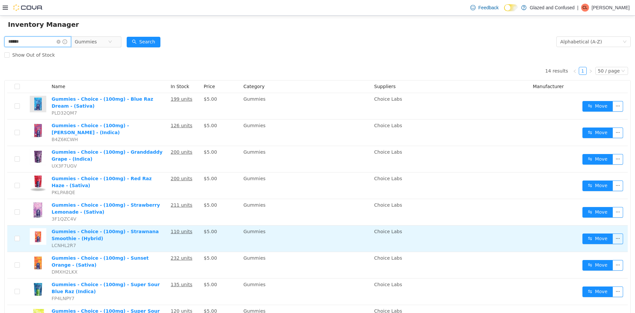
scroll to position [33, 0]
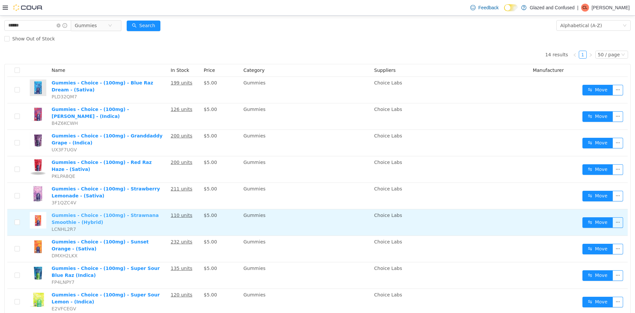
click at [127, 212] on link "Gummies - Choice - (100mg) - Strawnana Smoothie - (Hybrid)" at bounding box center [105, 218] width 107 height 12
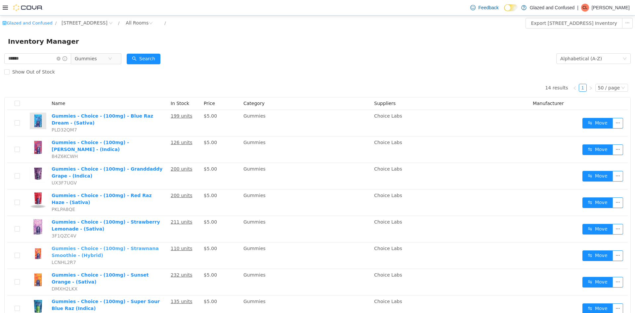
scroll to position [0, 0]
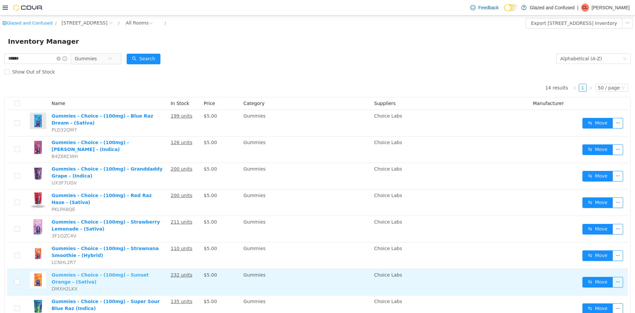
click at [138, 272] on link "Gummies - Choice - (100mg) - Sunset Orange - (Sativa)" at bounding box center [100, 278] width 97 height 12
click at [120, 272] on link "Gummies - Choice - (100mg) - Sunset Orange - (Sativa)" at bounding box center [100, 278] width 97 height 12
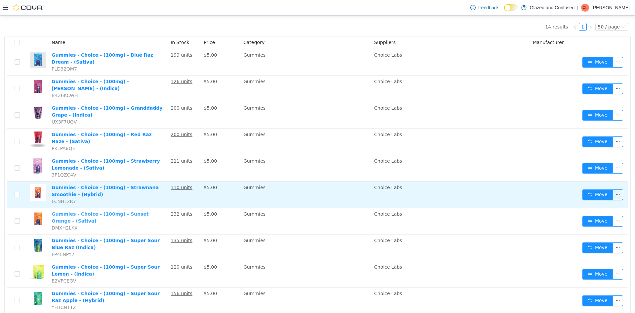
scroll to position [66, 0]
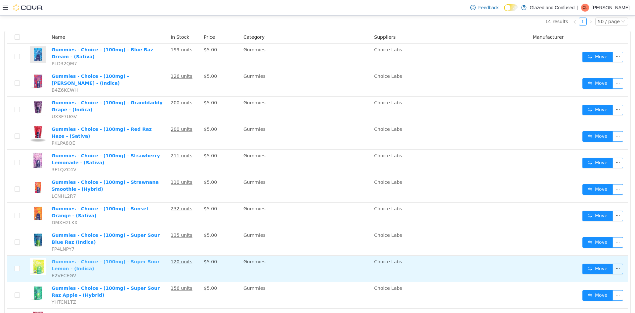
click at [142, 259] on link "Gummies - Choice - (100mg) - Super Sour Lemon - (Indica)" at bounding box center [106, 265] width 108 height 12
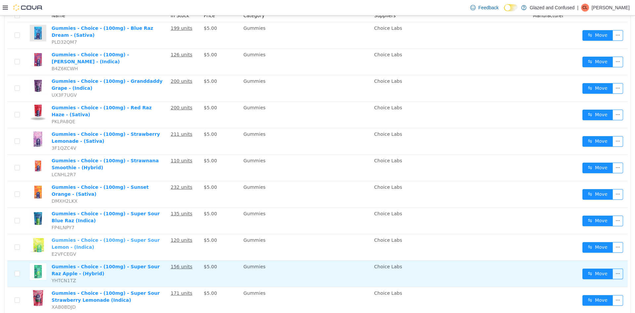
scroll to position [99, 0]
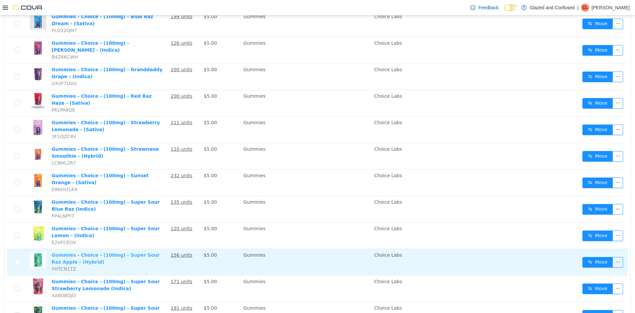
click at [126, 252] on link "Gummies - Choice - (100mg) - Super Sour Raz Apple - (Hybrid)" at bounding box center [106, 258] width 108 height 12
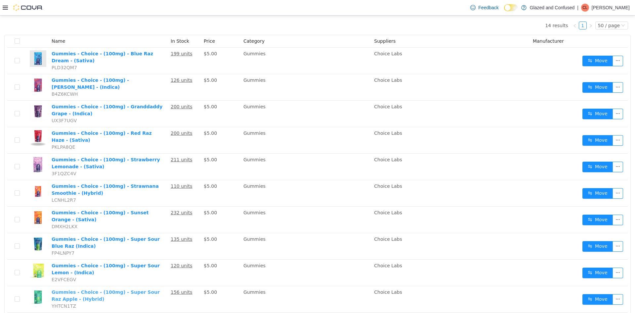
scroll to position [0, 0]
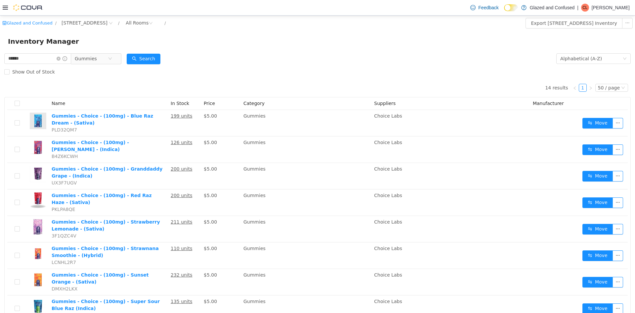
drag, startPoint x: 91, startPoint y: 57, endPoint x: 93, endPoint y: 72, distance: 15.4
click at [91, 57] on span "Gummies" at bounding box center [86, 59] width 22 height 10
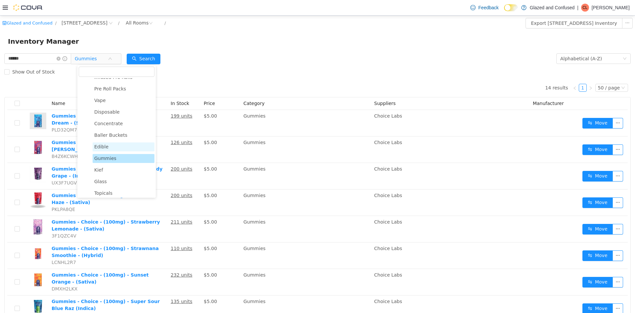
click at [106, 147] on span "Edible" at bounding box center [101, 146] width 14 height 5
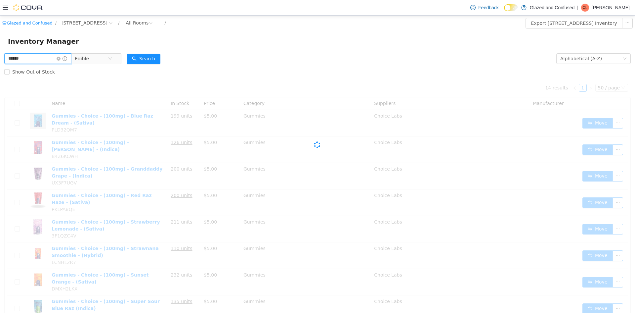
drag, startPoint x: 43, startPoint y: 57, endPoint x: 0, endPoint y: 49, distance: 43.4
click at [0, 49] on div "Glazed and Confused / 2465 US Highway 2 S, Crystal Falls / All Rooms / Export 2…" at bounding box center [317, 257] width 635 height 483
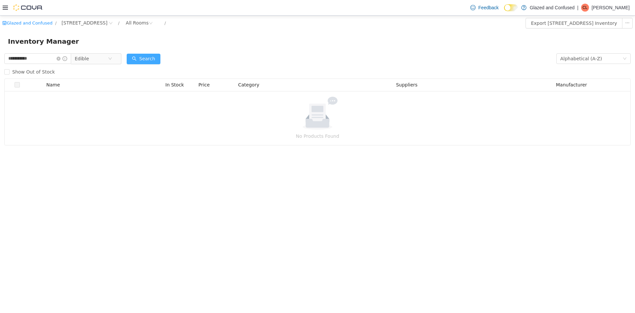
click at [152, 60] on button "Search" at bounding box center [144, 59] width 34 height 11
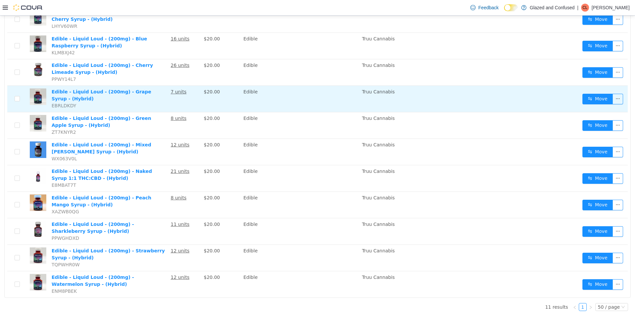
scroll to position [107, 0]
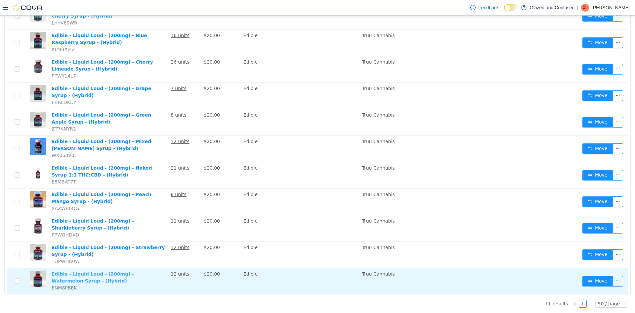
click at [108, 275] on link "Edible - Liquid Loud - (200mg) - Watermelon Syrup - (Hybrid)" at bounding box center [93, 277] width 82 height 12
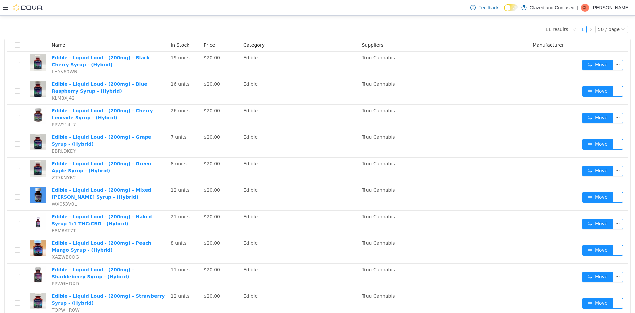
scroll to position [0, 0]
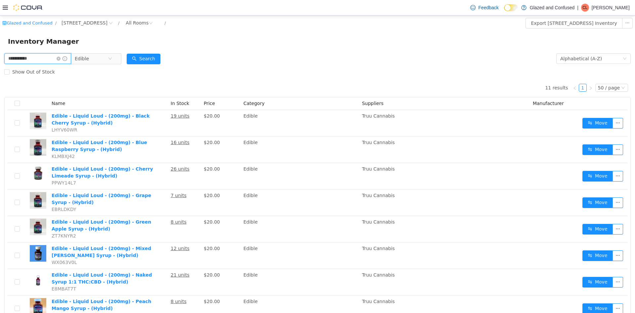
drag, startPoint x: 38, startPoint y: 58, endPoint x: 0, endPoint y: 65, distance: 39.0
click at [0, 65] on div "**********" at bounding box center [317, 235] width 635 height 367
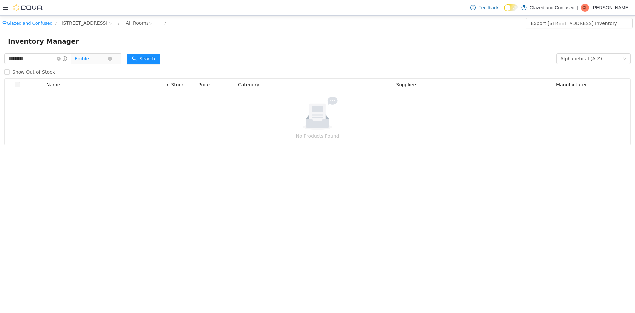
click at [89, 56] on span "Edible" at bounding box center [82, 59] width 14 height 10
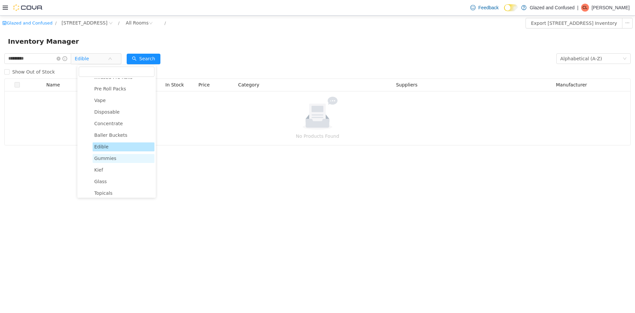
click at [107, 160] on span "Gummies" at bounding box center [105, 157] width 22 height 5
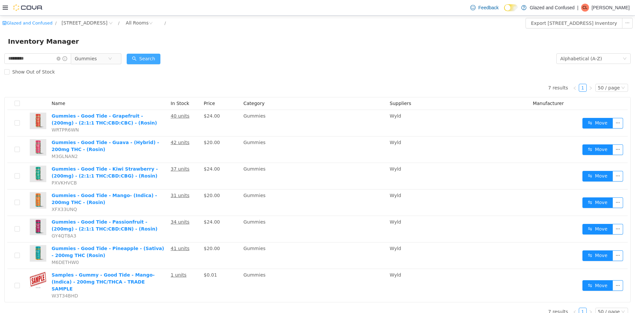
click at [153, 54] on button "Search" at bounding box center [144, 59] width 34 height 11
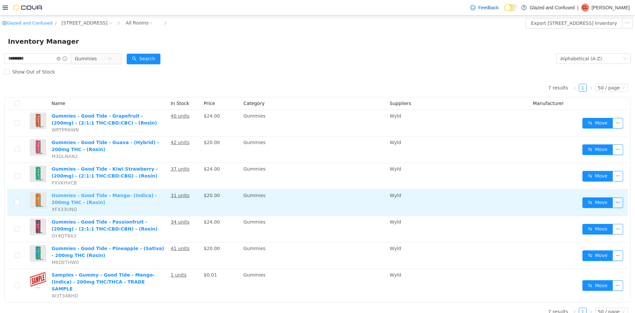
click at [95, 196] on link "Gummies - Good Tide - Mango- (Indica) - 200mg THC - (Rosin)" at bounding box center [105, 199] width 106 height 12
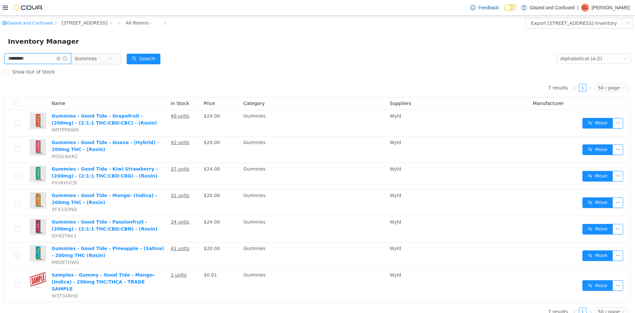
drag, startPoint x: 55, startPoint y: 58, endPoint x: 0, endPoint y: 78, distance: 58.8
click at [0, 78] on div "********* Gummies Alphabetical (A-Z) Search Show Out of Stock 7 results 1 50 / …" at bounding box center [317, 186] width 635 height 269
type input "****"
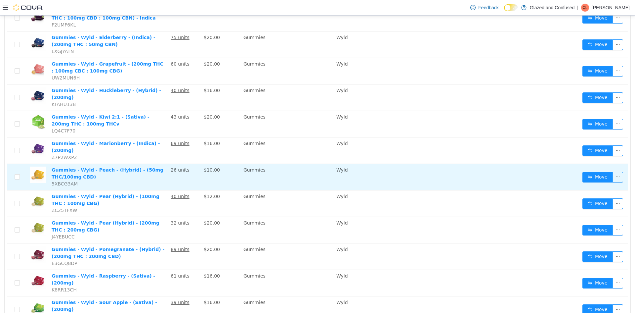
scroll to position [132, 0]
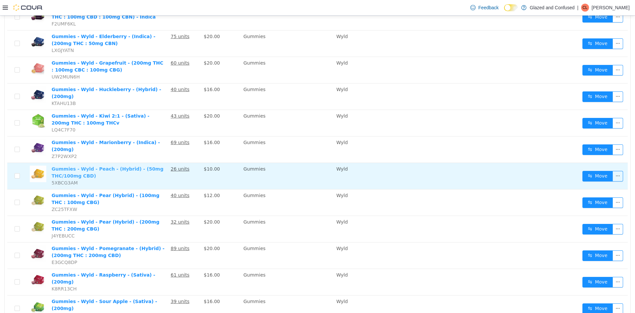
click at [85, 168] on link "Gummies - Wyld - Peach - (Hybrid) - (50mg THC/100mg CBD)" at bounding box center [108, 172] width 112 height 12
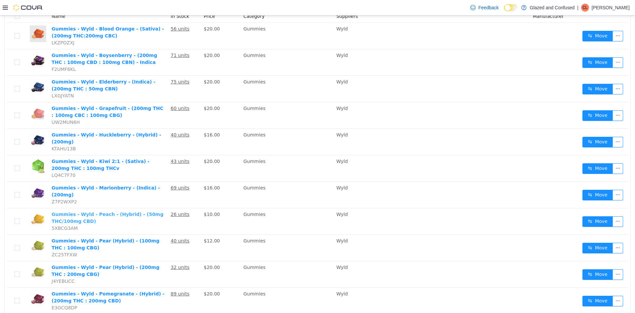
scroll to position [0, 0]
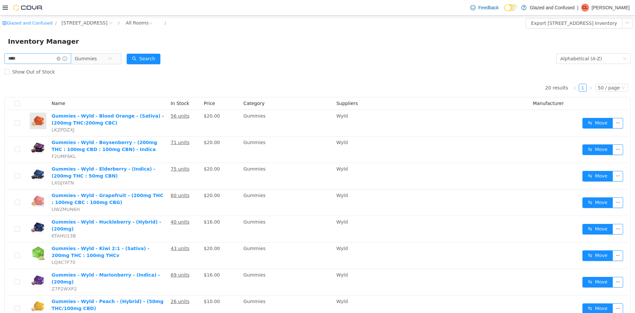
click at [63, 56] on span at bounding box center [62, 58] width 11 height 5
click at [61, 58] on icon "icon: close-circle" at bounding box center [59, 59] width 4 height 4
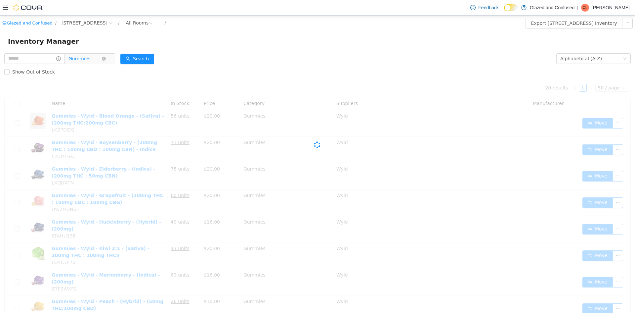
click at [82, 56] on span "Gummies" at bounding box center [79, 59] width 22 height 10
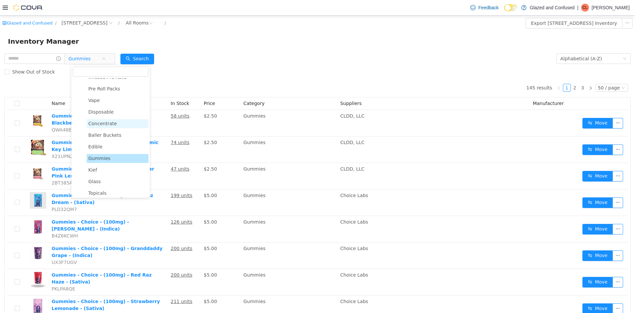
scroll to position [33, 0]
click at [102, 141] on span "Infused Pre Rolls" at bounding box center [118, 143] width 62 height 9
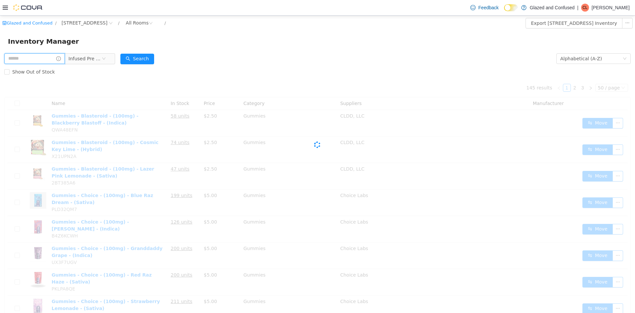
click at [46, 60] on input "text" at bounding box center [34, 58] width 61 height 11
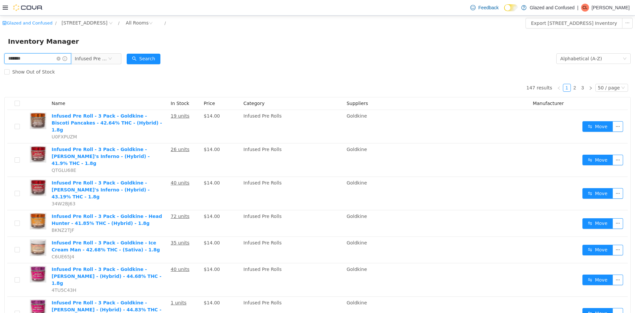
type input "*******"
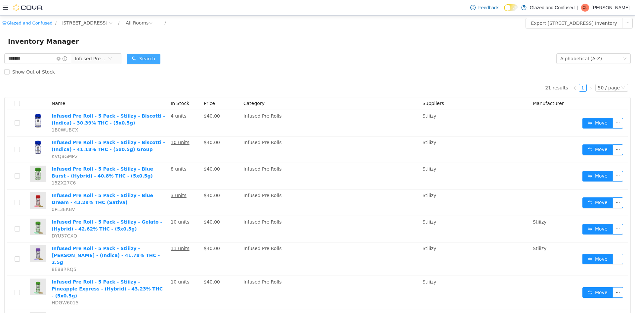
click at [145, 59] on button "Search" at bounding box center [144, 59] width 34 height 11
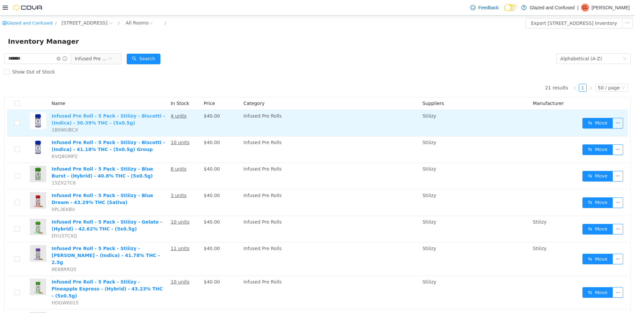
click at [87, 121] on link "Infused Pre Roll - 5 Pack - Stiiizy - Biscotti - (Indica) - 30.39% THC - (5x0.5…" at bounding box center [108, 119] width 113 height 12
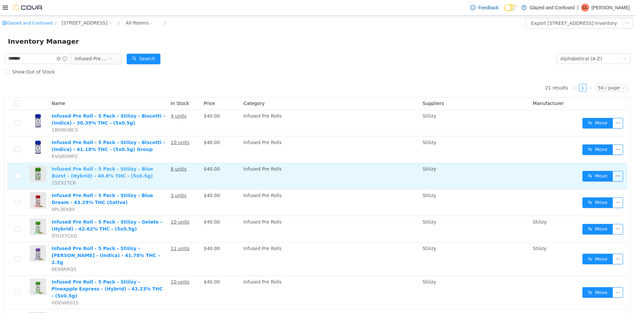
click at [110, 170] on link "Infused Pre Roll - 5 Pack - Stiiizy - Blue Burst - (Hybrid) - 40.8% THC - (5x0.…" at bounding box center [103, 172] width 102 height 12
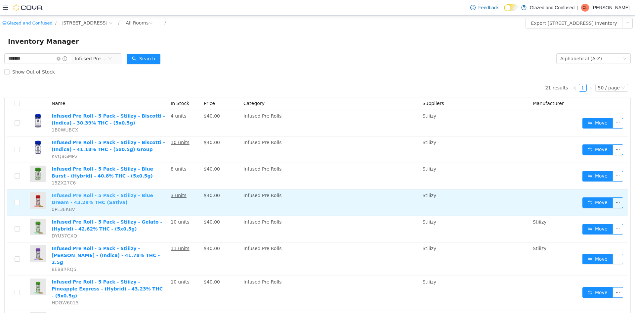
click at [98, 196] on link "Infused Pre Roll - 5 Pack - Stiiizy - Blue Dream - 43.29% THC (Sativa)" at bounding box center [103, 199] width 102 height 12
click at [77, 199] on link "Infused Pre Roll - 5 Pack - Stiiizy - Blue Dream - 43.29% THC (Sativa)" at bounding box center [103, 199] width 102 height 12
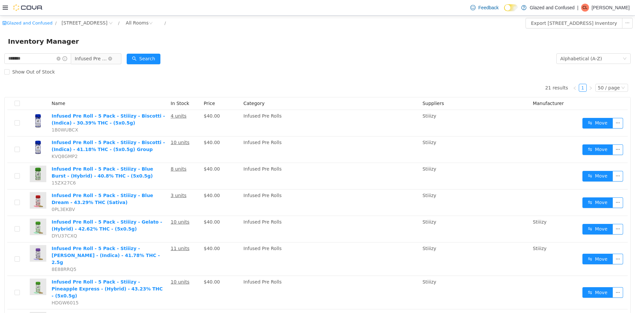
drag, startPoint x: 65, startPoint y: 58, endPoint x: 83, endPoint y: 58, distance: 17.2
click at [61, 58] on icon "icon: close-circle" at bounding box center [59, 59] width 4 height 4
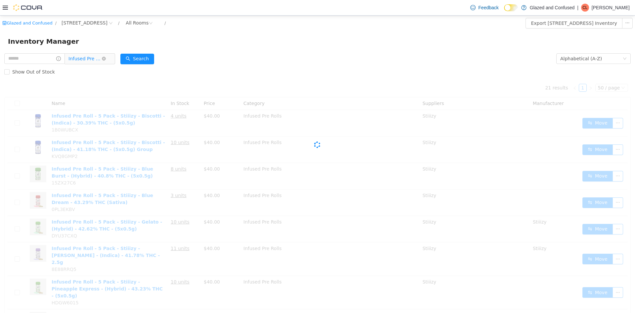
click at [84, 58] on span "Infused Pre Rolls" at bounding box center [84, 59] width 33 height 10
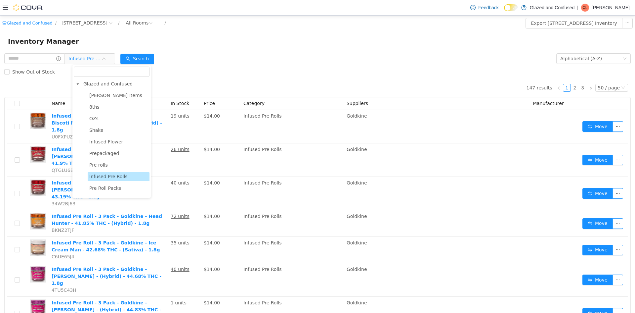
scroll to position [99, 0]
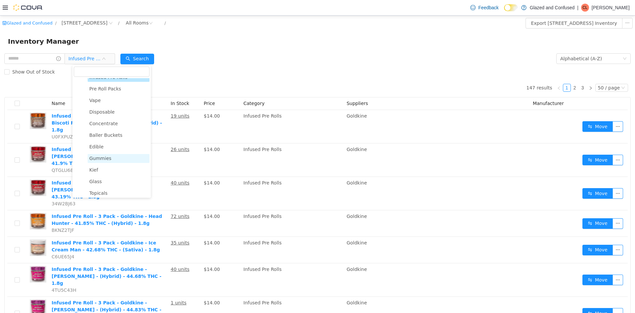
click at [106, 158] on span "Gummies" at bounding box center [100, 157] width 22 height 5
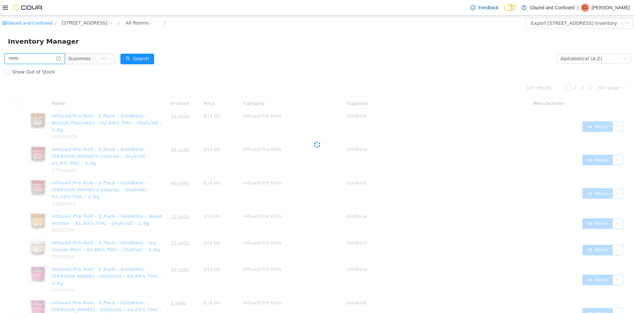
drag, startPoint x: 53, startPoint y: 54, endPoint x: 47, endPoint y: 57, distance: 7.3
click at [52, 54] on input "text" at bounding box center [34, 58] width 61 height 11
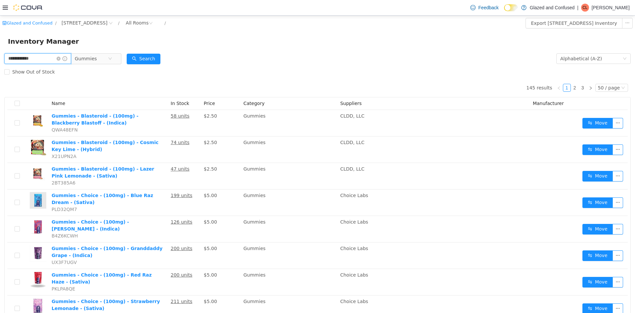
type input "**********"
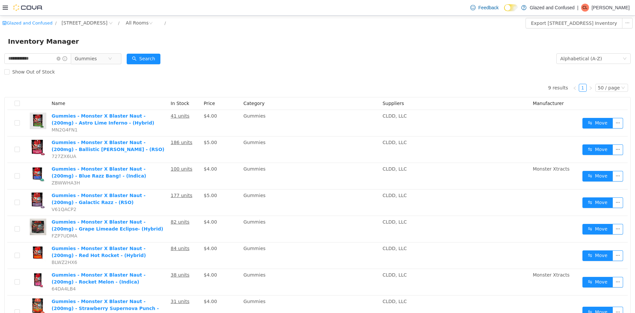
click at [151, 53] on div "Search" at bounding box center [144, 58] width 34 height 13
click at [140, 52] on div "Search" at bounding box center [144, 58] width 34 height 13
click at [140, 54] on button "Search" at bounding box center [144, 59] width 34 height 11
click at [67, 59] on span at bounding box center [62, 58] width 11 height 5
click at [61, 59] on icon "icon: close-circle" at bounding box center [59, 59] width 4 height 4
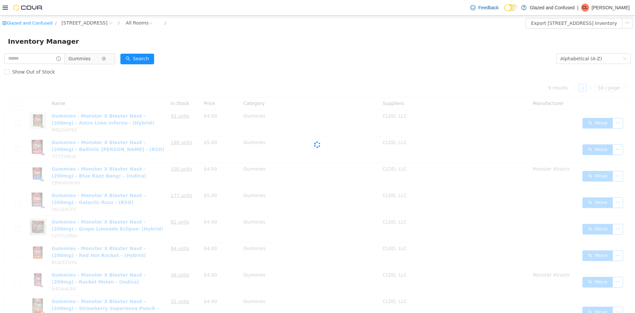
click at [81, 57] on span "Gummies" at bounding box center [79, 59] width 22 height 10
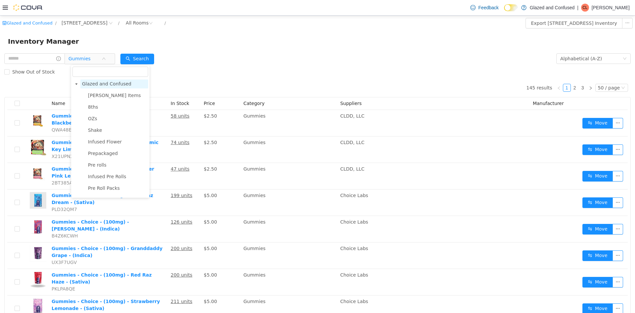
click at [104, 85] on span "Glazed and Confused" at bounding box center [106, 83] width 49 height 5
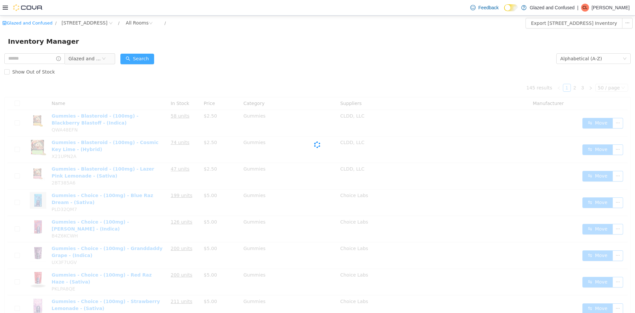
click at [138, 60] on button "Search" at bounding box center [137, 59] width 34 height 11
click at [163, 51] on div "Inventory Manager" at bounding box center [317, 41] width 635 height 21
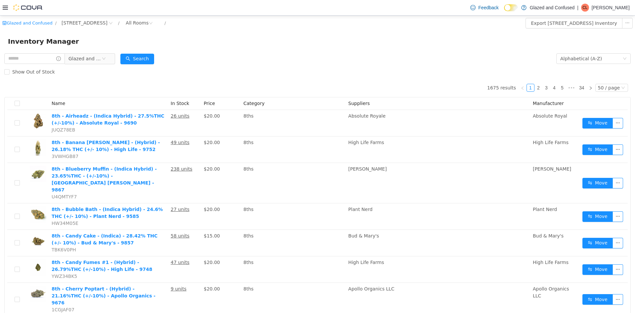
click at [51, 50] on div "Inventory Manager" at bounding box center [317, 41] width 635 height 21
click at [43, 57] on input "text" at bounding box center [34, 58] width 61 height 11
type input "*******"
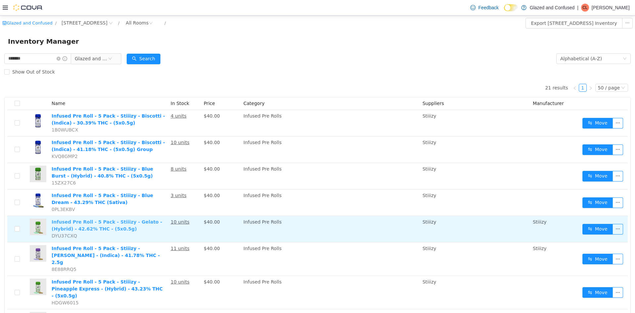
click at [96, 224] on link "Infused Pre Roll - 5 Pack - Stiiizy - Gelato - (Hybrid) - 42.62% THC - (5x0.5g)" at bounding box center [107, 225] width 110 height 12
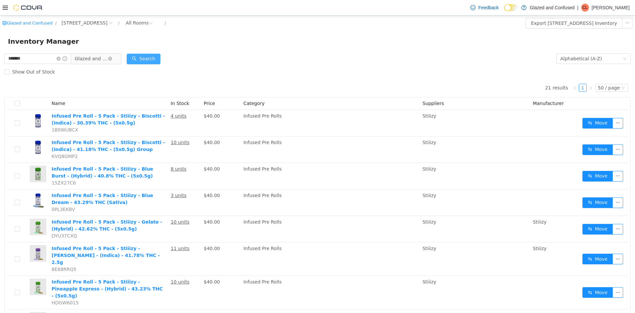
drag, startPoint x: 145, startPoint y: 58, endPoint x: 96, endPoint y: 58, distance: 48.6
click at [145, 59] on button "Search" at bounding box center [144, 59] width 34 height 11
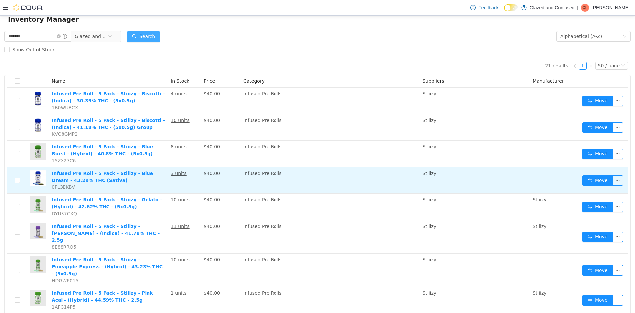
scroll to position [33, 0]
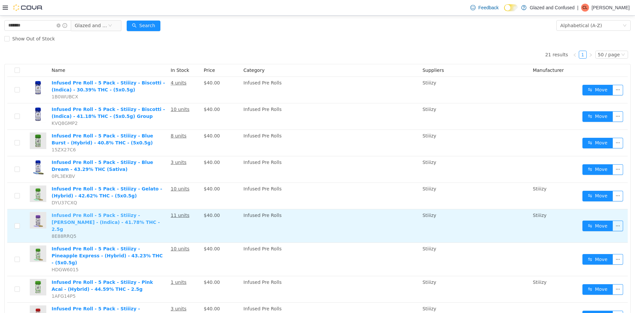
click at [79, 216] on link "Infused Pre Roll - 5 Pack - Stiiizy - King Louis XIII - (Indica) - 41.78% THC -…" at bounding box center [106, 221] width 108 height 19
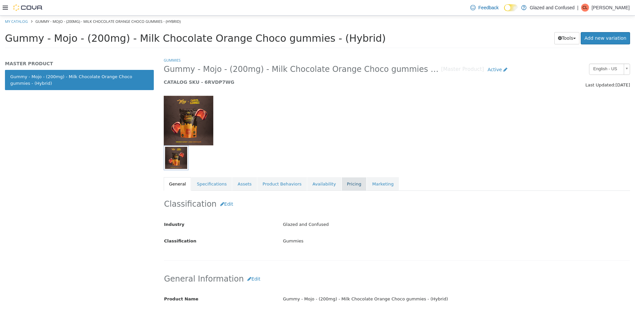
click at [342, 186] on link "Pricing" at bounding box center [354, 184] width 25 height 14
click at [241, 189] on link "Assets" at bounding box center [244, 184] width 24 height 14
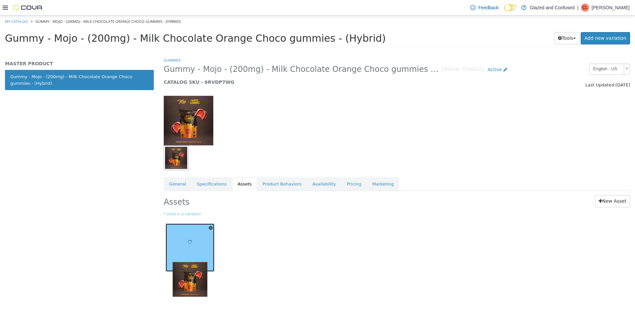
click at [194, 237] on div at bounding box center [190, 244] width 35 height 35
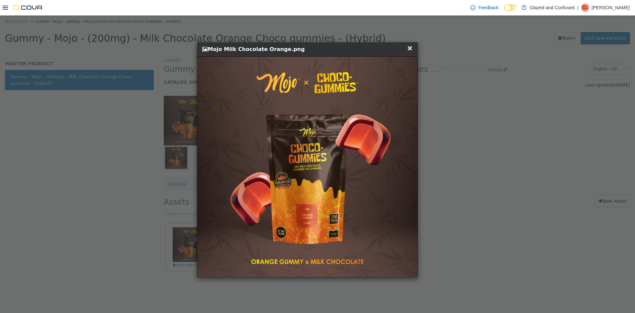
click at [445, 209] on div "× Close Mojo Milk Chocolate Orange.png" at bounding box center [308, 160] width 616 height 288
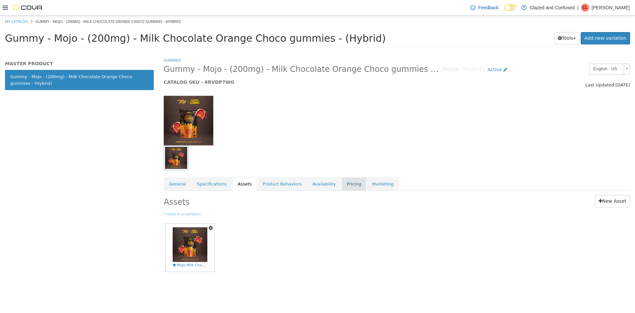
click at [342, 185] on link "Pricing" at bounding box center [354, 184] width 25 height 14
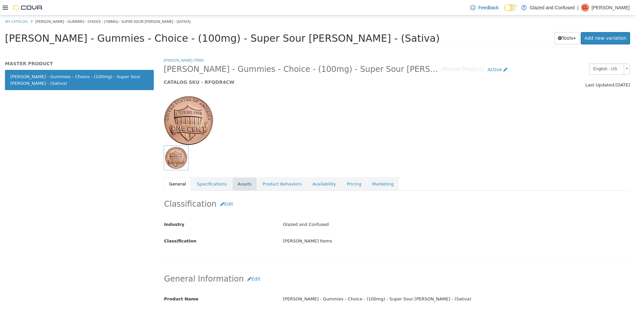
click at [237, 187] on link "Assets" at bounding box center [244, 184] width 24 height 14
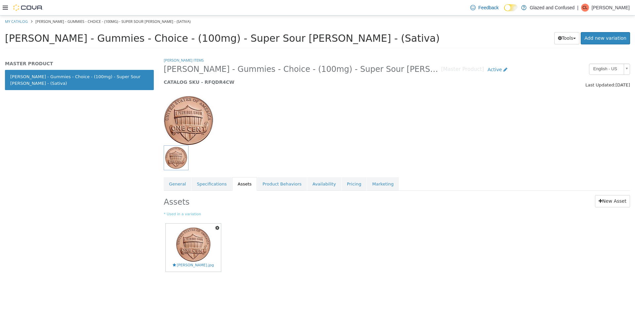
click at [215, 226] on icon "button" at bounding box center [217, 227] width 4 height 5
click at [193, 265] on link "Delete" at bounding box center [194, 266] width 52 height 9
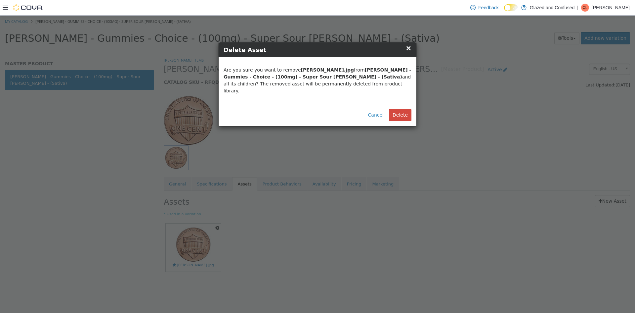
click at [408, 47] on span "×" at bounding box center [409, 48] width 6 height 8
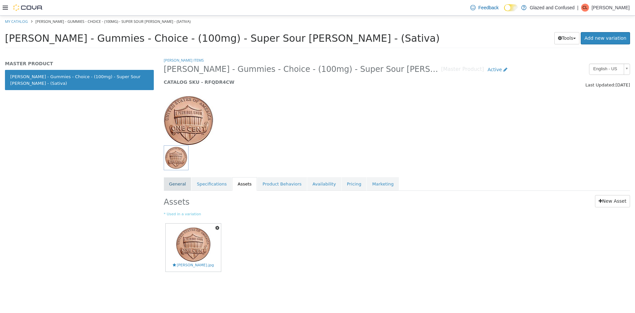
click at [178, 189] on link "General" at bounding box center [177, 184] width 27 height 14
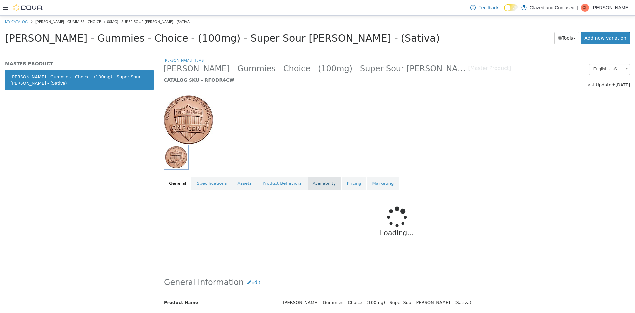
click at [311, 182] on link "Availability" at bounding box center [324, 183] width 34 height 14
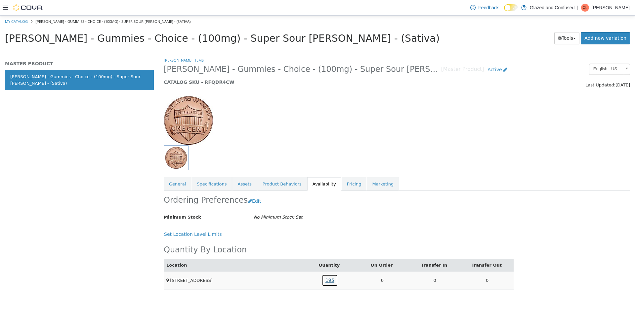
click at [327, 280] on link "195" at bounding box center [330, 280] width 16 height 12
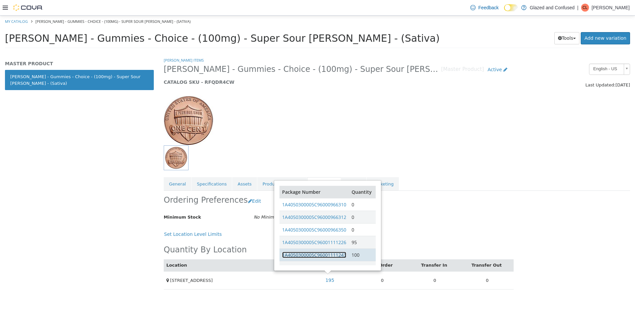
click at [321, 257] on link "1A4050300005C96001111243" at bounding box center [314, 254] width 64 height 6
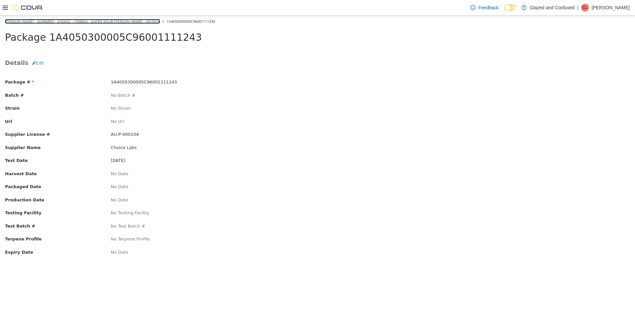
click at [87, 22] on link "[PERSON_NAME] - Gummies - Choice - (100mg) - Super Sour [PERSON_NAME] - (Sativa)" at bounding box center [82, 21] width 155 height 5
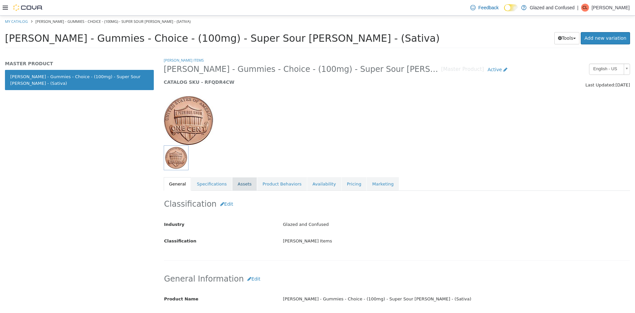
click at [237, 179] on link "Assets" at bounding box center [244, 184] width 24 height 14
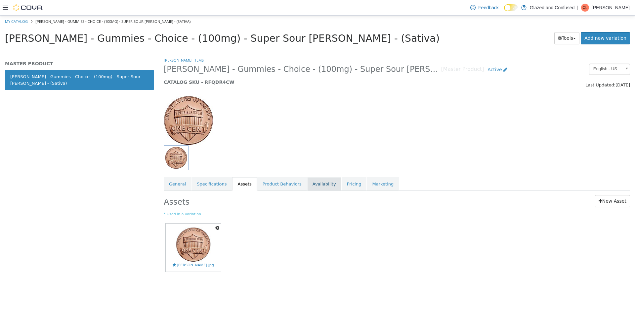
click at [315, 185] on link "Availability" at bounding box center [324, 184] width 34 height 14
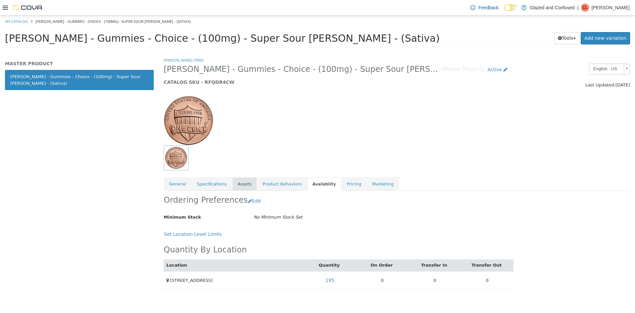
click at [238, 186] on link "Assets" at bounding box center [244, 184] width 24 height 14
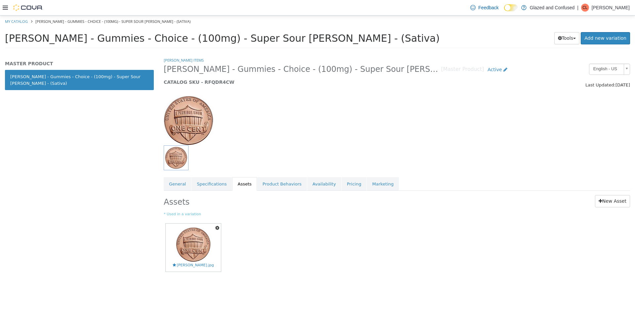
drag, startPoint x: 209, startPoint y: 229, endPoint x: 209, endPoint y: 236, distance: 7.3
click at [215, 229] on icon "button" at bounding box center [217, 227] width 4 height 5
click at [190, 266] on link "Delete" at bounding box center [194, 266] width 52 height 9
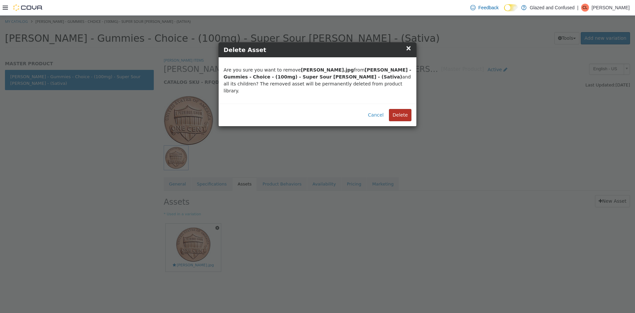
click at [398, 110] on button "Delete" at bounding box center [400, 115] width 22 height 12
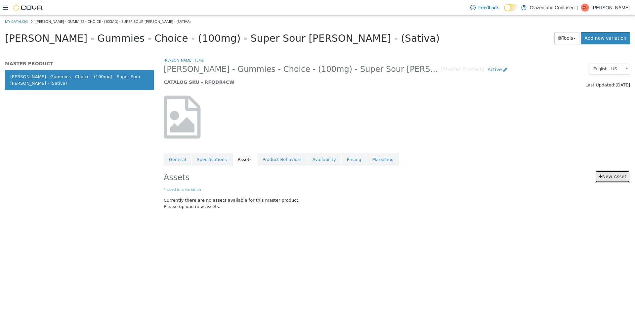
click at [616, 180] on link "New Asset" at bounding box center [612, 176] width 35 height 12
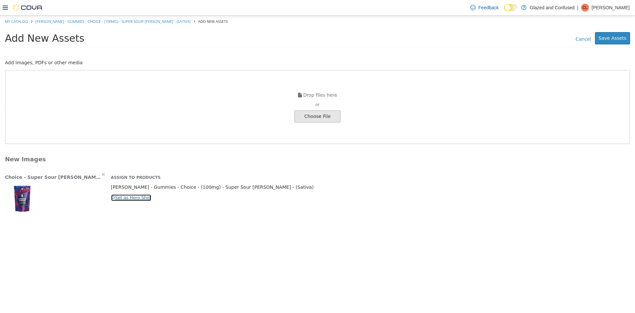
click at [141, 199] on button "Set as Hero Shot" at bounding box center [131, 197] width 41 height 7
click at [603, 38] on button "Save Assets" at bounding box center [612, 38] width 35 height 12
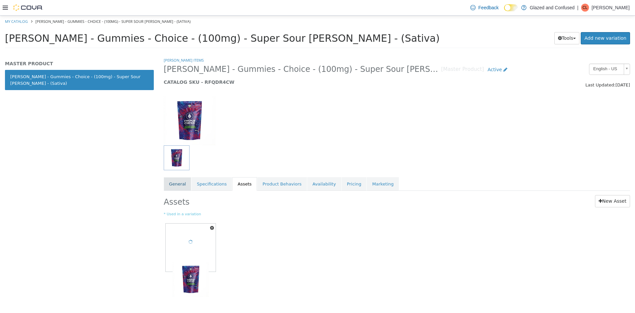
click at [171, 185] on link "General" at bounding box center [177, 184] width 27 height 14
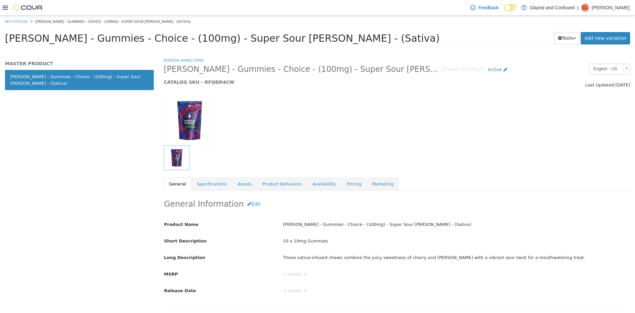
click at [110, 203] on div "MASTER PRODUCT Penny - Gummies - Choice - (100mg) - Super Sour Cherry Berry - (…" at bounding box center [79, 185] width 159 height 256
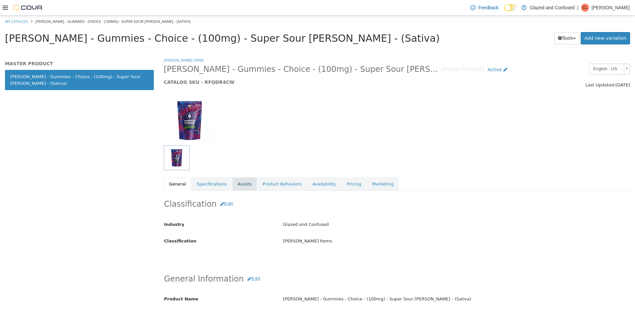
click at [247, 182] on link "Assets" at bounding box center [244, 184] width 24 height 14
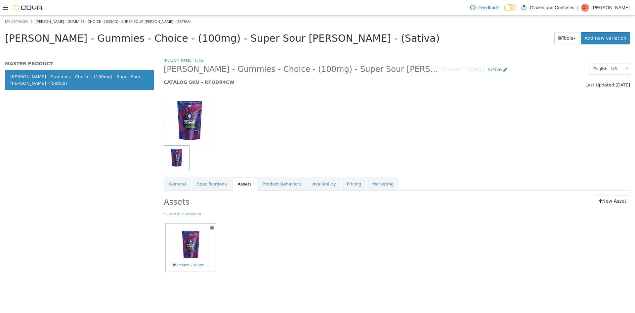
click at [212, 229] on icon "button" at bounding box center [212, 227] width 4 height 5
click at [205, 263] on link "Delete" at bounding box center [189, 266] width 52 height 9
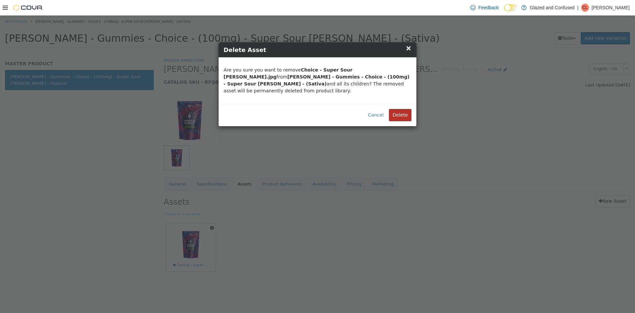
drag, startPoint x: 399, startPoint y: 101, endPoint x: 398, endPoint y: 106, distance: 5.4
click at [399, 104] on div "Cancel Delete" at bounding box center [318, 115] width 198 height 22
click at [398, 109] on button "Delete" at bounding box center [400, 115] width 22 height 12
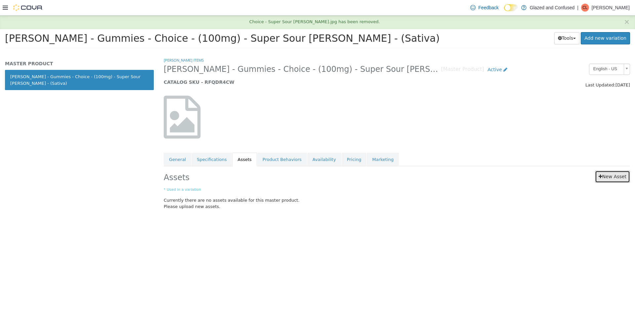
click at [609, 177] on link "New Asset" at bounding box center [612, 176] width 35 height 12
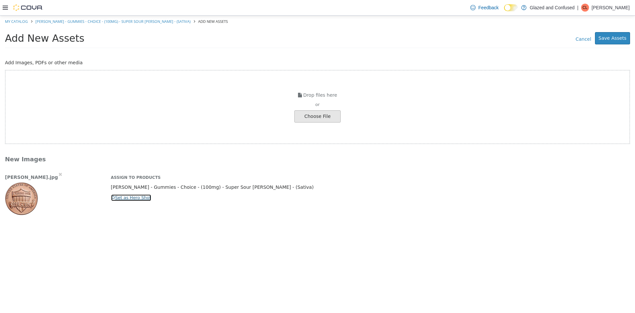
click at [125, 197] on button "Set as Hero Shot" at bounding box center [131, 197] width 41 height 7
click at [618, 30] on div "Add New Assets Cancel Save Assets" at bounding box center [317, 39] width 635 height 25
click at [617, 31] on div "Add New Assets Cancel Save Assets" at bounding box center [317, 39] width 635 height 25
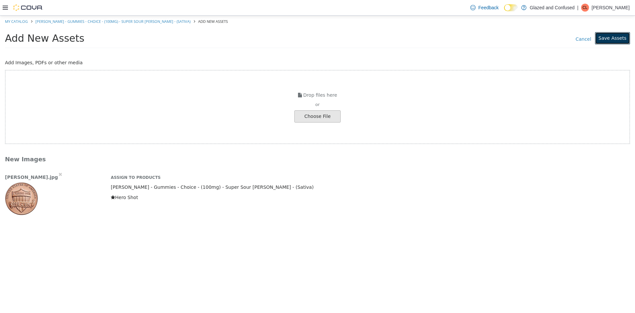
click at [617, 33] on button "Save Assets" at bounding box center [612, 38] width 35 height 12
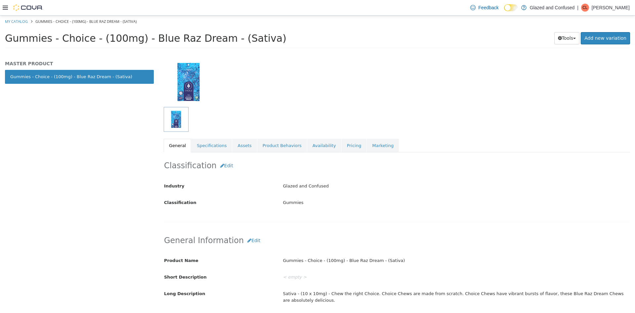
scroll to position [66, 0]
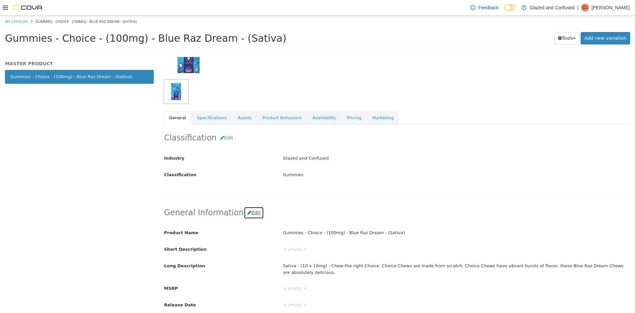
click at [246, 212] on button "Edit" at bounding box center [254, 212] width 20 height 12
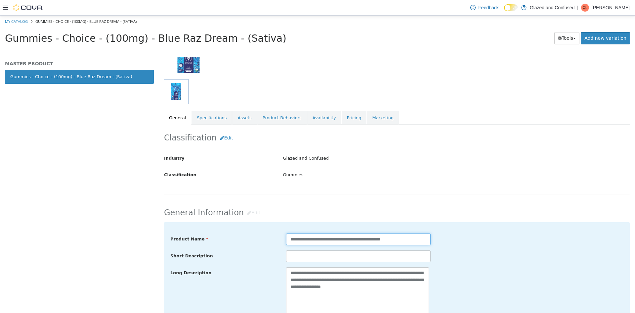
drag, startPoint x: 414, startPoint y: 238, endPoint x: 280, endPoint y: 232, distance: 134.4
click at [272, 227] on div "**********" at bounding box center [397, 313] width 466 height 182
click at [349, 79] on div at bounding box center [337, 91] width 347 height 25
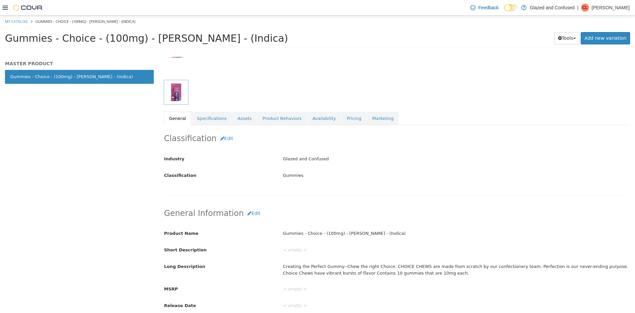
scroll to position [66, 0]
click at [246, 213] on button "Edit" at bounding box center [254, 212] width 20 height 12
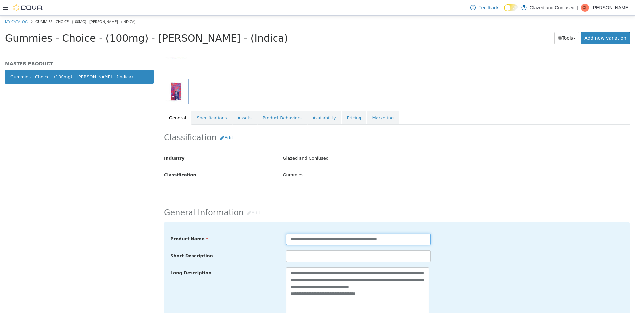
drag, startPoint x: 400, startPoint y: 238, endPoint x: 252, endPoint y: 235, distance: 148.2
click at [252, 235] on div "**********" at bounding box center [396, 239] width 463 height 12
click at [269, 52] on html "**********" at bounding box center [317, 34] width 635 height 37
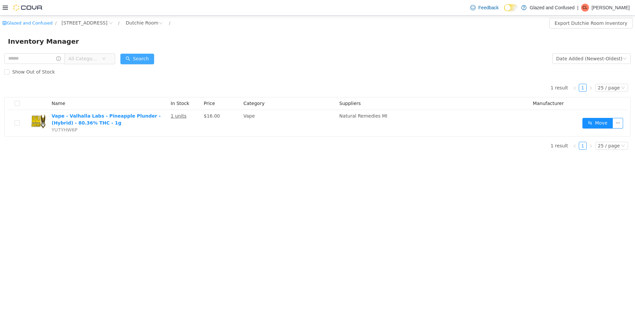
click at [141, 65] on div "Show Out of Stock" at bounding box center [317, 71] width 626 height 13
click at [139, 59] on button "Search" at bounding box center [137, 59] width 34 height 11
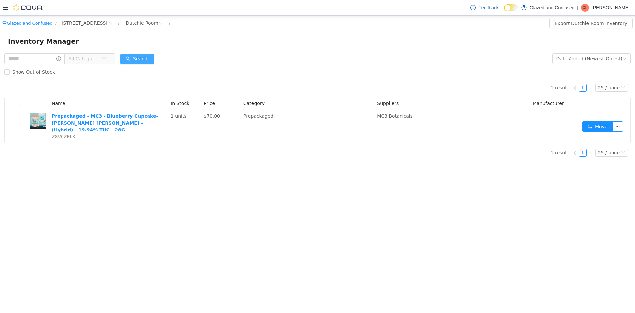
click at [139, 59] on button "Search" at bounding box center [137, 59] width 34 height 11
click at [137, 61] on button "Search" at bounding box center [137, 59] width 34 height 11
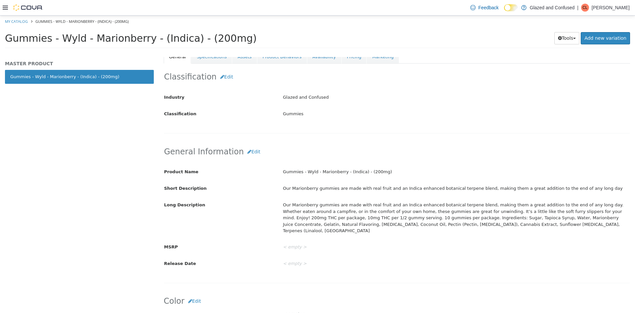
scroll to position [66, 0]
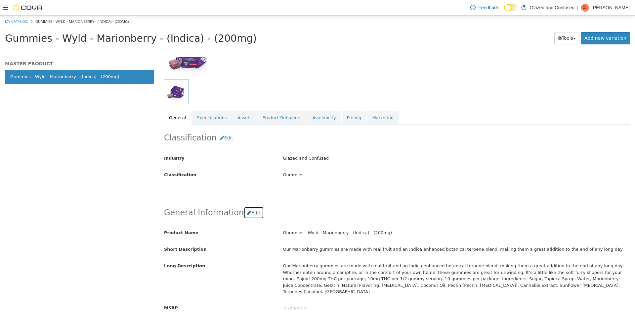
click at [244, 212] on button "Edit" at bounding box center [254, 212] width 20 height 12
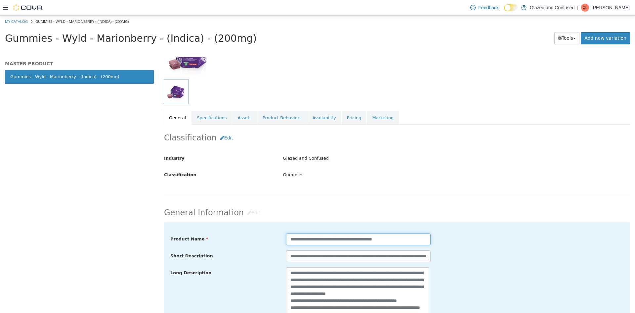
drag, startPoint x: 392, startPoint y: 238, endPoint x: 271, endPoint y: 236, distance: 120.8
click at [266, 236] on div "**********" at bounding box center [396, 239] width 463 height 12
click at [348, 76] on div "Gummies Gummies - Wyld - Marionberry - (Indica) - (200mg) [Master Product] Acti…" at bounding box center [397, 47] width 466 height 113
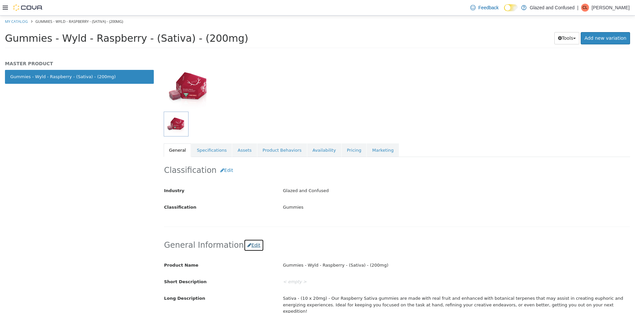
click at [247, 244] on button "Edit" at bounding box center [254, 245] width 20 height 12
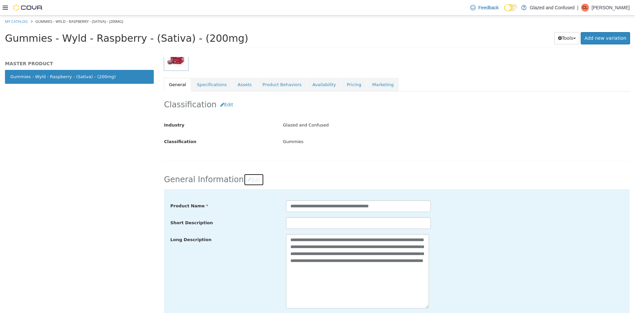
scroll to position [100, 0]
drag, startPoint x: 403, startPoint y: 207, endPoint x: 300, endPoint y: 207, distance: 102.5
click at [267, 207] on div "**********" at bounding box center [396, 205] width 463 height 12
click at [367, 84] on link "Marketing" at bounding box center [383, 84] width 32 height 14
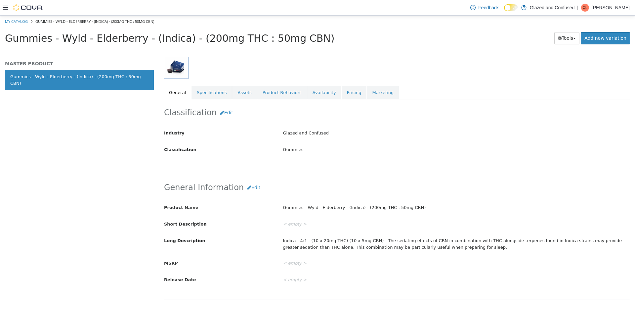
scroll to position [99, 0]
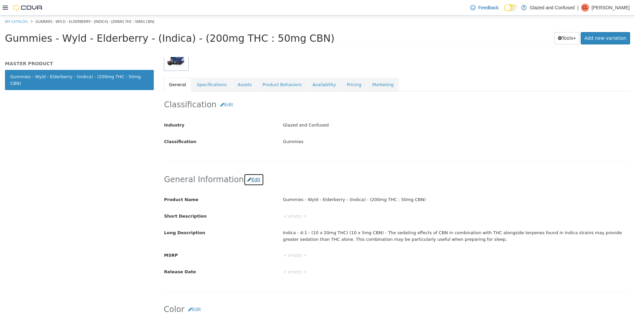
click at [244, 184] on button "Edit" at bounding box center [254, 179] width 20 height 12
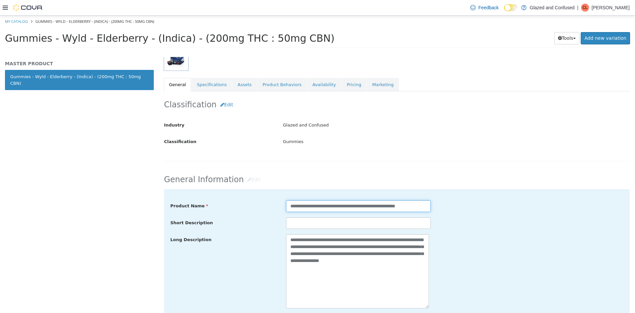
click at [371, 207] on input "**********" at bounding box center [358, 206] width 145 height 12
click at [398, 74] on div "**********" at bounding box center [397, 25] width 466 height 134
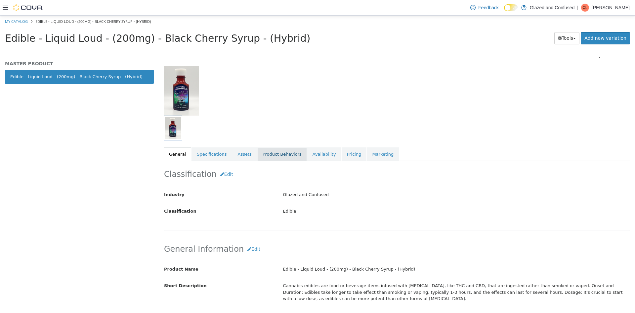
scroll to position [99, 0]
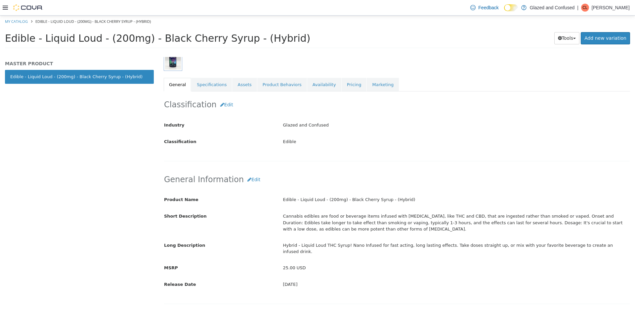
click at [272, 38] on span "Edible - Liquid Loud - (200mg) - Black Cherry Syrup - (Hybrid)" at bounding box center [158, 38] width 306 height 12
drag, startPoint x: 277, startPoint y: 38, endPoint x: 289, endPoint y: 49, distance: 16.4
click at [159, 40] on h1 "Edible - Liquid Loud - (200mg) - Black Cherry Syrup - (Hybrid)" at bounding box center [252, 38] width 495 height 13
click at [289, 42] on h1 "Edible - Liquid Loud - (200mg) - Black Cherry Syrup - (Hybrid)" at bounding box center [252, 38] width 495 height 13
click at [270, 41] on span "Edible - Liquid Loud - (200mg) - Black Cherry Syrup - (Hybrid)" at bounding box center [158, 38] width 306 height 12
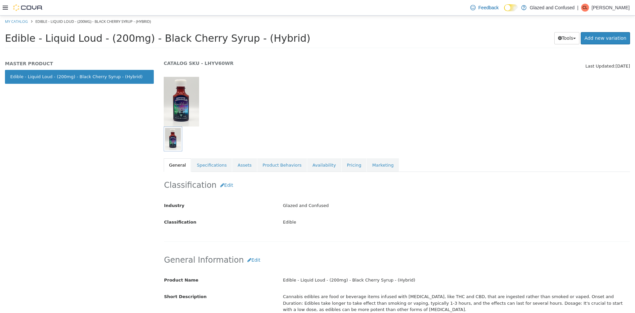
scroll to position [0, 0]
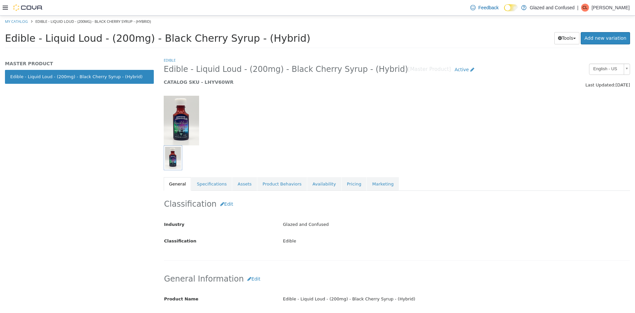
drag, startPoint x: 276, startPoint y: 38, endPoint x: 22, endPoint y: 41, distance: 254.0
click at [4, 48] on div "Edible - Liquid Loud - (200mg) - Black Cherry Syrup - (Hybrid) Tools Clone Prin…" at bounding box center [317, 39] width 635 height 25
copy span "Edible - Liquid Loud - (200mg) - Black Cherry Syrup - (Hybrid)"
click at [325, 40] on h1 "Edible - Liquid Loud - (200mg) - Black Cherry Syrup - (Hybrid)" at bounding box center [252, 38] width 495 height 13
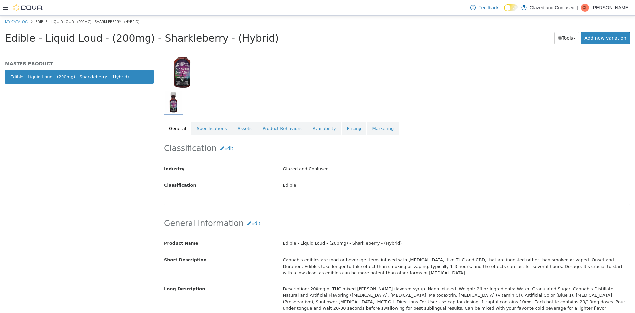
scroll to position [66, 0]
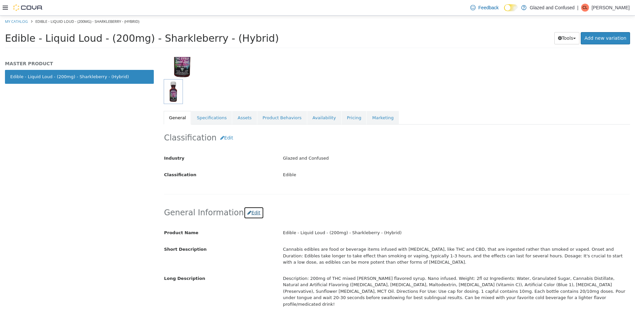
click at [244, 213] on button "Edit" at bounding box center [254, 212] width 20 height 12
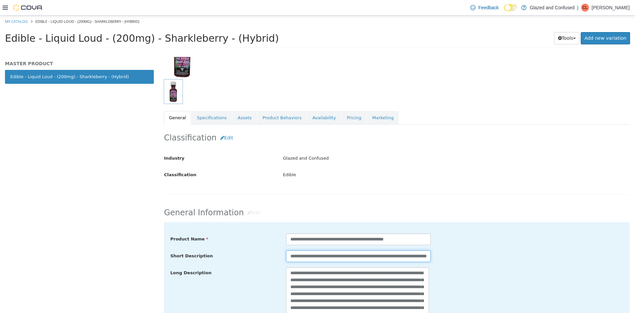
click at [321, 258] on input "**********" at bounding box center [358, 256] width 145 height 12
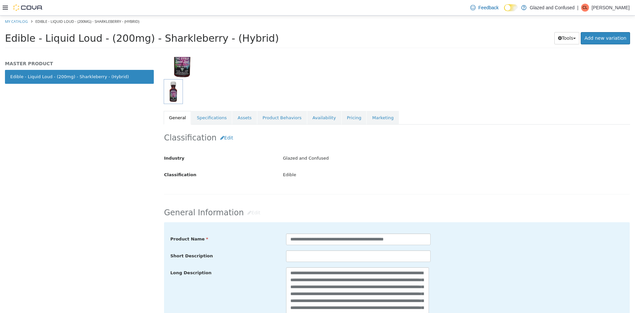
click at [274, 192] on div "Classification Edit Industry Glazed and Confused Classification Edible Cancel S…" at bounding box center [397, 159] width 466 height 70
click at [219, 134] on button "Edit" at bounding box center [227, 138] width 20 height 12
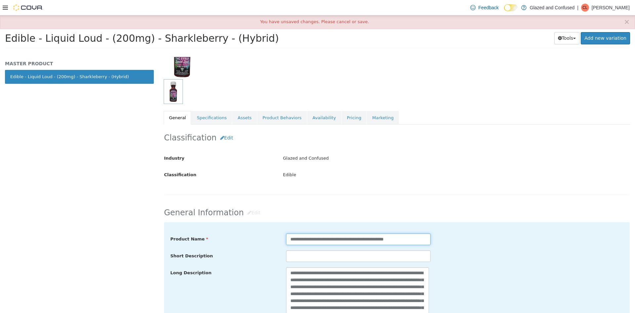
click at [381, 241] on input "**********" at bounding box center [358, 239] width 145 height 12
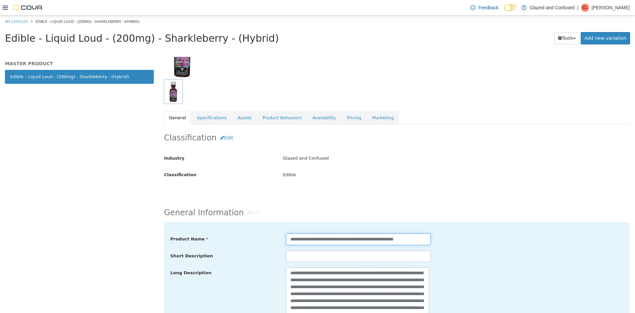
type input "**********"
click at [488, 243] on div "**********" at bounding box center [396, 239] width 463 height 12
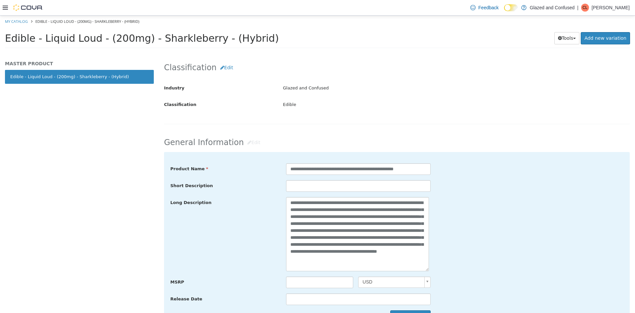
scroll to position [165, 0]
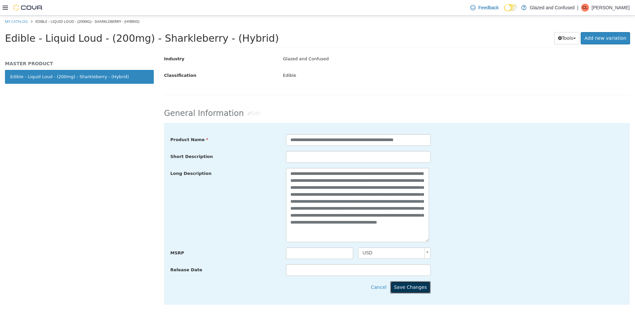
click at [412, 289] on button "Save Changes" at bounding box center [410, 287] width 40 height 12
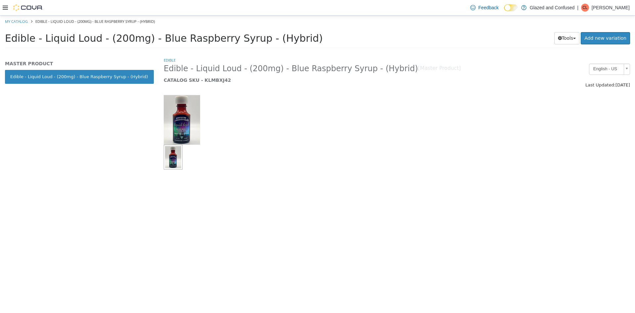
click at [153, 41] on span "Edible - Liquid Loud - (200mg) - Blue Raspberry Syrup - (Hybrid)" at bounding box center [164, 38] width 318 height 12
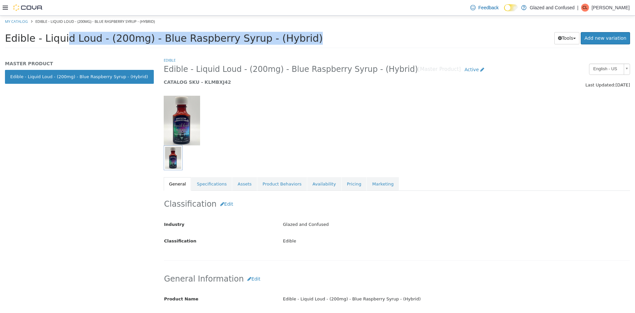
click at [153, 41] on span "Edible - Liquid Loud - (200mg) - Blue Raspberry Syrup - (Hybrid)" at bounding box center [164, 38] width 318 height 12
copy div "Edible - Liquid Loud - (200mg) - Blue Raspberry Syrup - (Hybrid) Tools Clone Pr…"
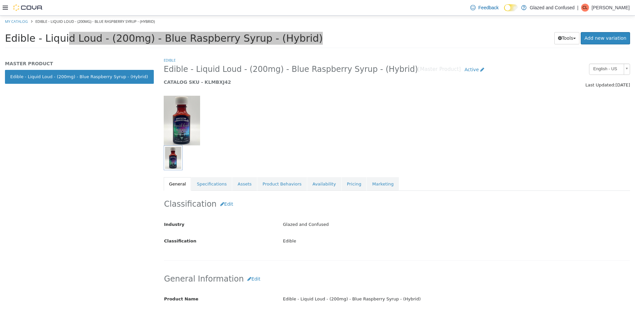
click at [143, 5] on div "Feedback Dark Mode Glazed and Confused | CL Chad Lacy" at bounding box center [317, 8] width 635 height 16
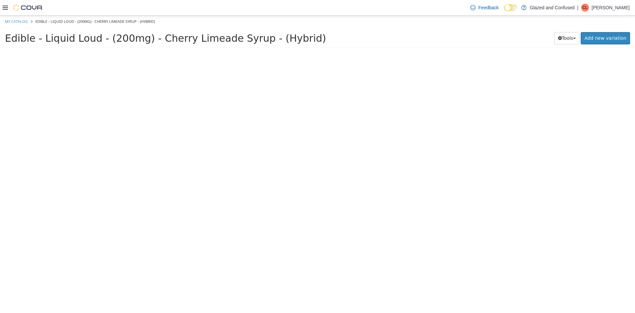
click at [149, 34] on span "Edible - Liquid Loud - (200mg) - Cherry Limeade Syrup - (Hybrid)" at bounding box center [165, 38] width 321 height 12
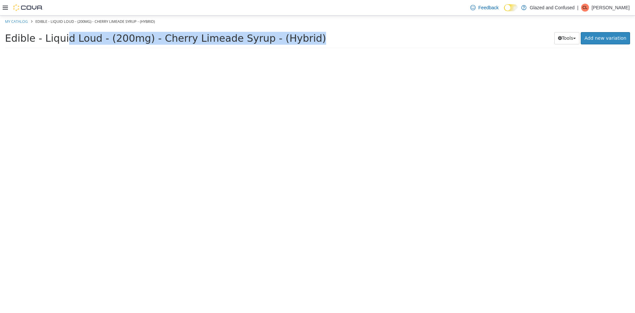
click at [149, 34] on span "Edible - Liquid Loud - (200mg) - Cherry Limeade Syrup - (Hybrid)" at bounding box center [165, 38] width 321 height 12
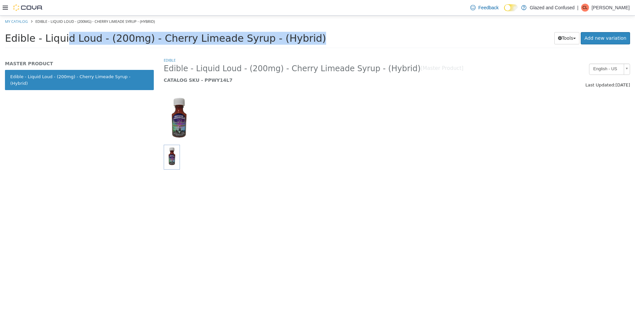
copy div "Edible - Liquid Loud - (200mg) - Cherry Limeade Syrup - (Hybrid) Tools Clone"
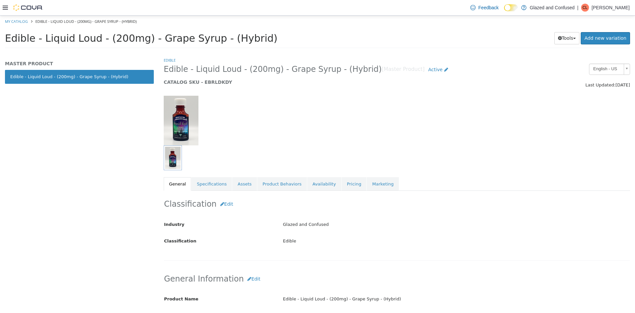
click at [128, 43] on span "Edible - Liquid Loud - (200mg) - Grape Syrup - (Hybrid)" at bounding box center [141, 38] width 273 height 12
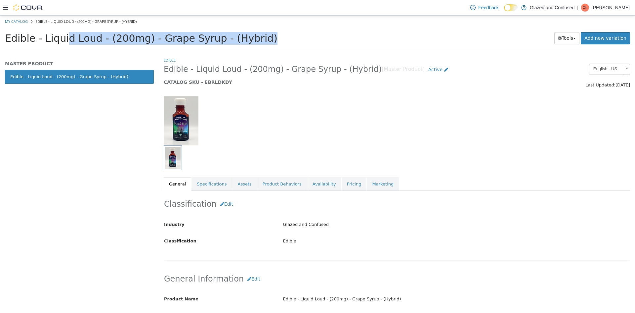
click at [128, 43] on span "Edible - Liquid Loud - (200mg) - Grape Syrup - (Hybrid)" at bounding box center [141, 38] width 273 height 12
copy div "Edible - Liquid Loud - (200mg) - Grape Syrup - (Hybrid) Tools Clone Print Labels"
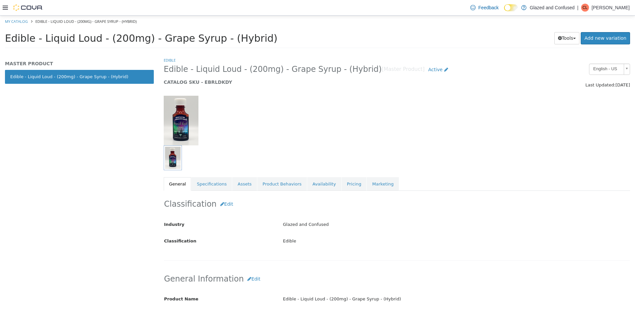
click at [317, 48] on div "Edible - Liquid Loud - (200mg) - Grape Syrup - (Hybrid) Tools Clone Print Label…" at bounding box center [317, 39] width 635 height 25
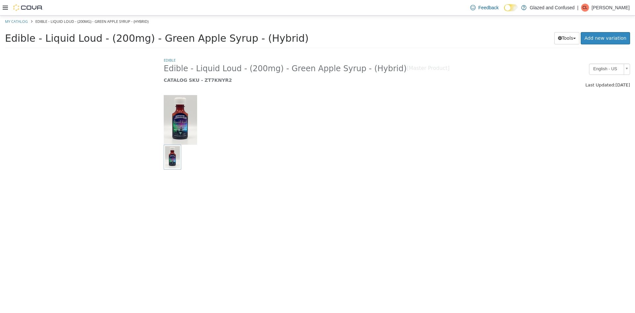
click at [98, 37] on span "Edible - Liquid Loud - (200mg) - Green Apple Syrup - (Hybrid)" at bounding box center [157, 38] width 304 height 12
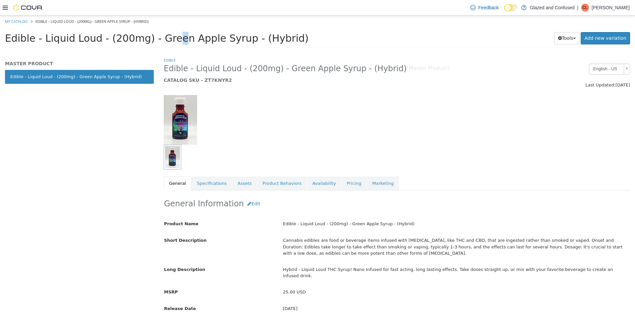
click at [98, 37] on span "Edible - Liquid Loud - (200mg) - Green Apple Syrup - (Hybrid)" at bounding box center [157, 38] width 304 height 12
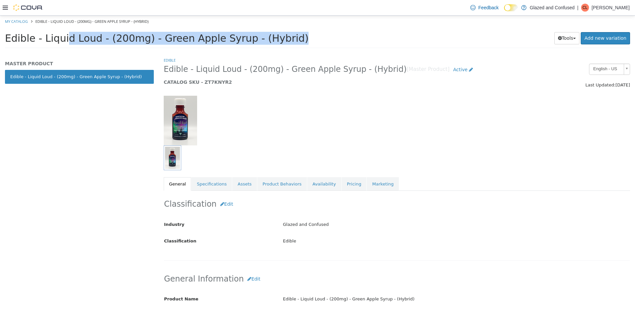
click at [98, 37] on span "Edible - Liquid Loud - (200mg) - Green Apple Syrup - (Hybrid)" at bounding box center [157, 38] width 304 height 12
copy div "Edible - Liquid Loud - (200mg) - Green Apple Syrup - (Hybrid) Tools Clone Print…"
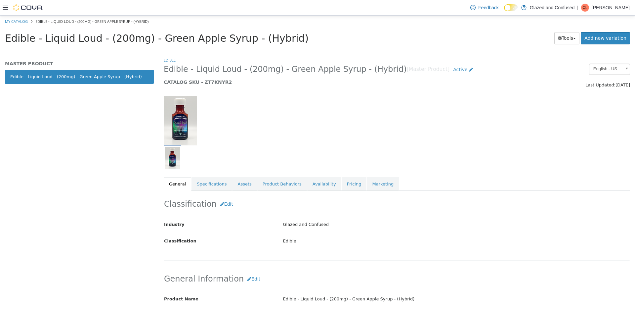
click at [110, 49] on div "Edible - Liquid Loud - (200mg) - Green Apple Syrup - (Hybrid) Tools Clone Print…" at bounding box center [317, 39] width 635 height 25
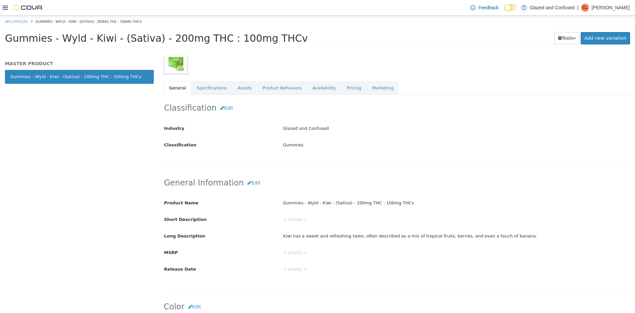
scroll to position [99, 0]
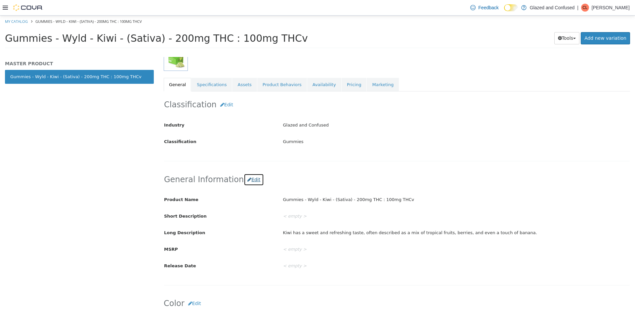
click at [246, 178] on button "Edit" at bounding box center [254, 179] width 20 height 12
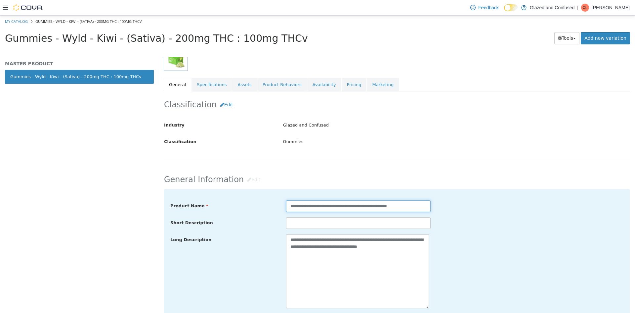
click at [336, 209] on input "**********" at bounding box center [358, 206] width 145 height 12
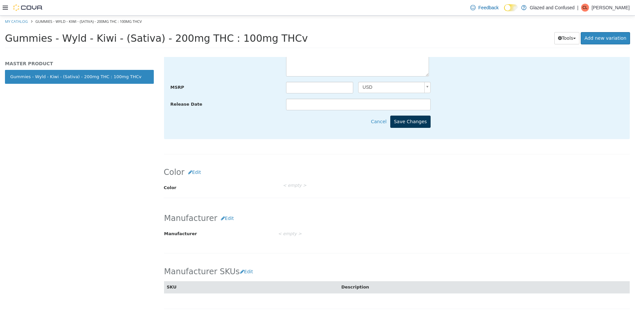
type input "**********"
click at [417, 122] on button "Save Changes" at bounding box center [410, 121] width 40 height 12
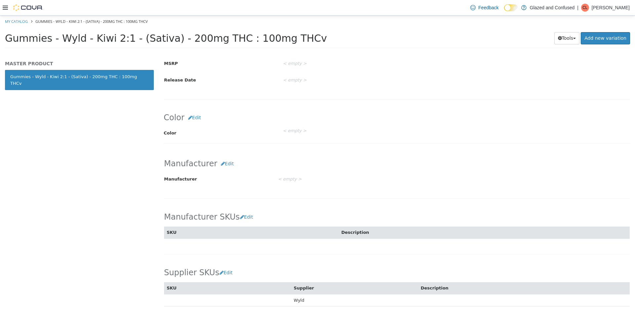
scroll to position [232, 0]
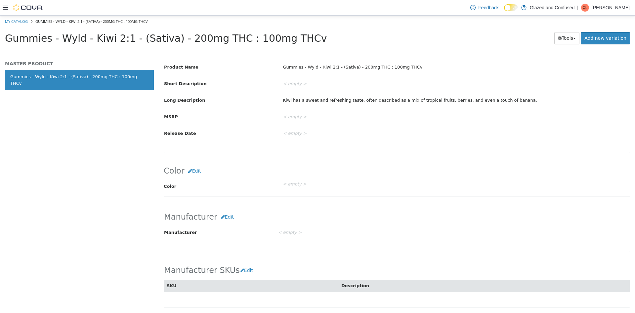
click at [232, 40] on span "Gummies - Wyld - Kiwi 2:1 - (Sativa) - 200mg THC : 100mg THCv" at bounding box center [166, 38] width 322 height 12
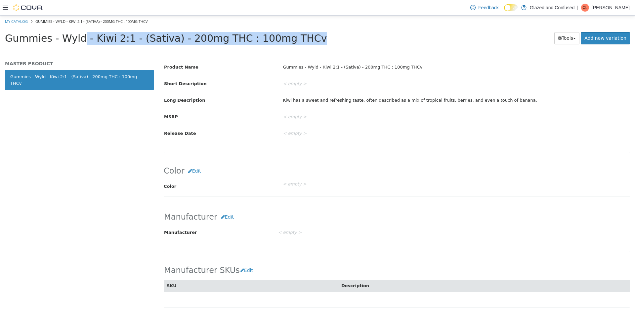
click at [232, 40] on span "Gummies - Wyld - Kiwi 2:1 - (Sativa) - 200mg THC : 100mg THCv" at bounding box center [166, 38] width 322 height 12
copy div "Gummies - Wyld - Kiwi 2:1 - (Sativa) - 200mg THC : 100mg THCv Tools Clone Print…"
click at [290, 39] on h1 "Gummies - Wyld - Kiwi 2:1 - (Sativa) - 200mg THC : 100mg THCv" at bounding box center [255, 38] width 500 height 13
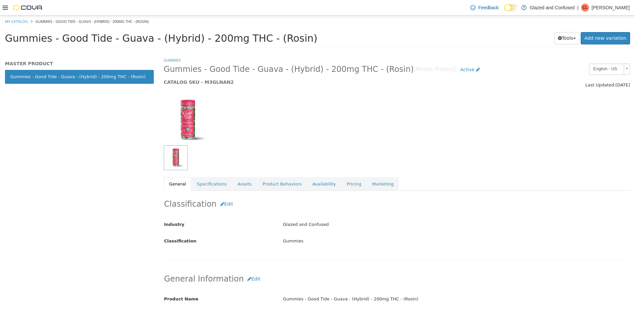
click at [258, 37] on span "Gummies - Good Tide - Guava - (Hybrid) - 200mg THC - (Rosin)" at bounding box center [161, 38] width 313 height 12
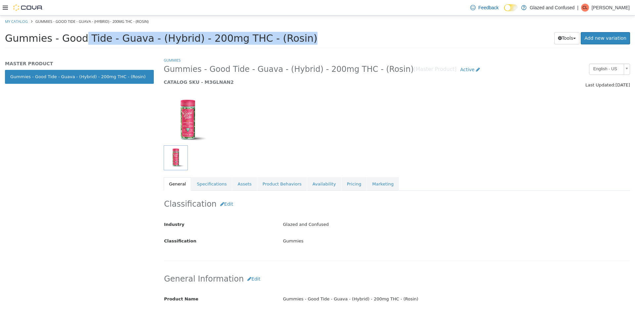
click at [258, 37] on span "Gummies - Good Tide - Guava - (Hybrid) - 200mg THC - (Rosin)" at bounding box center [161, 38] width 313 height 12
copy div "Gummies - Good Tide - Guava - (Hybrid) - 200mg THC - (Rosin) Tools Clone Print …"
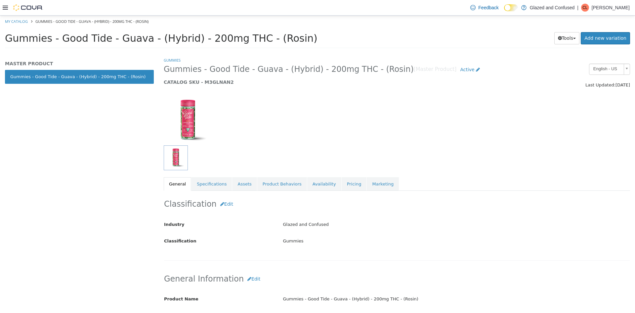
click at [260, 52] on html "Saving Bulk Changes... × My Catalog Gummies - Good Tide - Guava - (Hybrid) - 20…" at bounding box center [317, 34] width 635 height 37
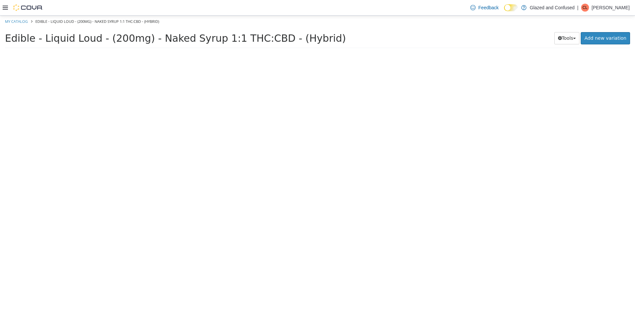
click at [160, 49] on div "Edible - Liquid Loud - (200mg) - Naked Syrup 1:1 THC:CBD - (Hybrid) Tools Clone…" at bounding box center [317, 39] width 635 height 25
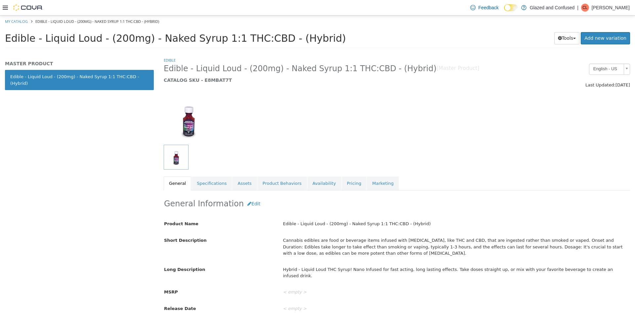
click at [172, 37] on span "Edible - Liquid Loud - (200mg) - Naked Syrup 1:1 THC:CBD - (Hybrid)" at bounding box center [175, 38] width 341 height 12
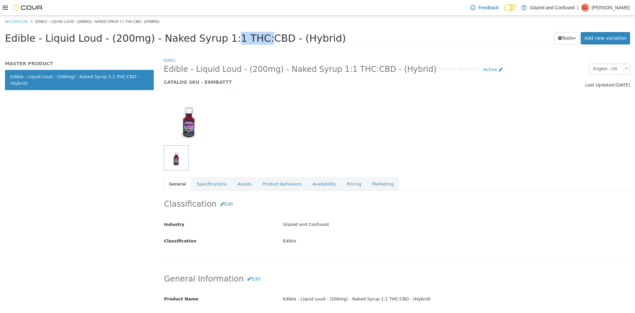
click at [172, 37] on span "Edible - Liquid Loud - (200mg) - Naked Syrup 1:1 THC:CBD - (Hybrid)" at bounding box center [175, 38] width 341 height 12
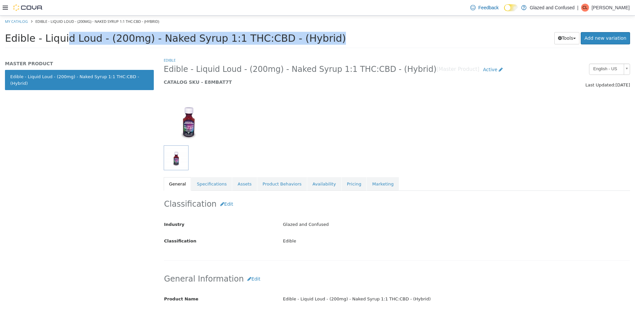
click at [172, 37] on span "Edible - Liquid Loud - (200mg) - Naked Syrup 1:1 THC:CBD - (Hybrid)" at bounding box center [175, 38] width 341 height 12
copy div "Edible - Liquid Loud - (200mg) - Naked Syrup 1:1 THC:CBD - (Hybrid) Tools Clone…"
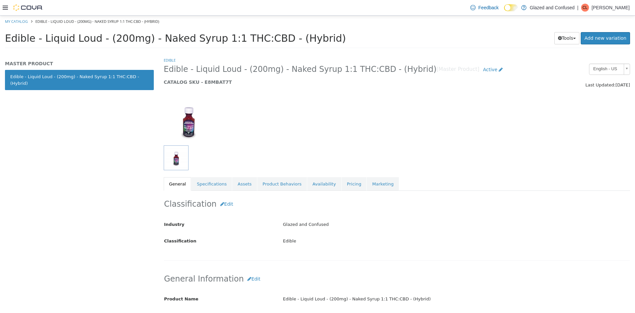
drag, startPoint x: 171, startPoint y: 53, endPoint x: 168, endPoint y: 44, distance: 8.9
click at [169, 52] on html "Saving Bulk Changes... × My Catalog Edible - Liquid Loud - (200mg) - Naked Syru…" at bounding box center [317, 34] width 635 height 37
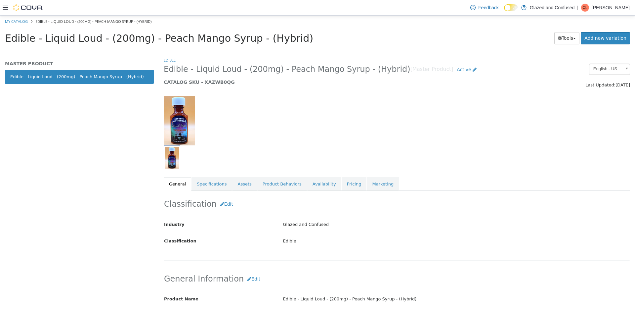
click at [189, 42] on span "Edible - Liquid Loud - (200mg) - Peach Mango Syrup - (Hybrid)" at bounding box center [159, 38] width 308 height 12
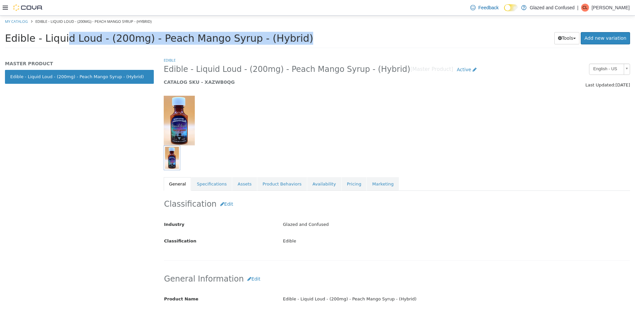
click at [189, 42] on span "Edible - Liquid Loud - (200mg) - Peach Mango Syrup - (Hybrid)" at bounding box center [159, 38] width 308 height 12
copy div "Edible - Liquid Loud - (200mg) - Peach Mango Syrup - (Hybrid) Tools Clone Print…"
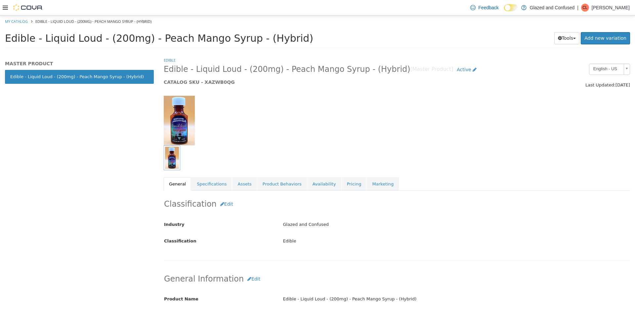
click at [346, 18] on ol "My Catalog Edible - Liquid Loud - (200mg) - Peach Mango Syrup - (Hybrid)" at bounding box center [317, 22] width 635 height 12
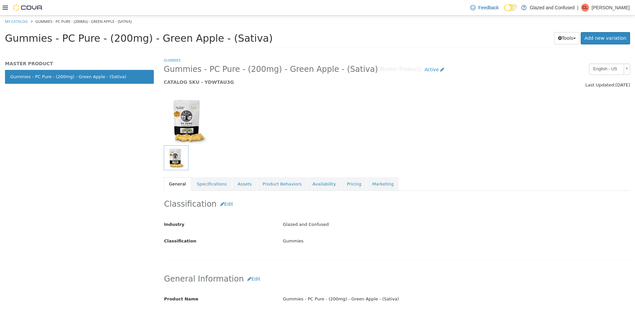
click at [168, 36] on span "Gummies - PC Pure - (200mg) - Green Apple - (Sativa)" at bounding box center [139, 38] width 268 height 12
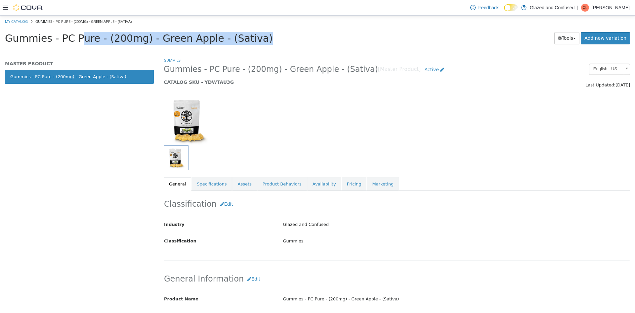
click at [168, 36] on span "Gummies - PC Pure - (200mg) - Green Apple - (Sativa)" at bounding box center [139, 38] width 268 height 12
copy div "Gummies - PC Pure - (200mg) - Green Apple - (Sativa) Tools Clone Print Labels"
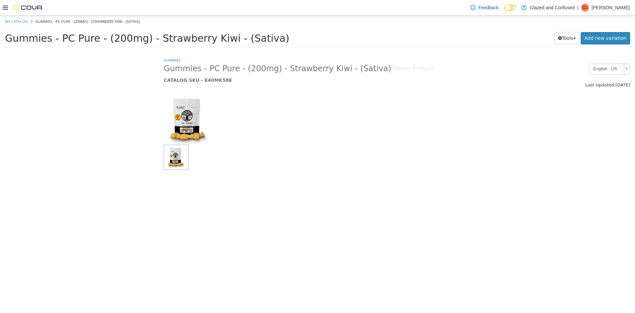
click at [201, 39] on span "Gummies - PC Pure - (200mg) - Strawberry Kiwi - (Sativa)" at bounding box center [147, 38] width 284 height 12
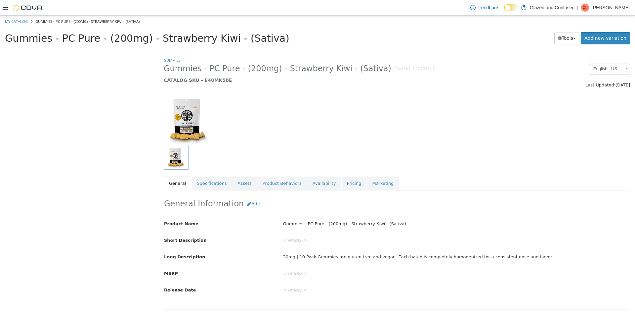
click at [201, 39] on span "Gummies - PC Pure - (200mg) - Strawberry Kiwi - (Sativa)" at bounding box center [147, 38] width 284 height 12
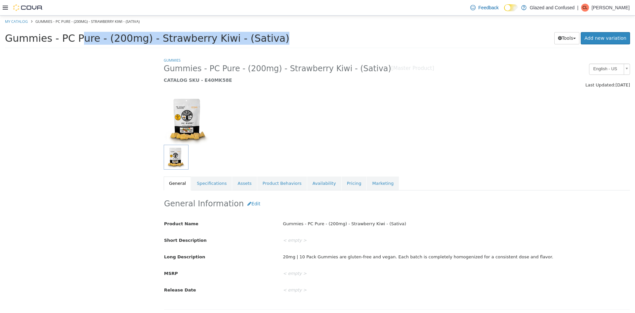
click at [201, 39] on span "Gummies - PC Pure - (200mg) - Strawberry Kiwi - (Sativa)" at bounding box center [147, 38] width 284 height 12
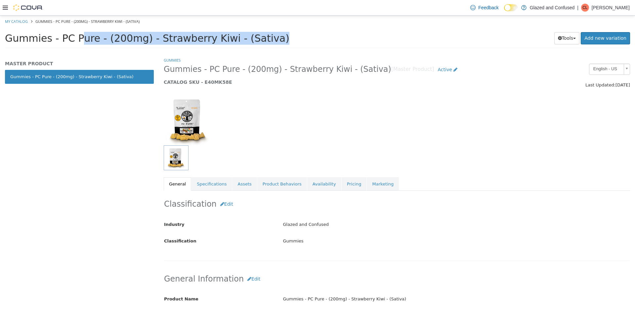
drag, startPoint x: 201, startPoint y: 39, endPoint x: 147, endPoint y: 46, distance: 55.0
click at [147, 46] on div "Gummies - PC Pure - (200mg) - Strawberry Kiwi - (Sativa) Tools Clone Print Labe…" at bounding box center [317, 40] width 625 height 17
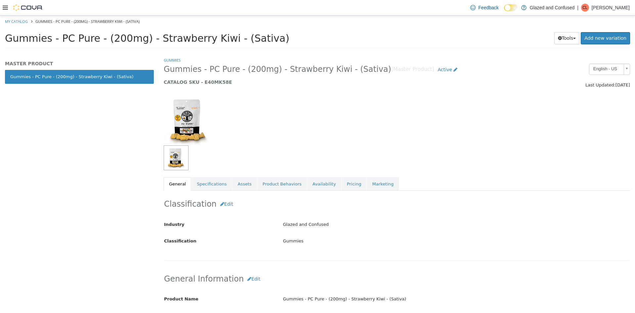
click at [194, 41] on span "Gummies - PC Pure - (200mg) - Strawberry Kiwi - (Sativa)" at bounding box center [147, 38] width 284 height 12
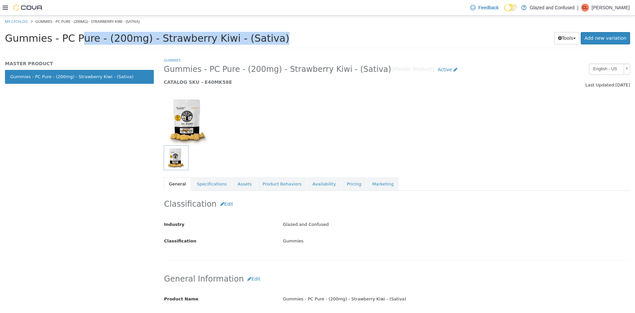
click at [194, 41] on span "Gummies - PC Pure - (200mg) - Strawberry Kiwi - (Sativa)" at bounding box center [147, 38] width 284 height 12
copy div "Gummies - PC Pure - (200mg) - Strawberry Kiwi - (Sativa) Tools Clone Print Labe…"
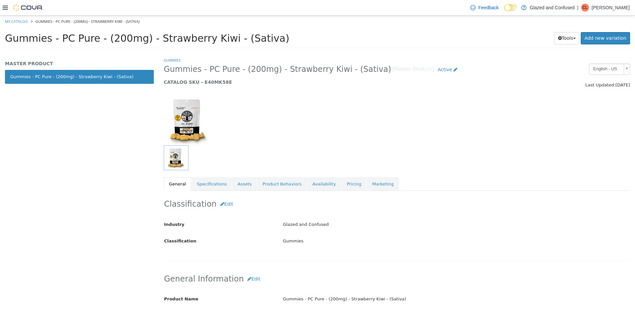
click at [184, 48] on div "Gummies - PC Pure - (200mg) - Strawberry Kiwi - (Sativa) Tools Clone Print Labe…" at bounding box center [317, 39] width 635 height 25
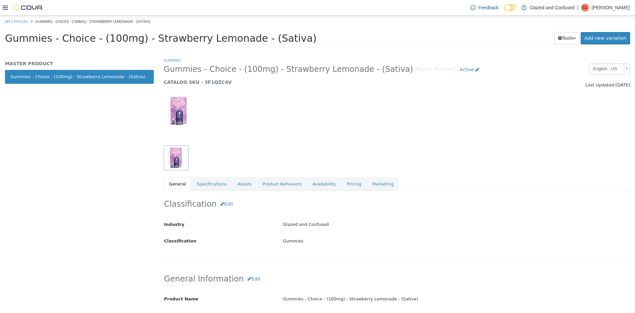
click at [184, 36] on span "Gummies - Choice - (100mg) - Strawberry Lemonade - (Sativa)" at bounding box center [161, 38] width 312 height 12
drag, startPoint x: 184, startPoint y: 36, endPoint x: 140, endPoint y: 30, distance: 44.1
click at [140, 30] on div "Gummies - Choice - (100mg) - Strawberry Lemonade - (Sativa) Tools Clone Print L…" at bounding box center [317, 39] width 635 height 25
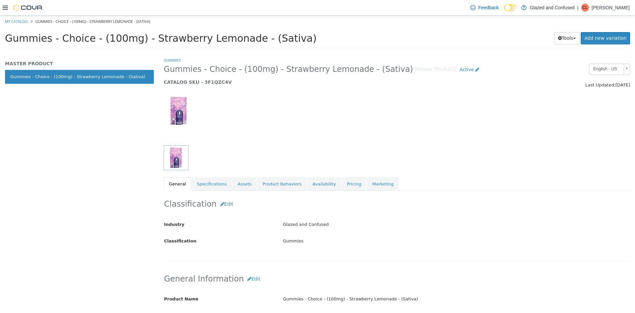
click at [140, 34] on span "Gummies - Choice - (100mg) - Strawberry Lemonade - (Sativa)" at bounding box center [161, 38] width 312 height 12
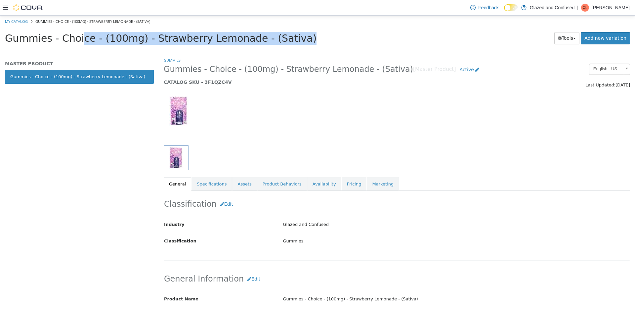
click at [140, 34] on span "Gummies - Choice - (100mg) - Strawberry Lemonade - (Sativa)" at bounding box center [161, 38] width 312 height 12
copy div "Gummies - Choice - (100mg) - Strawberry Lemonade - (Sativa) Tools Clone Print L…"
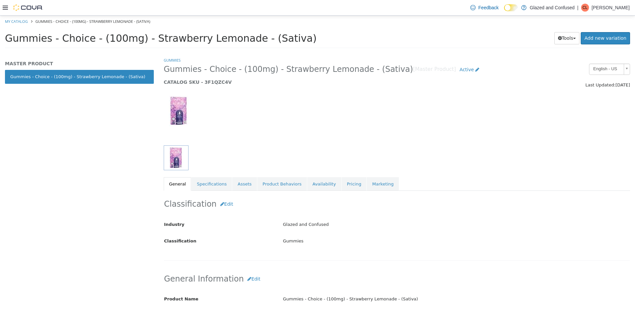
click at [151, 52] on html "Saving Bulk Changes... × My Catalog Gummies - Choice - (100mg) - Strawberry Lem…" at bounding box center [317, 34] width 635 height 37
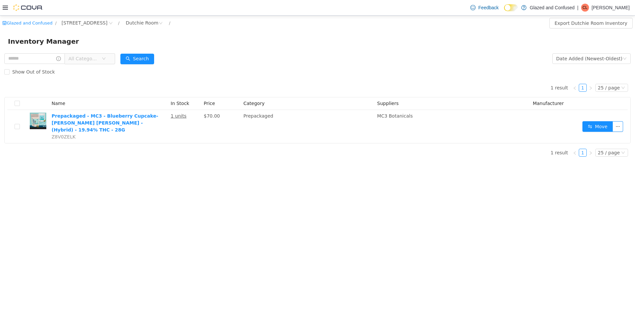
drag, startPoint x: 132, startPoint y: 45, endPoint x: 151, endPoint y: 72, distance: 33.3
click at [132, 46] on div "Inventory Manager" at bounding box center [317, 41] width 619 height 11
click at [151, 72] on div "Show Out of Stock" at bounding box center [317, 71] width 626 height 13
click at [151, 65] on div "Show Out of Stock" at bounding box center [317, 71] width 626 height 13
click at [151, 56] on button "Search" at bounding box center [137, 59] width 34 height 11
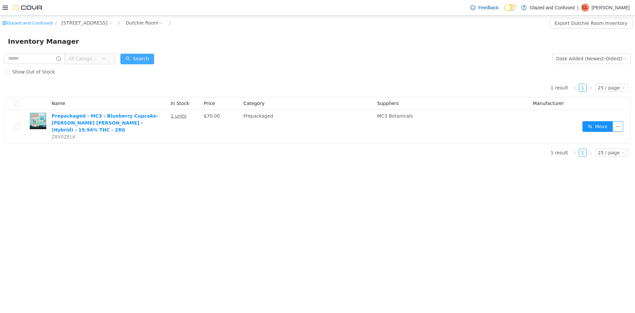
click at [151, 56] on button "Search" at bounding box center [137, 59] width 34 height 11
click at [150, 57] on button "Search" at bounding box center [137, 59] width 34 height 11
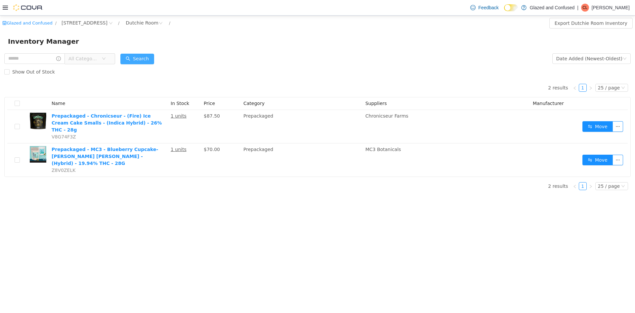
click at [148, 60] on button "Search" at bounding box center [137, 59] width 34 height 11
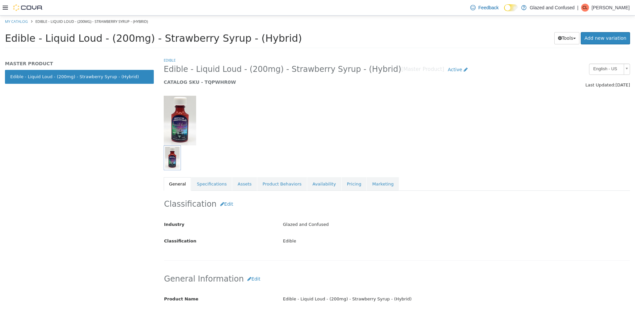
click at [176, 34] on span "Edible - Liquid Loud - (200mg) - Strawberry Syrup - (Hybrid)" at bounding box center [153, 38] width 297 height 12
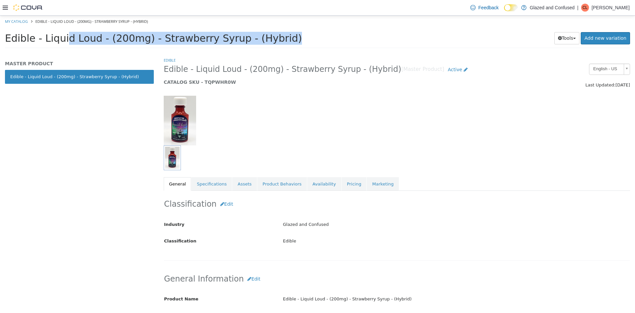
click at [176, 34] on span "Edible - Liquid Loud - (200mg) - Strawberry Syrup - (Hybrid)" at bounding box center [153, 38] width 297 height 12
copy div "Edible - Liquid Loud - (200mg) - Strawberry Syrup - (Hybrid) Tools Clone Print …"
click at [335, 33] on h1 "Edible - Liquid Loud - (200mg) - Strawberry Syrup - (Hybrid)" at bounding box center [251, 38] width 492 height 13
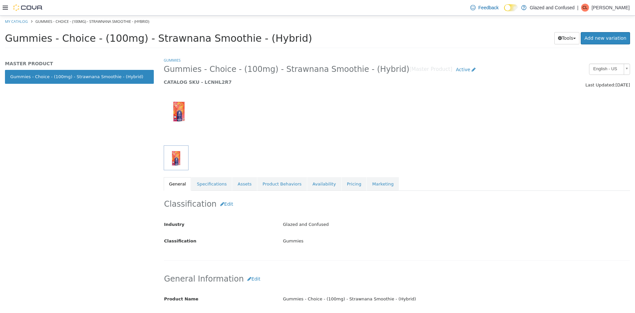
click at [98, 44] on div "Gummies - Choice - (100mg) - Strawnana Smoothie - (Hybrid) Tools Clone Print La…" at bounding box center [317, 40] width 625 height 17
click at [98, 44] on span "Gummies - Choice - (100mg) - Strawnana Smoothie - (Hybrid)" at bounding box center [158, 38] width 307 height 12
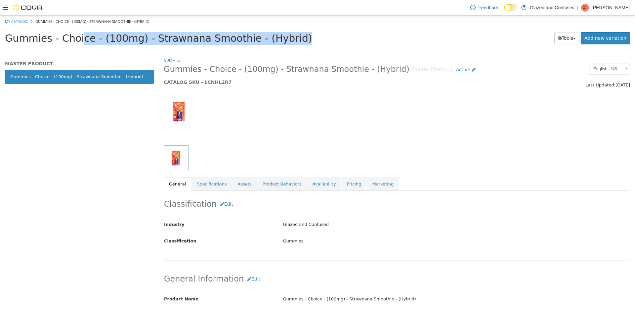
click at [98, 44] on span "Gummies - Choice - (100mg) - Strawnana Smoothie - (Hybrid)" at bounding box center [158, 38] width 307 height 12
copy div "Gummies - Choice - (100mg) - Strawnana Smoothie - (Hybrid) Tools Clone Print La…"
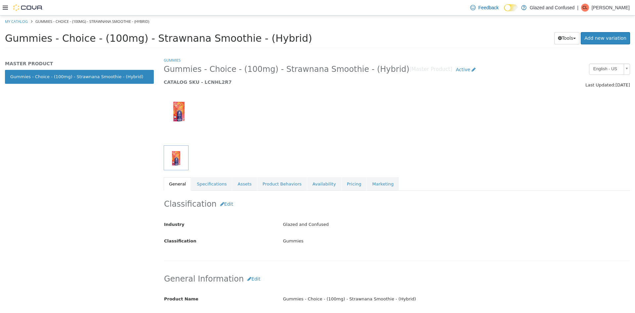
click at [120, 127] on div "MASTER PRODUCT Gummies - Choice - (100mg) - Strawnana Smoothie - (Hybrid)" at bounding box center [79, 185] width 159 height 256
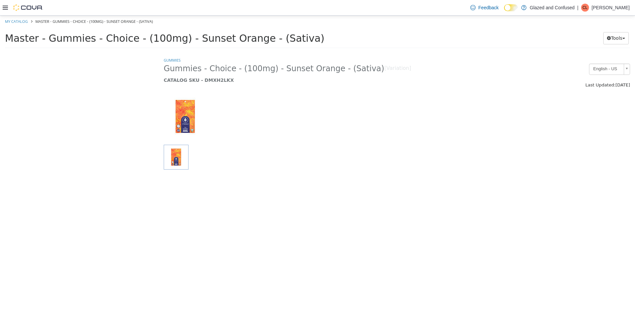
click at [122, 42] on span "Master - Gummies - Choice - (100mg) - Sunset Orange - (Sativa)" at bounding box center [165, 38] width 320 height 12
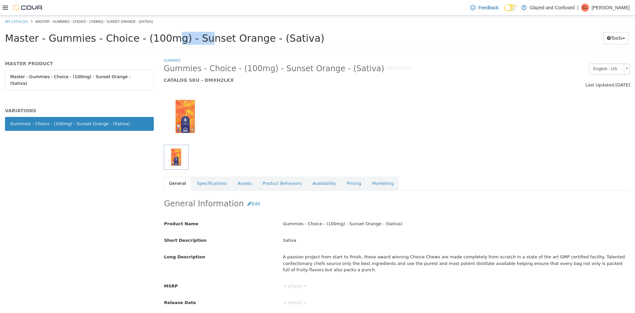
click at [122, 42] on span "Master - Gummies - Choice - (100mg) - Sunset Orange - (Sativa)" at bounding box center [165, 38] width 320 height 12
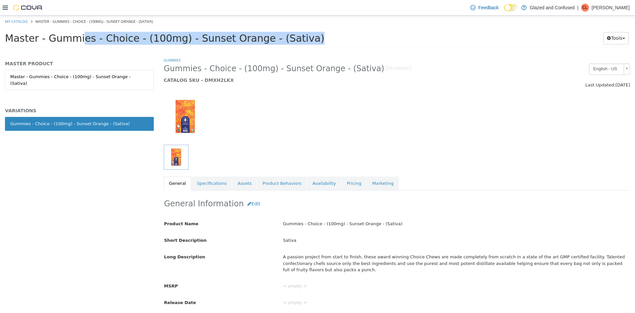
click at [122, 42] on span "Master - Gummies - Choice - (100mg) - Sunset Orange - (Sativa)" at bounding box center [165, 38] width 320 height 12
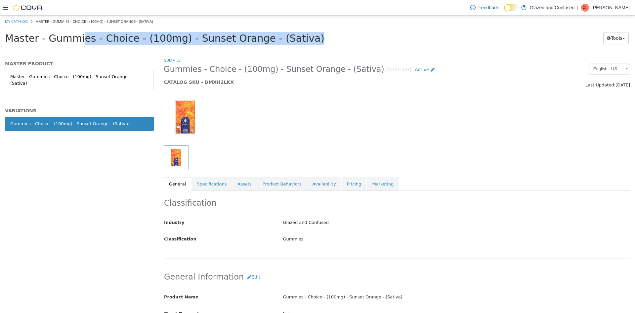
drag, startPoint x: 122, startPoint y: 42, endPoint x: 120, endPoint y: 39, distance: 3.8
copy div "Master - Gummies - Choice - (100mg) - Sunset Orange - (Sativa) Tools Move Varia…"
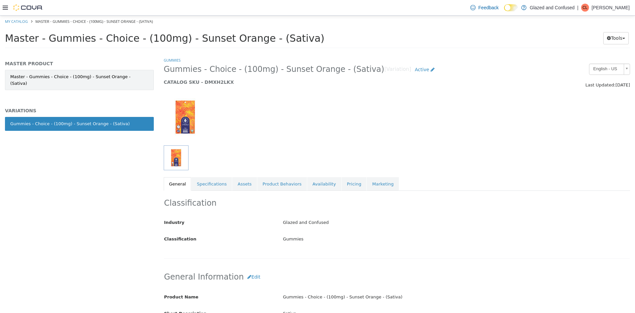
click at [80, 77] on link "Master - Gummies - Choice - (100mg) - Sunset Orange - (Sativa)" at bounding box center [79, 80] width 149 height 20
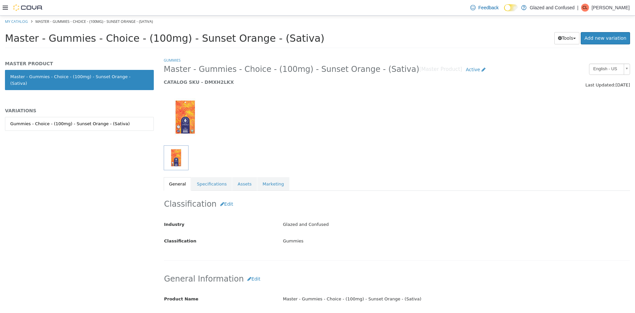
click at [74, 120] on div "Gummies - Choice - (100mg) - Sunset Orange - (Sativa)" at bounding box center [69, 123] width 119 height 7
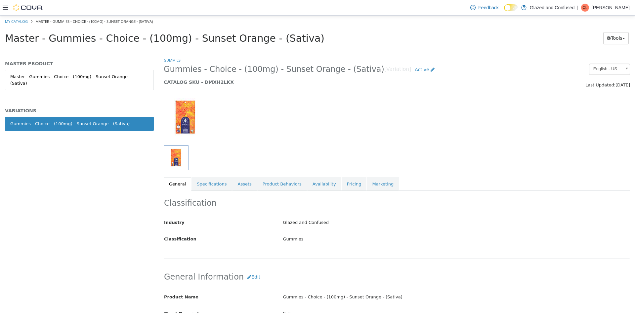
click at [108, 120] on div "Gummies - Choice - (100mg) - Sunset Orange - (Sativa)" at bounding box center [69, 123] width 119 height 7
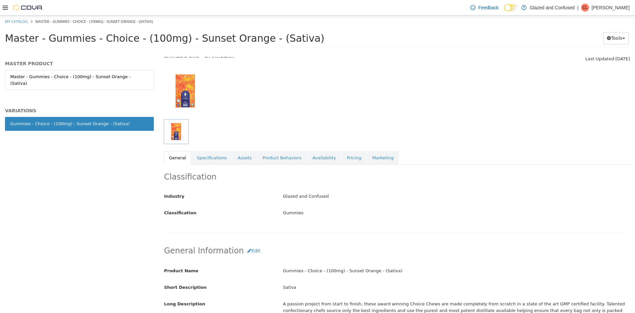
scroll to position [99, 0]
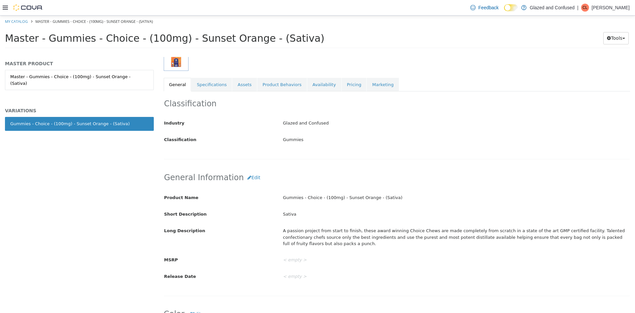
drag, startPoint x: 285, startPoint y: 34, endPoint x: 47, endPoint y: 33, distance: 238.2
click at [47, 33] on span "Master - Gummies - Choice - (100mg) - Sunset Orange - (Sativa)" at bounding box center [165, 38] width 320 height 12
copy span "Gummies - Choice - (100mg) - Sunset Orange - (Sativa)"
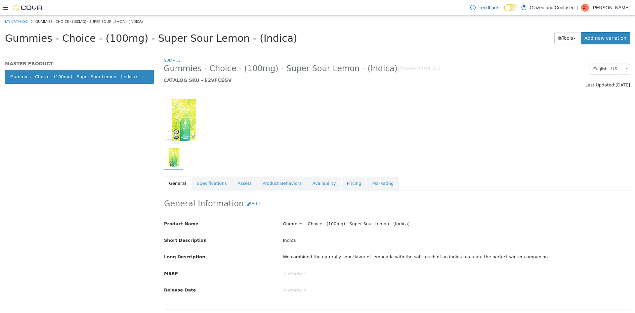
click at [126, 32] on span "Gummies - Choice - (100mg) - Super Sour Lemon - (Indica)" at bounding box center [151, 38] width 292 height 12
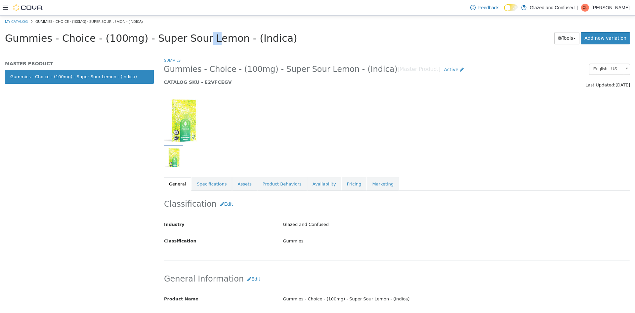
click at [126, 32] on span "Gummies - Choice - (100mg) - Super Sour Lemon - (Indica)" at bounding box center [151, 38] width 292 height 12
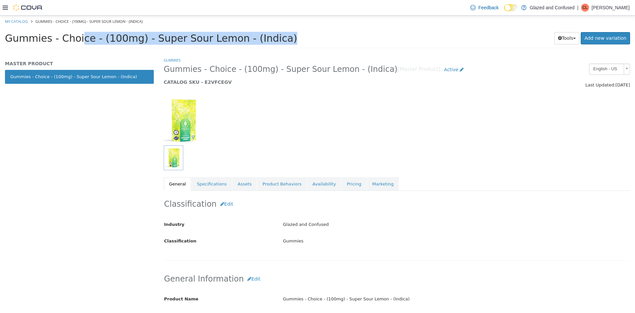
click at [126, 32] on span "Gummies - Choice - (100mg) - Super Sour Lemon - (Indica)" at bounding box center [151, 38] width 292 height 12
copy div "Gummies - Choice - (100mg) - Super Sour Lemon - (Indica) Tools Clone Print Labe…"
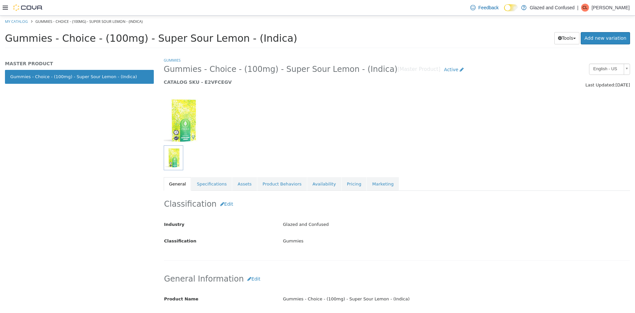
click at [168, 23] on ol "My Catalog Gummies - Choice - (100mg) - Super Sour Lemon - (Indica)" at bounding box center [317, 22] width 635 height 12
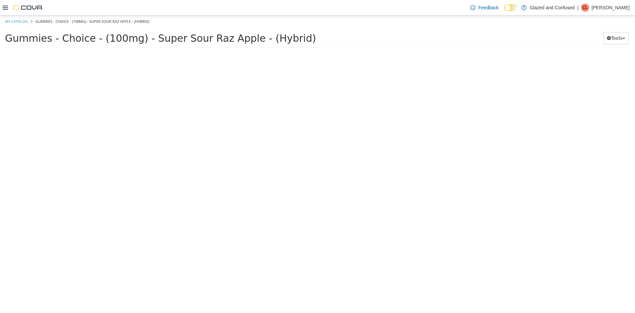
click at [129, 42] on span "Gummies - Choice - (100mg) - Super Sour Raz Apple - (Hybrid)" at bounding box center [160, 38] width 311 height 12
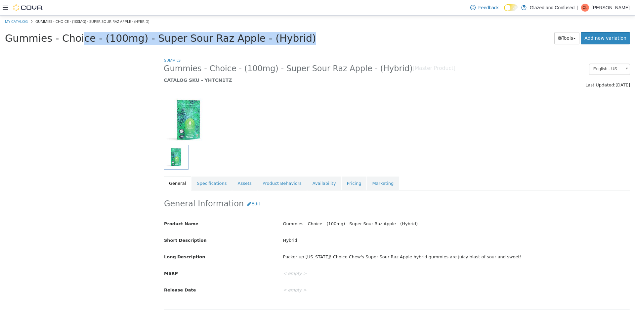
click at [129, 42] on span "Gummies - Choice - (100mg) - Super Sour Raz Apple - (Hybrid)" at bounding box center [160, 38] width 311 height 12
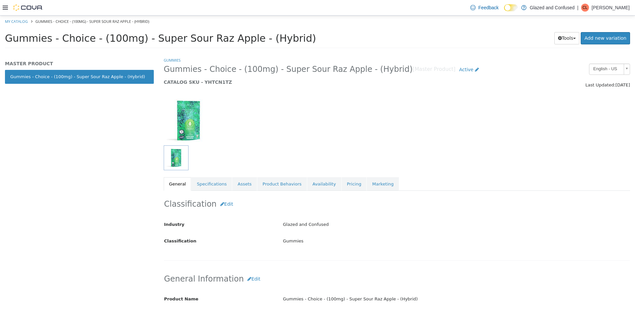
drag, startPoint x: 129, startPoint y: 42, endPoint x: 118, endPoint y: 50, distance: 13.6
click at [118, 50] on div "Gummies - Choice - (100mg) - Super Sour Raz Apple - (Hybrid) Tools Clone Print …" at bounding box center [317, 39] width 635 height 25
click at [128, 43] on span "Gummies - Choice - (100mg) - Super Sour Raz Apple - (Hybrid)" at bounding box center [160, 38] width 311 height 12
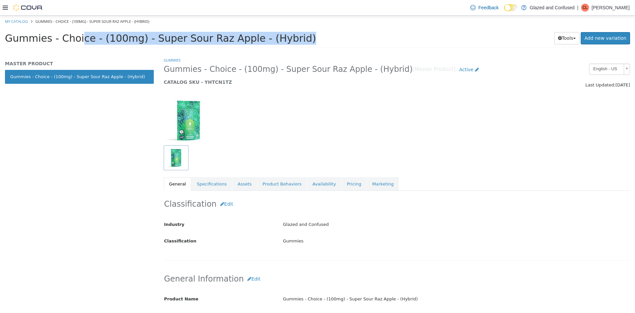
click at [128, 43] on span "Gummies - Choice - (100mg) - Super Sour Raz Apple - (Hybrid)" at bounding box center [160, 38] width 311 height 12
copy div "Gummies - Choice - (100mg) - Super Sour Raz Apple - (Hybrid) Tools Clone Print …"
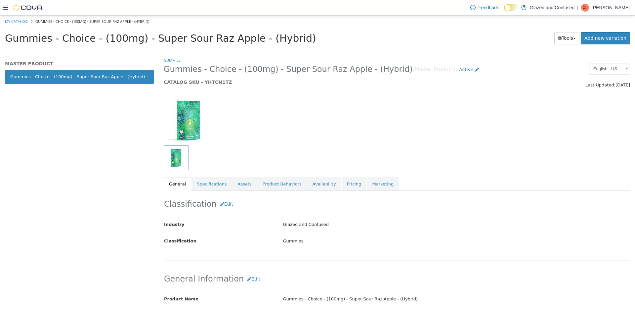
click at [134, 52] on html "Saving Bulk Changes... × My Catalog Gummies - Choice - (100mg) - Super Sour Raz…" at bounding box center [317, 34] width 635 height 37
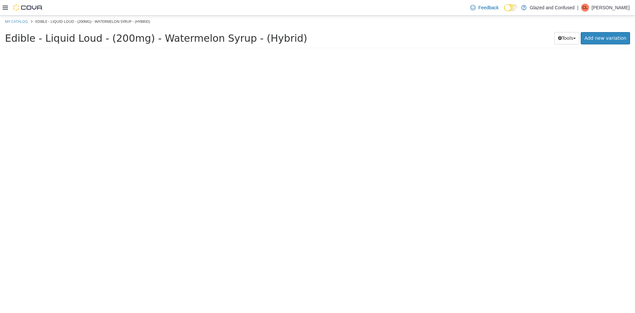
click at [136, 38] on span "Edible - Liquid Loud - (200mg) - Watermelon Syrup - (Hybrid)" at bounding box center [156, 38] width 302 height 12
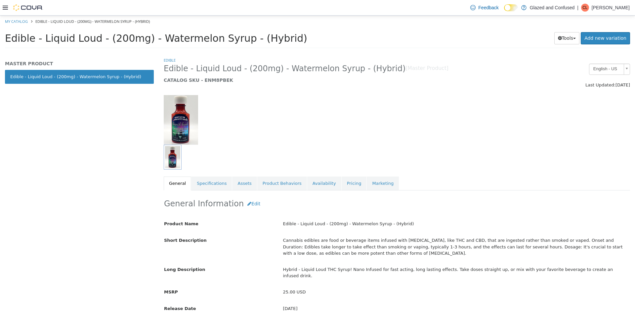
click at [136, 38] on span "Edible - Liquid Loud - (200mg) - Watermelon Syrup - (Hybrid)" at bounding box center [156, 38] width 302 height 12
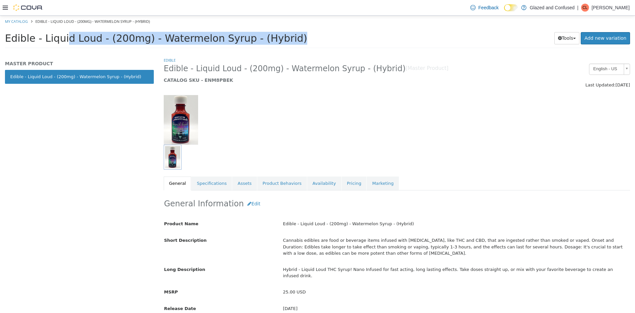
click at [136, 38] on span "Edible - Liquid Loud - (200mg) - Watermelon Syrup - (Hybrid)" at bounding box center [156, 38] width 302 height 12
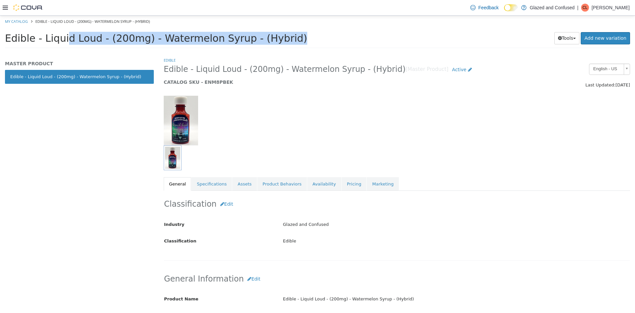
copy div "Edible - Liquid Loud - (200mg) - Watermelon Syrup - (Hybrid) Tools Clone Print …"
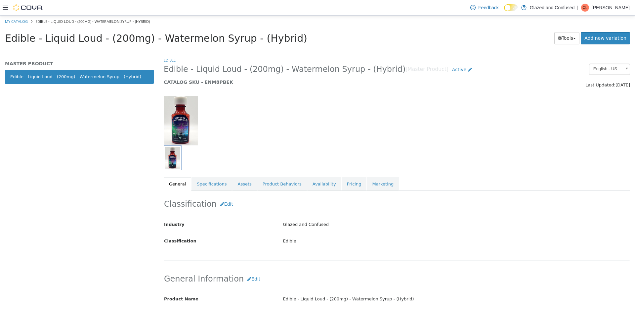
click at [148, 66] on div "MASTER PRODUCT Edible - Liquid Loud - (200mg) - Watermelon Syrup - (Hybrid)" at bounding box center [79, 79] width 149 height 37
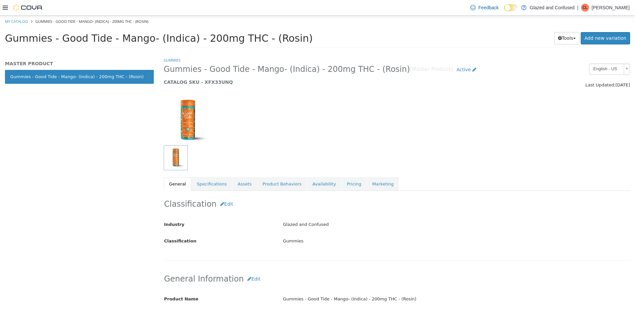
click at [166, 36] on span "Gummies - Good Tide - Mango- (Indica) - 200mg THC - (Rosin)" at bounding box center [159, 38] width 308 height 12
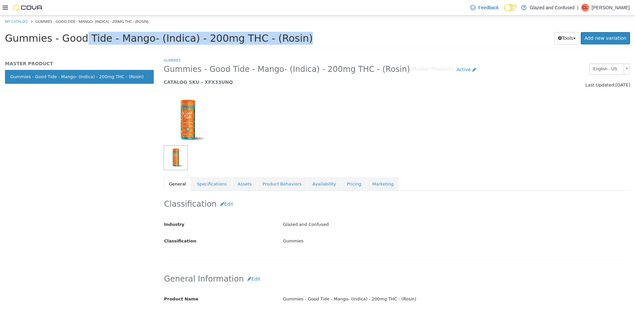
click at [166, 36] on span "Gummies - Good Tide - Mango- (Indica) - 200mg THC - (Rosin)" at bounding box center [159, 38] width 308 height 12
copy div "Gummies - Good Tide - Mango- (Indica) - 200mg THC - (Rosin) Tools Clone Print L…"
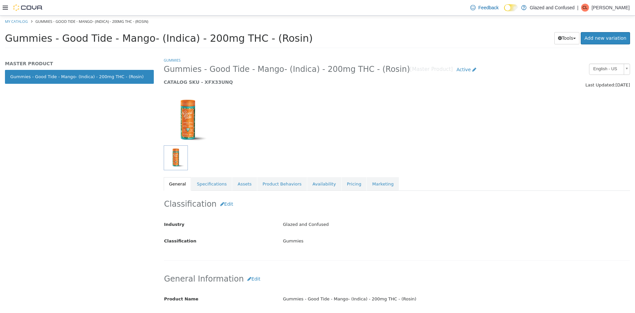
click at [103, 153] on div "MASTER PRODUCT Gummies - Good Tide - Mango- (Indica) - 200mg THC - (Rosin)" at bounding box center [79, 185] width 159 height 256
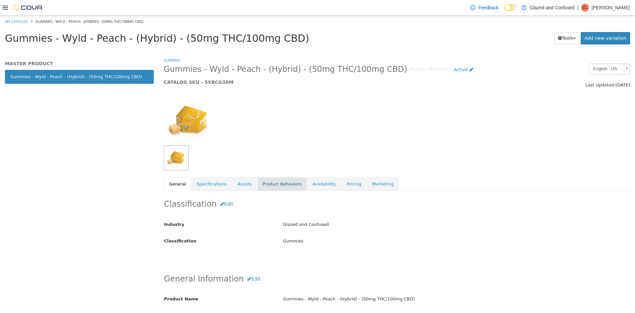
scroll to position [132, 0]
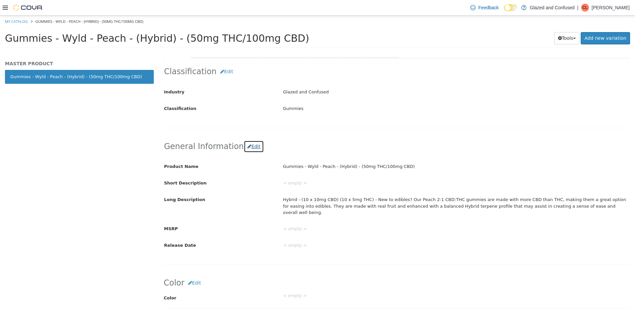
click at [253, 146] on button "Edit" at bounding box center [254, 146] width 20 height 12
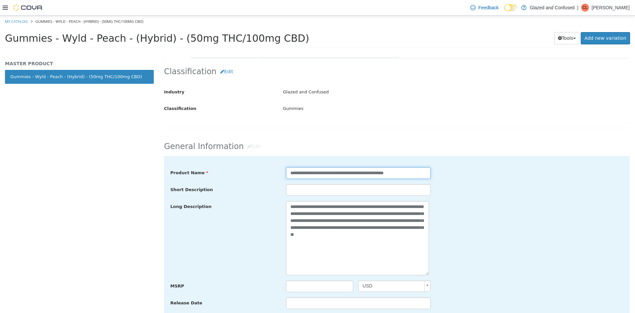
click at [339, 174] on input "**********" at bounding box center [358, 173] width 145 height 12
type input "**********"
click at [398, 96] on div "Glazed and Confused" at bounding box center [456, 92] width 357 height 12
click at [221, 40] on span "Gummies - Wyld - Peach - (Hybrid) - (50mg THC/100mg CBD)" at bounding box center [157, 38] width 304 height 12
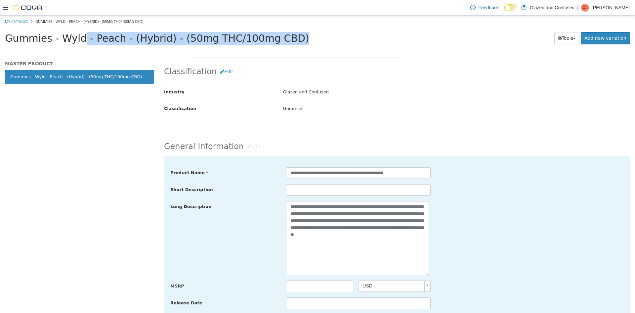
click at [221, 40] on span "Gummies - Wyld - Peach - (Hybrid) - (50mg THC/100mg CBD)" at bounding box center [157, 38] width 304 height 12
copy div "Gummies - Wyld - Peach - (Hybrid) - (50mg THC/100mg CBD) Tools Clone Print Labe…"
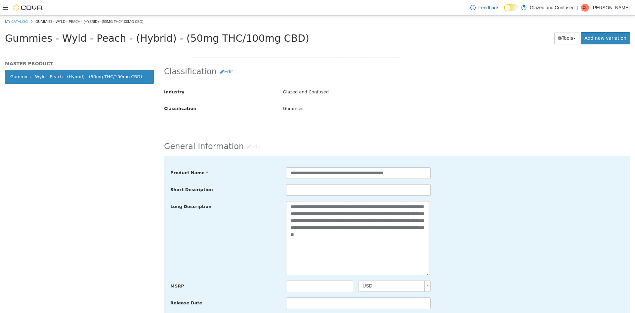
click at [245, 90] on label "Industry" at bounding box center [218, 90] width 119 height 9
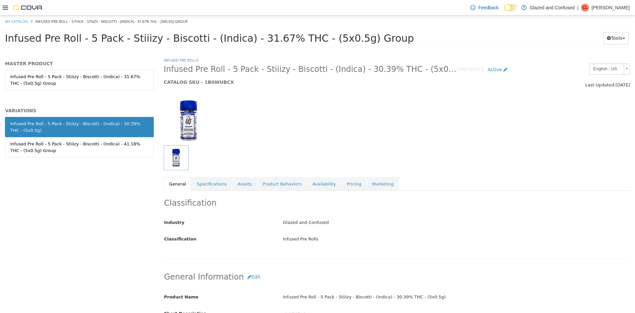
drag, startPoint x: 332, startPoint y: 39, endPoint x: 5, endPoint y: 44, distance: 327.5
click at [5, 44] on span "Infused Pre Roll - 5 Pack - Stiiizy - Biscotti - (Indica) - 31.67% THC - (5x0.5…" at bounding box center [209, 38] width 409 height 12
copy span "Infused Pre Roll - 5 Pack - Stiiizy - Biscotti - (Indica) - 31.67% THC - (5x0.5…"
click at [234, 94] on div at bounding box center [397, 117] width 476 height 57
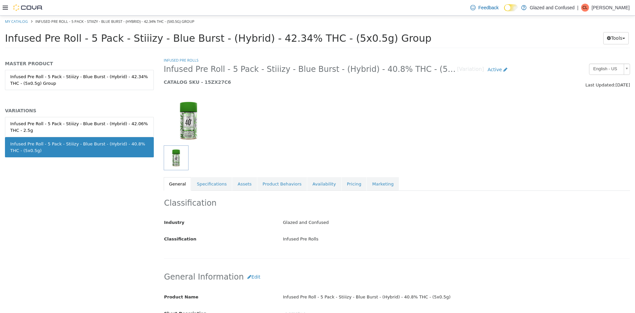
click at [139, 171] on div "Infused Pre Roll - 5 Pack - Stiiizy - Blue Burst - (Hybrid) - 42.06% THC - 2.5g…" at bounding box center [79, 144] width 149 height 54
click at [155, 189] on div "MASTER PRODUCT Infused Pre Roll - 5 Pack - Stiiizy - Blue Burst - (Hybrid) - 42…" at bounding box center [79, 185] width 159 height 256
drag, startPoint x: 349, startPoint y: 37, endPoint x: 6, endPoint y: 43, distance: 343.1
click at [6, 43] on span "Infused Pre Roll - 5 Pack - Stiiizy - Blue Burst - (Hybrid) - 42.34% THC - (5x0…" at bounding box center [218, 38] width 427 height 12
copy span "Infused Pre Roll - 5 Pack - Stiiizy - Blue Burst - (Hybrid) - 42.34% THC - (5x0…"
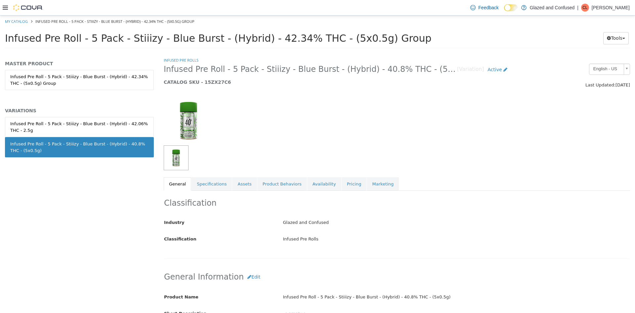
click at [154, 61] on div "MASTER PRODUCT Infused Pre Roll - 5 Pack - Stiiizy - Blue Burst - (Hybrid) - 42…" at bounding box center [79, 185] width 159 height 256
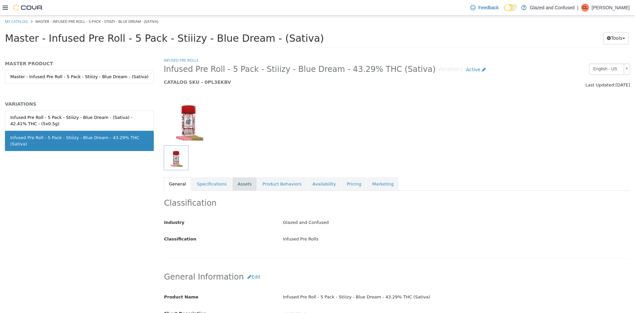
click at [241, 187] on link "Assets" at bounding box center [244, 184] width 24 height 14
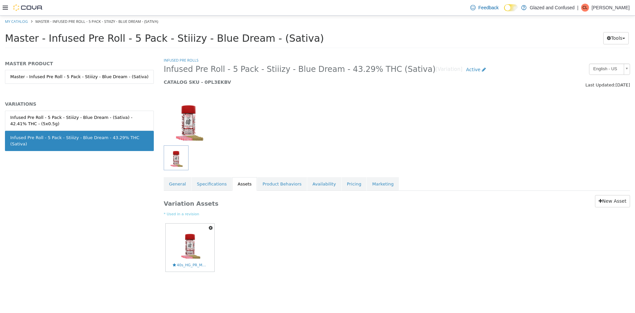
click at [210, 226] on icon "button" at bounding box center [211, 227] width 4 height 5
drag, startPoint x: 186, startPoint y: 263, endPoint x: 202, endPoint y: 250, distance: 20.9
click at [185, 263] on link "Delete" at bounding box center [188, 266] width 52 height 9
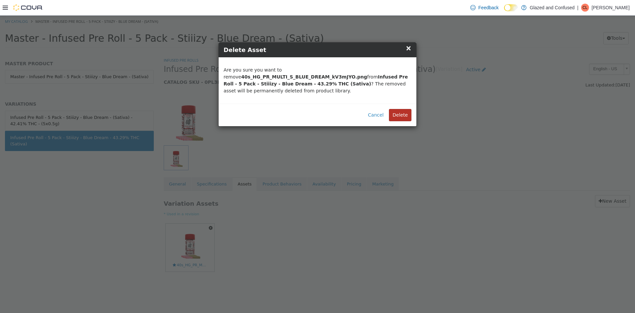
click at [394, 109] on button "Delete" at bounding box center [400, 115] width 22 height 12
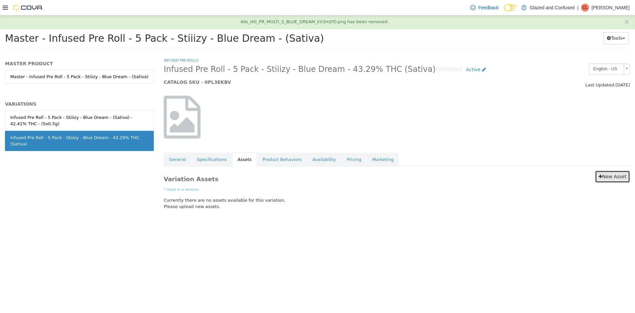
click at [614, 181] on link "New Asset" at bounding box center [612, 176] width 35 height 12
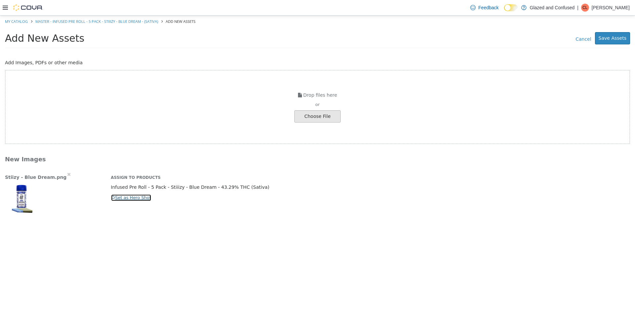
click at [141, 197] on button "Set as Hero Shot" at bounding box center [131, 197] width 41 height 7
click at [599, 42] on button "Save Assets" at bounding box center [612, 38] width 35 height 12
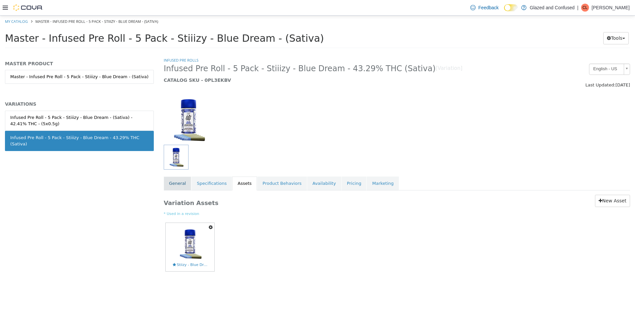
click at [178, 182] on link "General" at bounding box center [177, 183] width 27 height 14
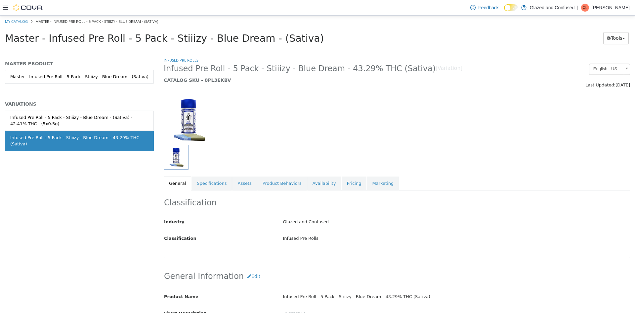
drag, startPoint x: 287, startPoint y: 39, endPoint x: 45, endPoint y: 43, distance: 242.1
click at [45, 43] on h1 "Master - Infused Pre Roll - 5 Pack - Stiiizy - Blue Dream - (Sativa)" at bounding box center [290, 38] width 570 height 13
copy span "Infused Pre Roll - 5 Pack - Stiiizy - Blue Dream - (Sativa)"
click at [302, 138] on div at bounding box center [238, 120] width 159 height 50
drag, startPoint x: 285, startPoint y: 39, endPoint x: 308, endPoint y: 40, distance: 22.2
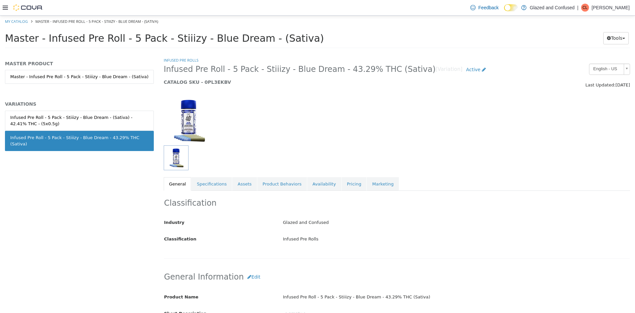
click at [308, 40] on h1 "Master - Infused Pre Roll - 5 Pack - Stiiizy - Blue Dream - (Sativa)" at bounding box center [290, 38] width 570 height 13
drag, startPoint x: 309, startPoint y: 44, endPoint x: 220, endPoint y: 47, distance: 88.7
click at [308, 44] on h1 "Master - Infused Pre Roll - 5 Pack - Stiiizy - Blue Dream - (Sativa)" at bounding box center [290, 38] width 570 height 13
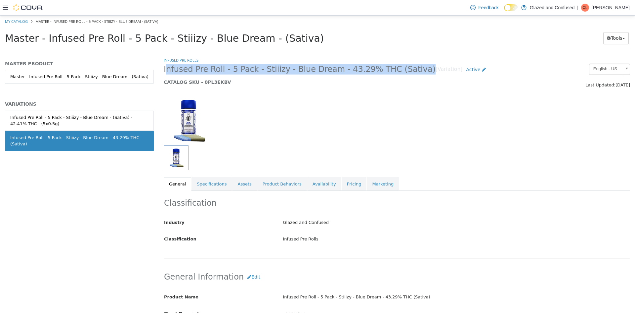
drag, startPoint x: 164, startPoint y: 70, endPoint x: 401, endPoint y: 71, distance: 236.8
click at [401, 71] on div "Infused Pre Roll - 5 Pack - Stiiizy - Blue Dream - 43.29% THC (Sativa) [Variati…" at bounding box center [337, 76] width 357 height 25
copy span "Infused Pre Roll - 5 Pack - Stiiizy - Blue Dream - 43.29% THC (Sativa)"
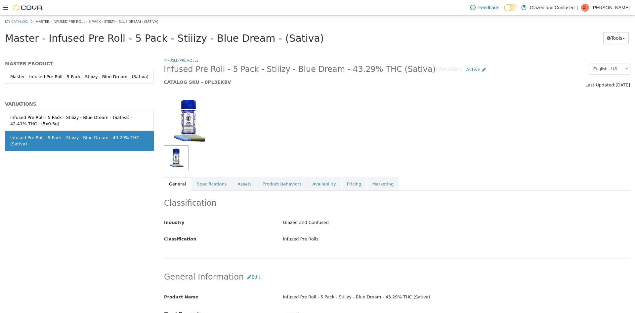
click at [251, 88] on div "Infused Pre Roll - 5 Pack - Stiiizy - Blue Dream - 43.29% THC (Sativa) [Variati…" at bounding box center [337, 76] width 357 height 25
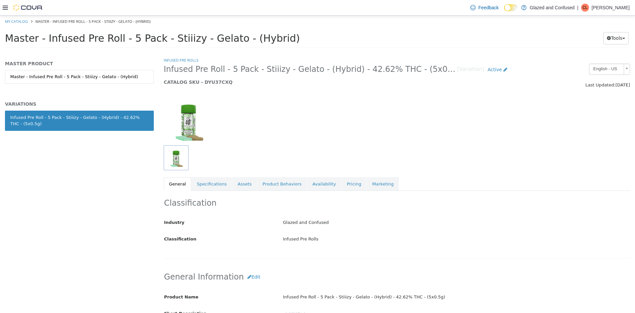
drag, startPoint x: 426, startPoint y: 69, endPoint x: 163, endPoint y: 71, distance: 262.6
click at [163, 71] on div "Infused Pre Roll - 5 Pack - Stiiizy - Gelato - (Hybrid) - 42.62% THC - (5x0.5g)…" at bounding box center [337, 76] width 357 height 25
copy span "Infused Pre Roll - 5 Pack - Stiiizy - Gelato - (Hybrid) - 42.62% THC - (5x0.5g)"
click at [260, 113] on div at bounding box center [238, 121] width 159 height 50
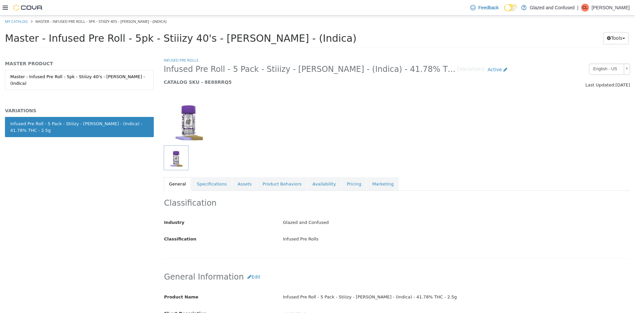
drag, startPoint x: 437, startPoint y: 73, endPoint x: 161, endPoint y: 71, distance: 275.5
click at [161, 70] on div "Infused Pre Roll - 5 Pack - Stiiizy - King Louis XIII - (Indica) - 41.78% THC -…" at bounding box center [337, 76] width 357 height 25
copy span "Infused Pre Roll - 5 Pack - Stiiizy - King Louis XIII - (Indica) - 41.78% THC -…"
click at [270, 109] on div at bounding box center [238, 121] width 159 height 50
drag, startPoint x: 437, startPoint y: 68, endPoint x: 111, endPoint y: 20, distance: 328.8
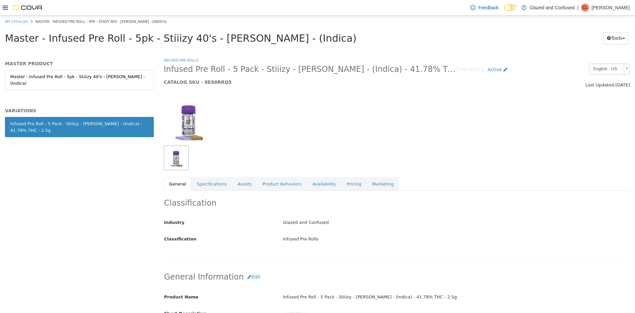
click at [164, 67] on span "Infused Pre Roll - 5 Pack - Stiiizy - King Louis XIII - (Indica) - 41.78% THC -…" at bounding box center [310, 69] width 293 height 10
copy span "Infused Pre Roll - 5 Pack - Stiiizy - King Louis XIII - (Indica) - 41.78% THC -…"
click at [289, 89] on div at bounding box center [397, 117] width 476 height 57
